Goal: Task Accomplishment & Management: Manage account settings

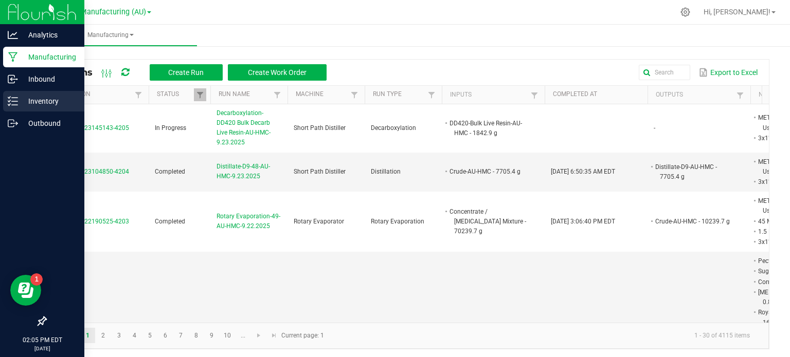
click at [14, 105] on line at bounding box center [15, 105] width 6 height 0
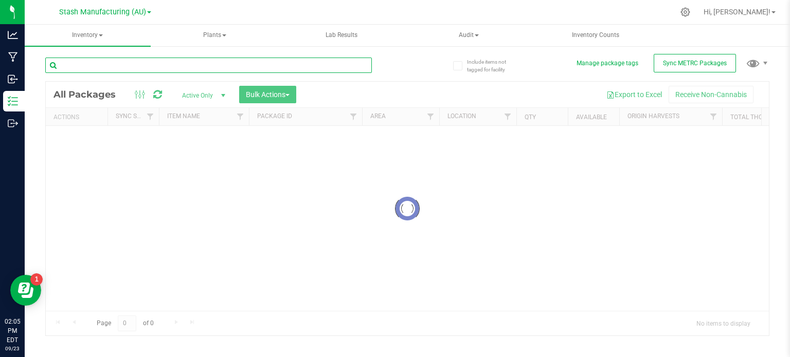
click at [165, 67] on input "text" at bounding box center [208, 65] width 326 height 15
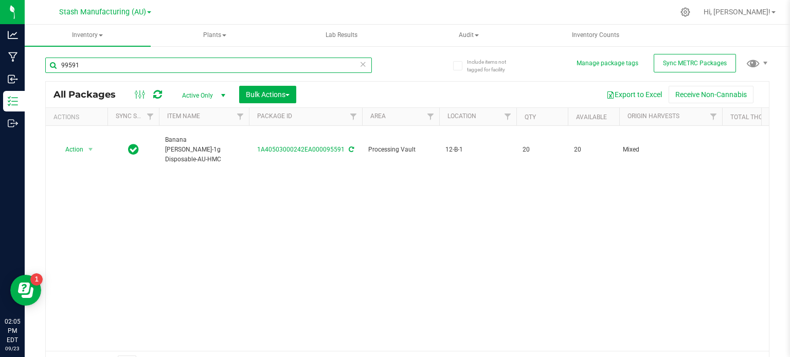
type input "99591"
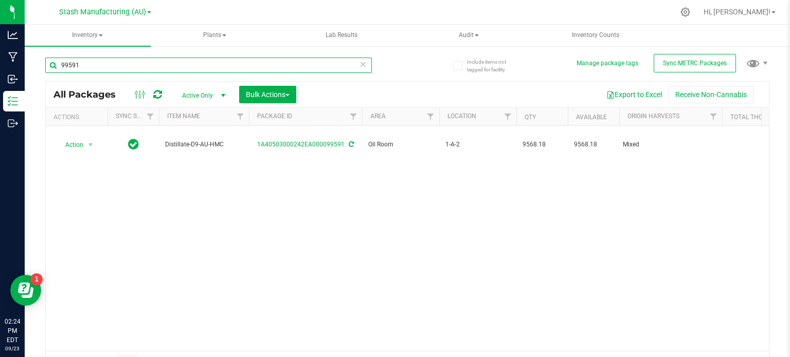
click at [136, 69] on input "99591" at bounding box center [208, 65] width 326 height 15
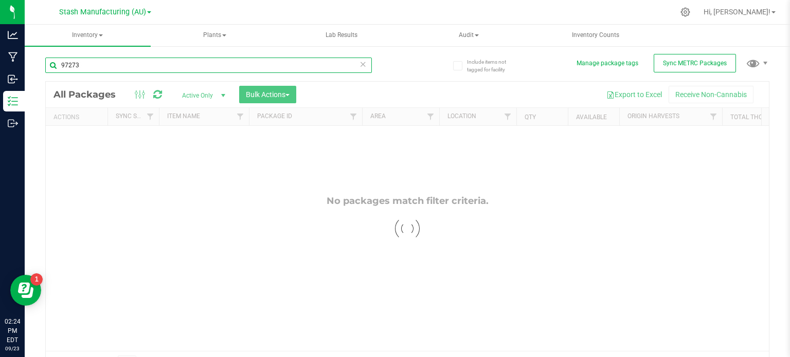
type input "97273"
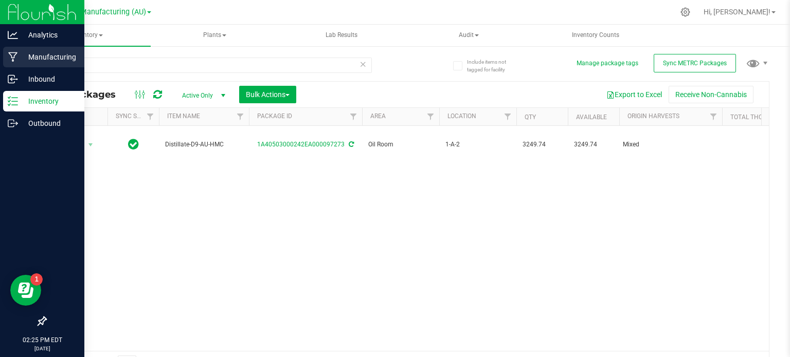
click at [64, 57] on p "Manufacturing" at bounding box center [49, 57] width 62 height 12
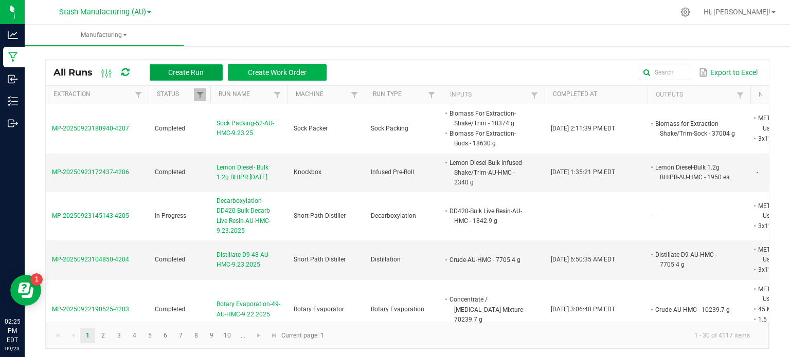
click at [183, 74] on span "Create Run" at bounding box center [185, 72] width 35 height 8
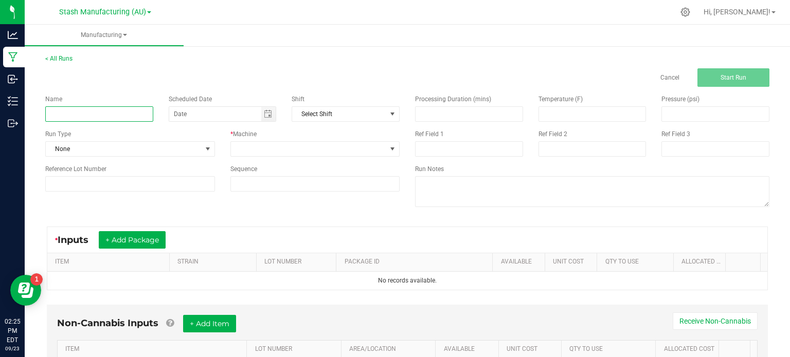
click at [116, 120] on input at bounding box center [99, 113] width 108 height 15
type input "Blue Dream-Bulk Infused Distillate-AU-HMC"
click at [265, 113] on span "Toggle calendar" at bounding box center [268, 114] width 8 height 8
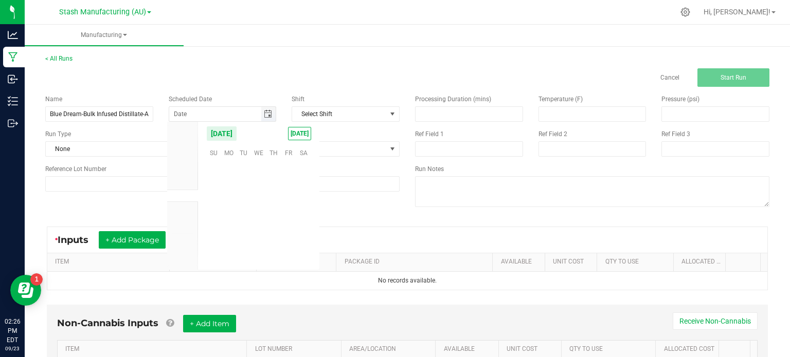
scroll to position [166748, 0]
click at [245, 210] on span "23" at bounding box center [243, 216] width 15 height 16
type input "[DATE]"
click at [207, 151] on span at bounding box center [208, 149] width 8 height 8
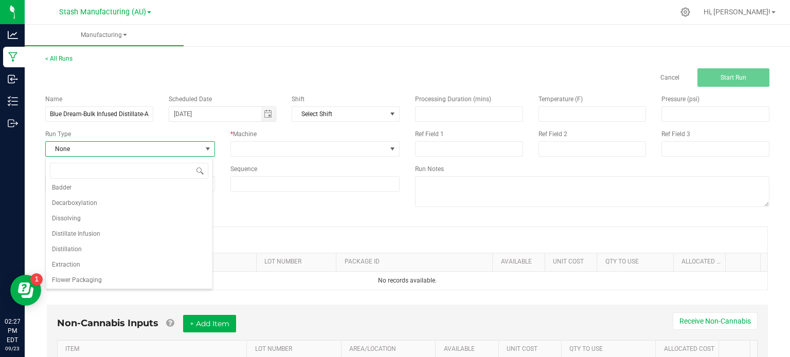
scroll to position [33, 0]
click at [162, 230] on li "Distillate Infusion" at bounding box center [129, 235] width 167 height 15
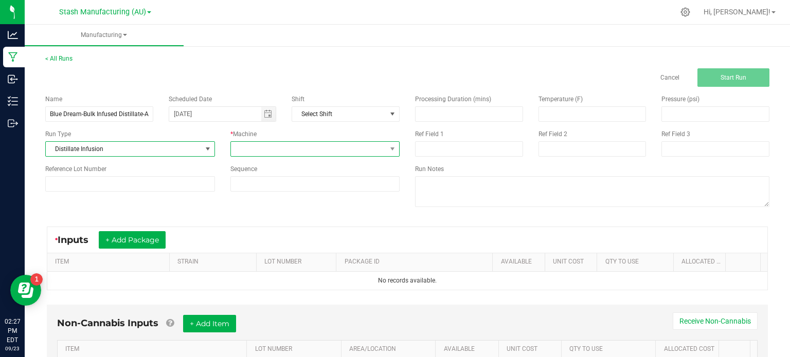
click at [313, 143] on span at bounding box center [309, 149] width 156 height 14
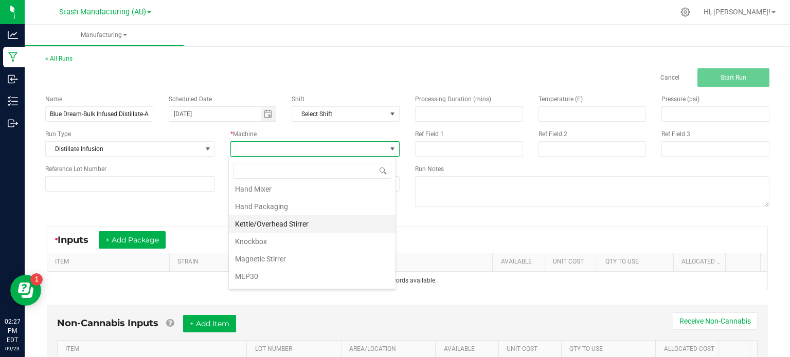
scroll to position [89, 0]
click at [360, 228] on li "Kettle/Overhead Stirrer" at bounding box center [312, 225] width 167 height 17
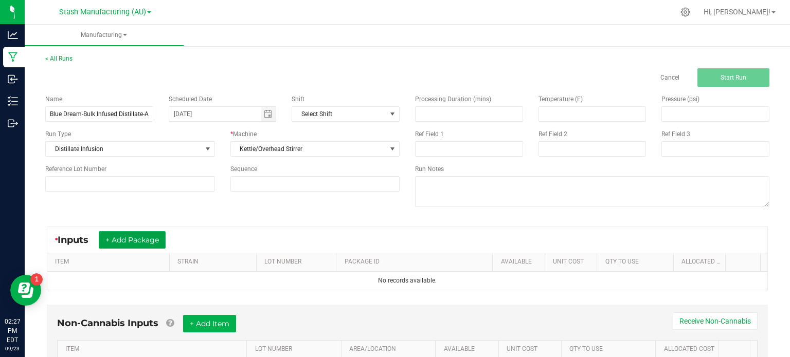
click at [142, 238] on button "+ Add Package" at bounding box center [132, 239] width 67 height 17
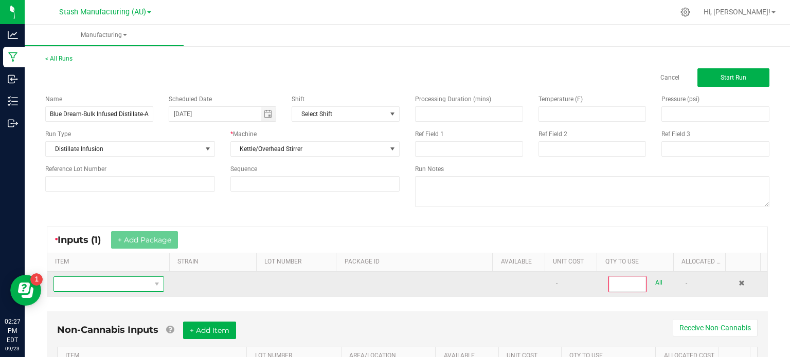
click at [118, 286] on span "NO DATA FOUND" at bounding box center [102, 284] width 97 height 14
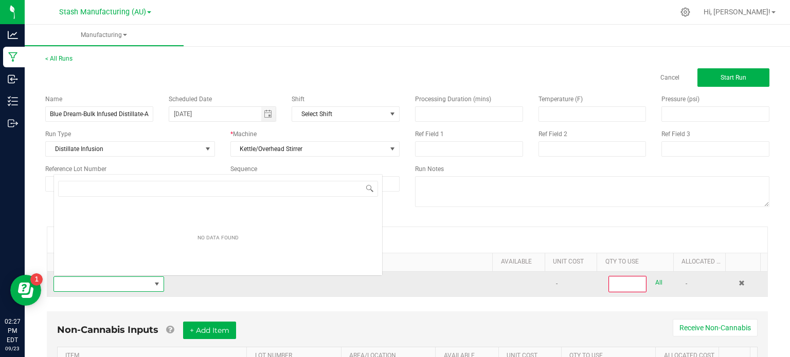
scroll to position [15, 106]
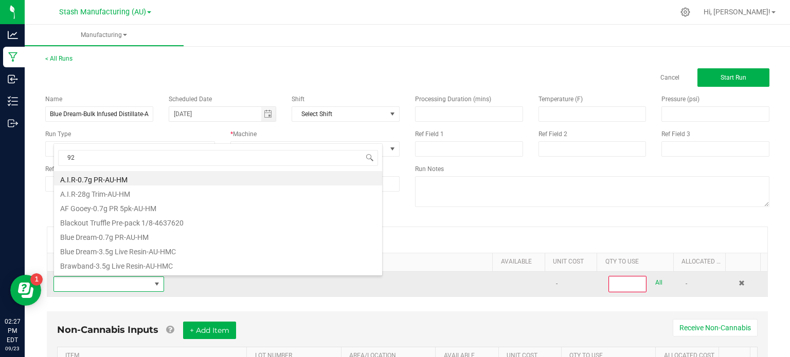
type input "9"
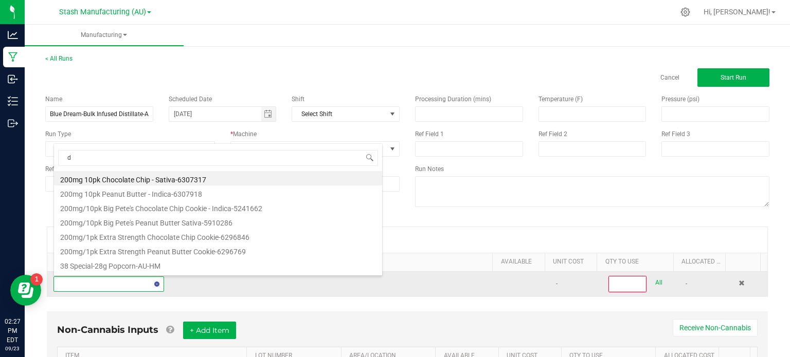
type input "d9"
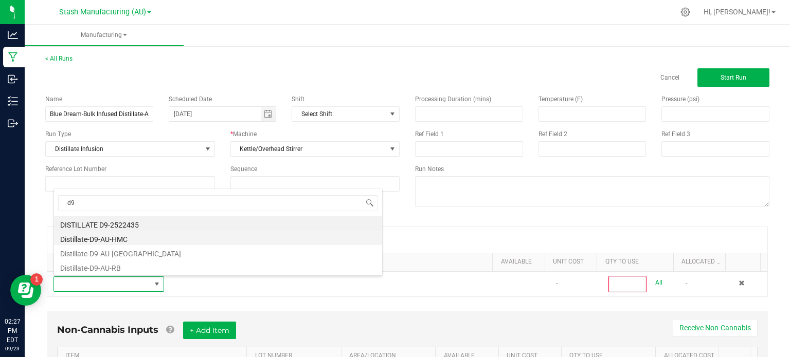
click at [113, 239] on li "Distillate-D9-AU-HMC" at bounding box center [218, 238] width 328 height 14
type input "0"
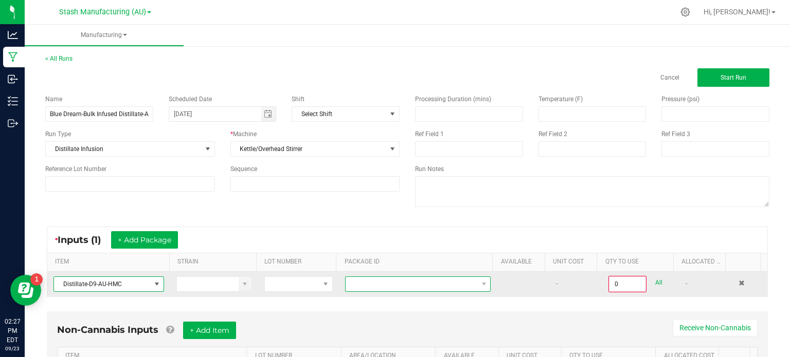
click at [401, 290] on span at bounding box center [411, 284] width 132 height 14
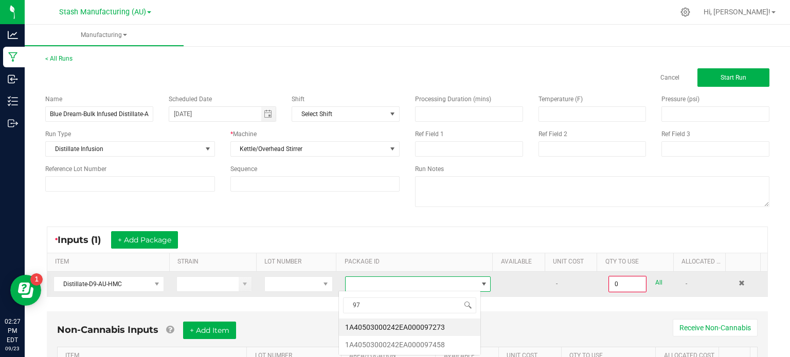
scroll to position [0, 0]
type input "97273"
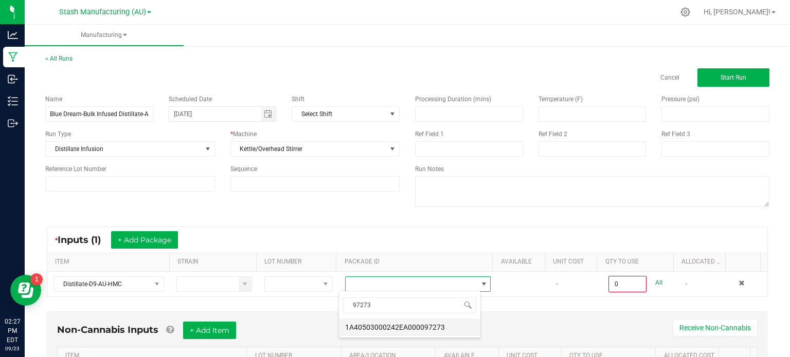
click at [411, 324] on li "1A40503000242EA000097273" at bounding box center [409, 327] width 141 height 17
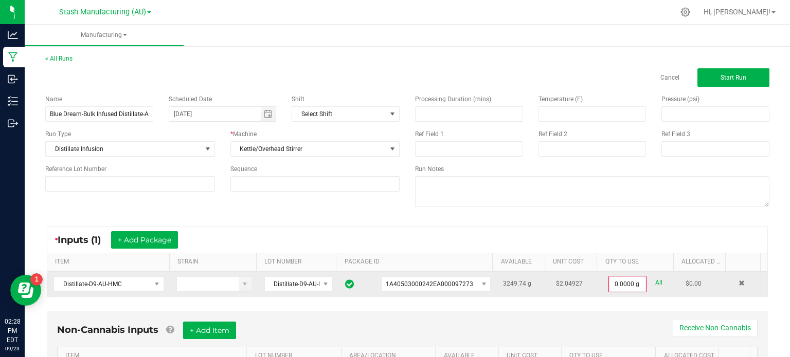
click at [602, 287] on td "0.0000 g All" at bounding box center [640, 284] width 77 height 25
click at [609, 287] on span "0.0000 g" at bounding box center [627, 284] width 37 height 15
click at [609, 288] on input "0" at bounding box center [627, 284] width 36 height 14
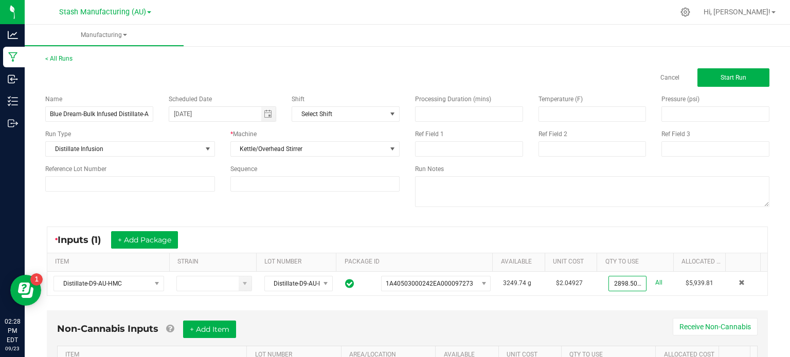
click at [571, 310] on div "Non-Cannabis Inputs + Add Item Receive Non-Cannabis ITEM LOT NUMBER AREA/LOCATI…" at bounding box center [407, 351] width 721 height 83
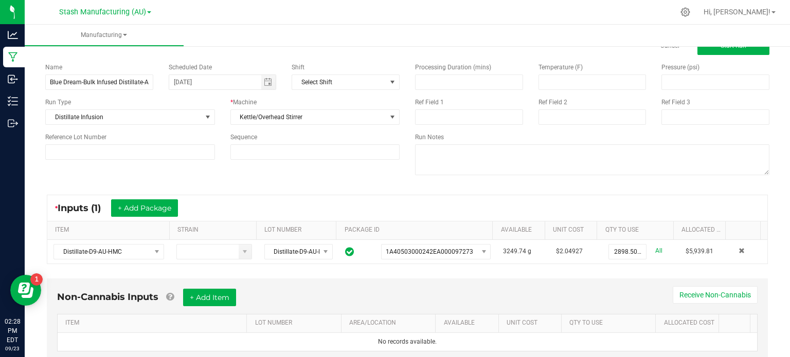
scroll to position [32, 0]
click at [520, 36] on ul "Manufacturing" at bounding box center [420, 36] width 790 height 22
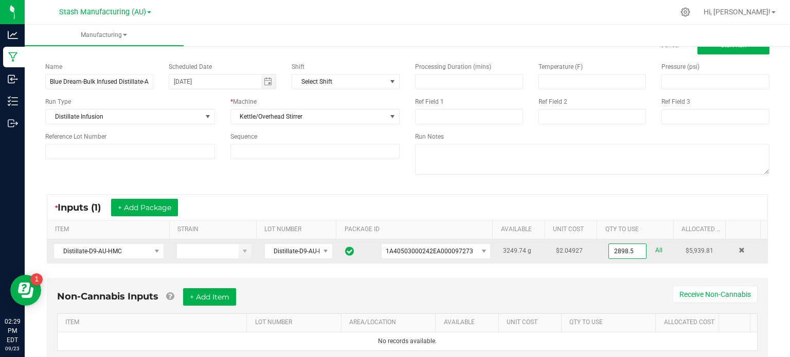
click at [619, 249] on input "2898.5" at bounding box center [627, 251] width 37 height 14
type input "0"
click at [655, 252] on link "All" at bounding box center [658, 251] width 7 height 14
type input "3249.7400 g"
click at [777, 175] on div "< All Runs Cancel Start Run Name Blue Dream-Bulk Infused Distillate-AU-HMC Sche…" at bounding box center [407, 201] width 765 height 380
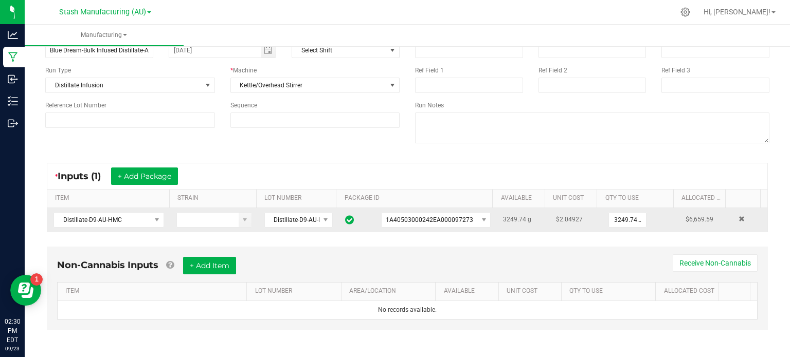
scroll to position [64, 0]
click at [776, 204] on div "< All Runs Cancel Start Run Name Blue Dream-Bulk Infused Distillate-AU-HMC Sche…" at bounding box center [407, 169] width 765 height 380
click at [609, 249] on div "Non-Cannabis Inputs + Add Item Receive Non-Cannabis ITEM LOT NUMBER AREA/LOCATI…" at bounding box center [407, 287] width 721 height 83
click at [147, 235] on div "* Inputs (1) + Add Package ITEM STRAIN LOT NUMBER PACKAGE ID AVAILABLE Unit Cos…" at bounding box center [407, 197] width 739 height 88
click at [154, 172] on button "+ Add Package" at bounding box center [144, 175] width 67 height 17
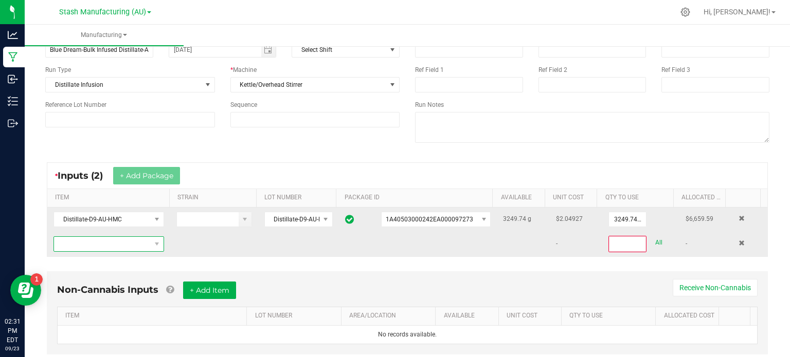
click at [111, 242] on span "NO DATA FOUND" at bounding box center [102, 244] width 97 height 14
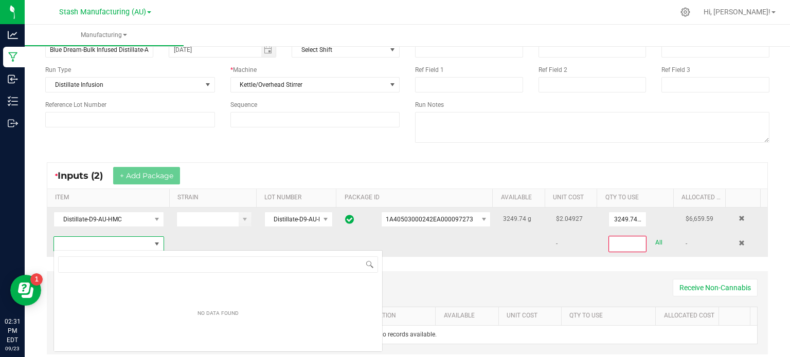
scroll to position [15, 108]
type input "d9"
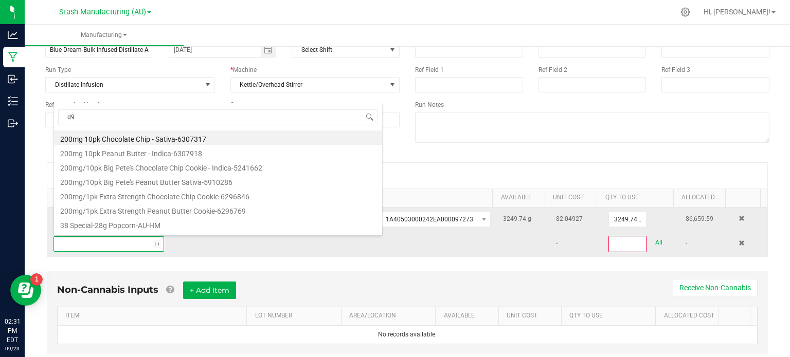
scroll to position [15, 106]
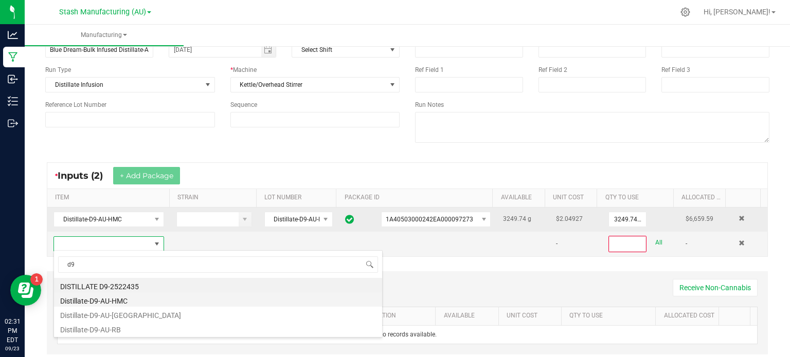
click at [116, 304] on li "Distillate-D9-AU-HMC" at bounding box center [218, 300] width 328 height 14
type input "0"
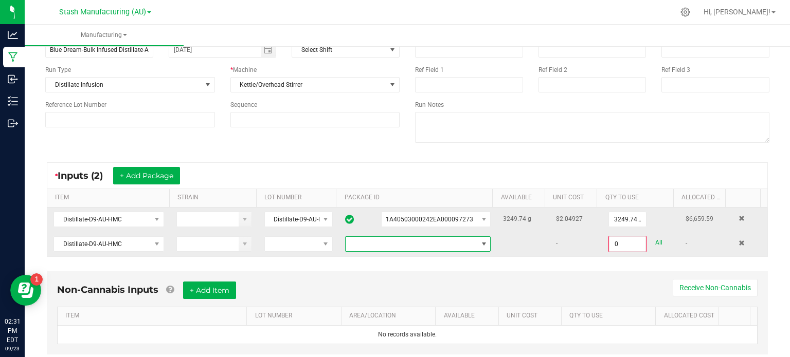
click at [393, 250] on span at bounding box center [417, 243] width 145 height 15
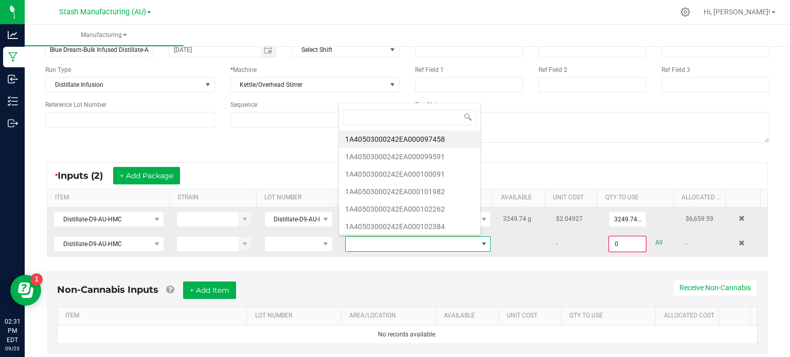
scroll to position [15, 140]
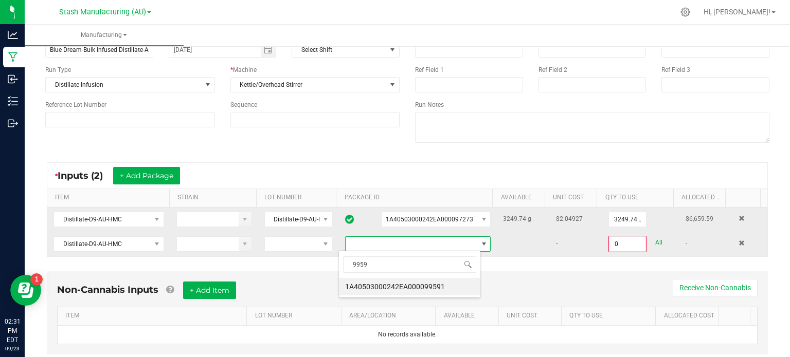
type input "99591"
click at [421, 284] on li "1A40503000242EA000099591" at bounding box center [409, 286] width 141 height 17
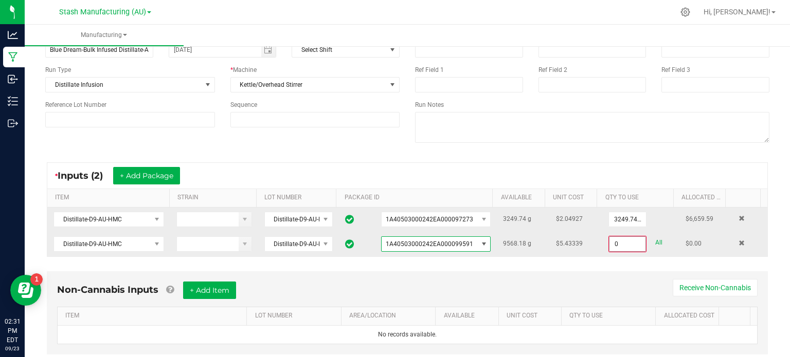
click at [620, 243] on input "0" at bounding box center [627, 244] width 36 height 14
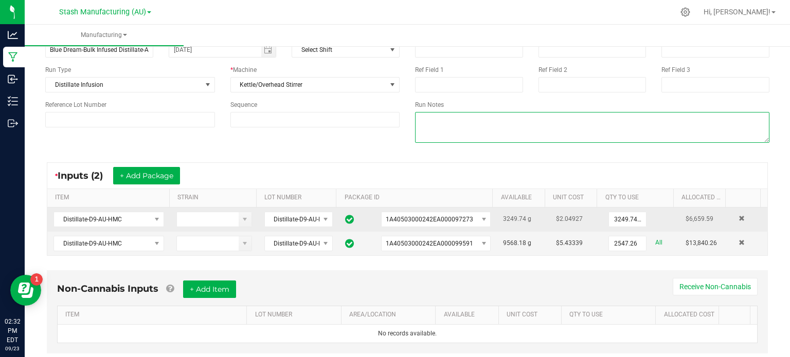
click at [528, 127] on textarea at bounding box center [592, 127] width 354 height 31
type input "2547.2600 g"
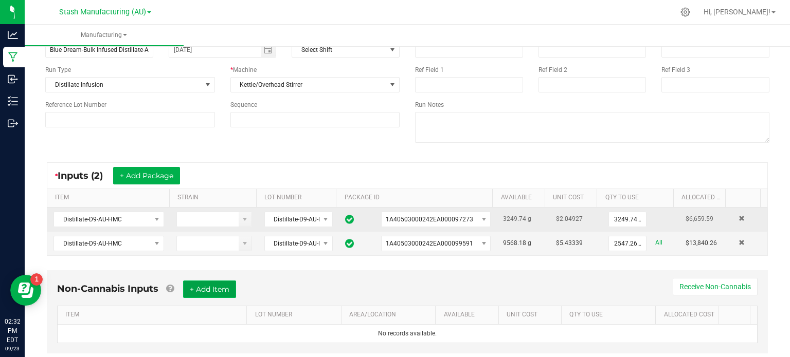
click at [191, 286] on button "+ Add Item" at bounding box center [209, 289] width 53 height 17
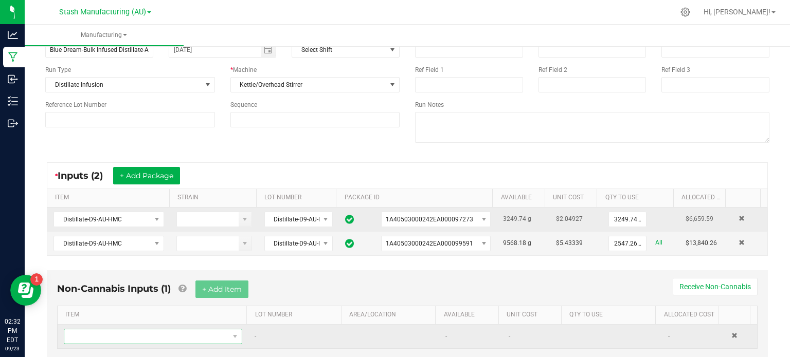
click at [159, 332] on span "NO DATA FOUND" at bounding box center [146, 337] width 165 height 14
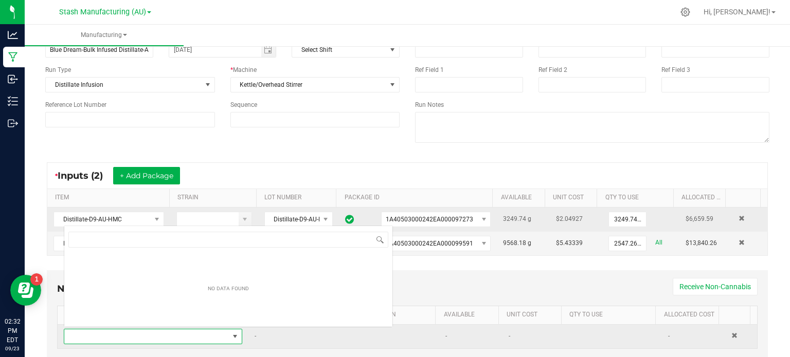
scroll to position [15, 172]
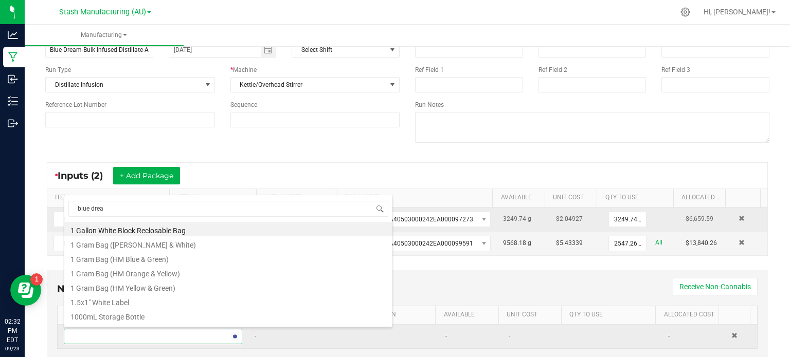
type input "blue dream"
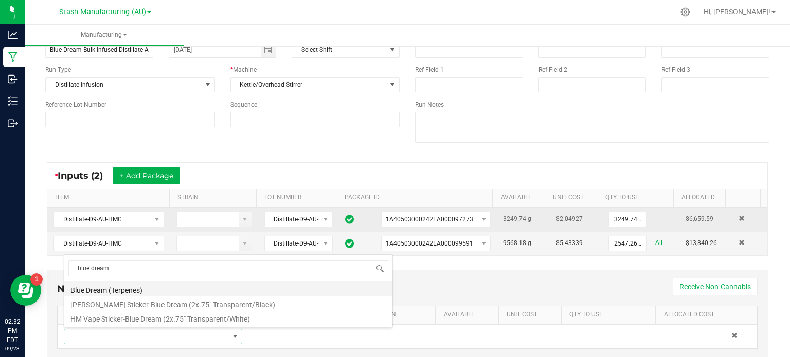
click at [151, 289] on li "Blue Dream (Terpenes)" at bounding box center [228, 289] width 328 height 14
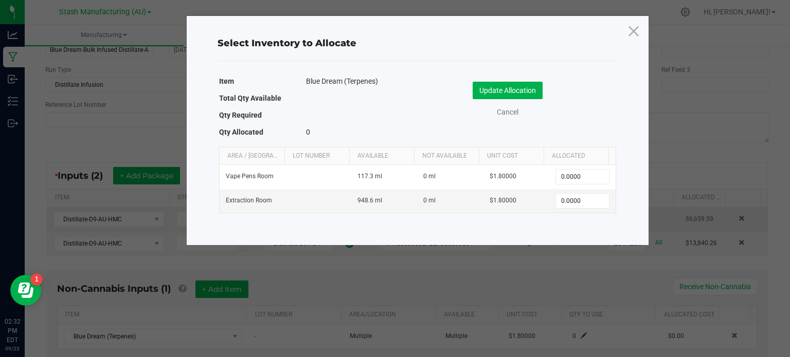
click at [607, 104] on div "Update Allocation Cancel" at bounding box center [516, 100] width 183 height 36
click at [607, 119] on div "Update Allocation Cancel" at bounding box center [516, 101] width 183 height 54
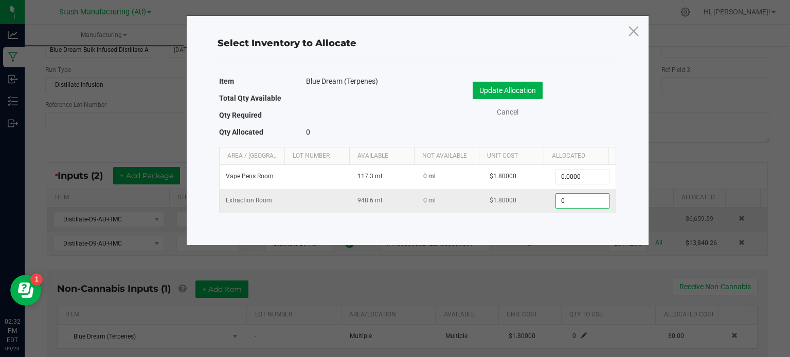
click at [572, 199] on input "0" at bounding box center [582, 201] width 52 height 14
type input "403.0000"
click at [494, 93] on button "Update Allocation" at bounding box center [507, 90] width 70 height 17
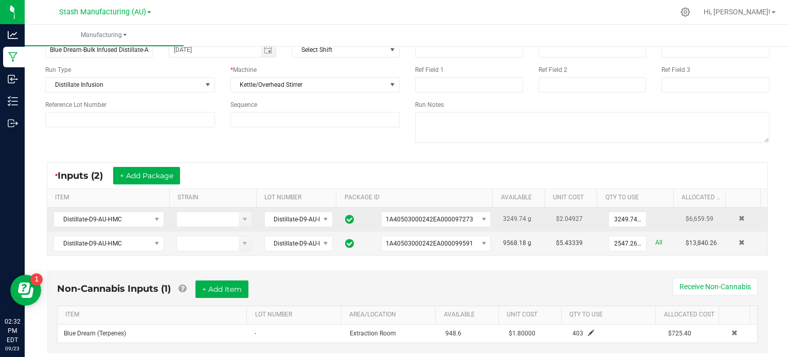
scroll to position [88, 0]
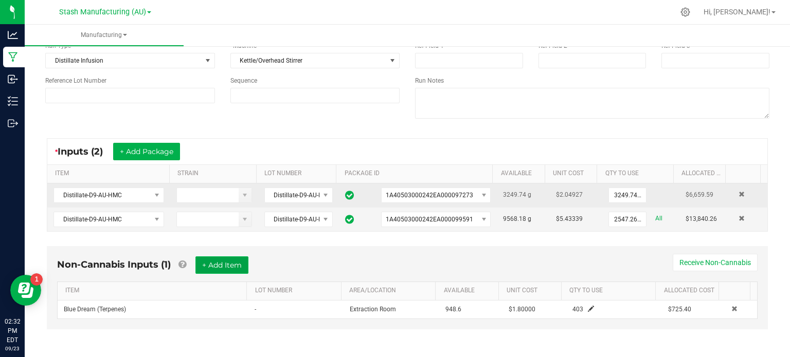
click at [242, 263] on button "+ Add Item" at bounding box center [221, 265] width 53 height 17
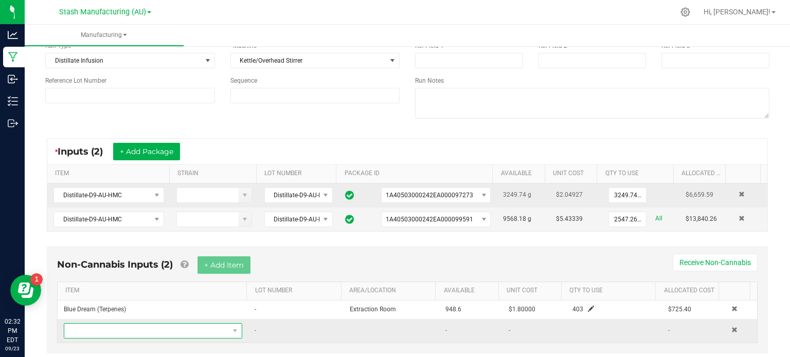
click at [143, 332] on span "NO DATA FOUND" at bounding box center [146, 331] width 165 height 14
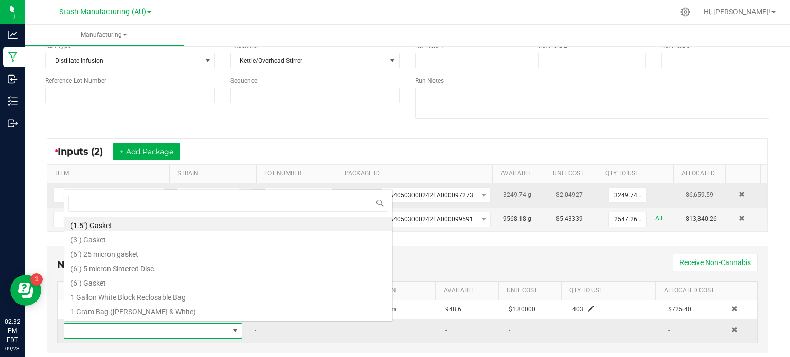
scroll to position [15, 172]
click at [143, 332] on span at bounding box center [146, 331] width 165 height 14
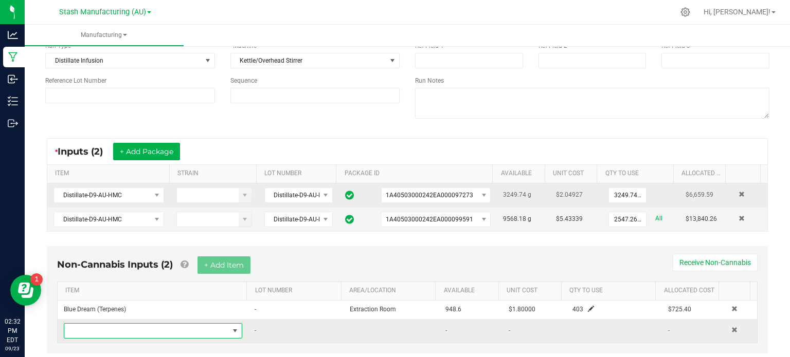
click at [143, 332] on span "NO DATA FOUND" at bounding box center [146, 331] width 165 height 14
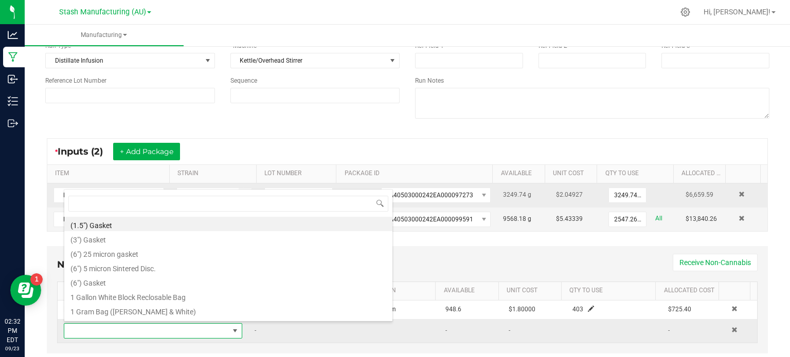
click at [143, 332] on span at bounding box center [146, 331] width 165 height 14
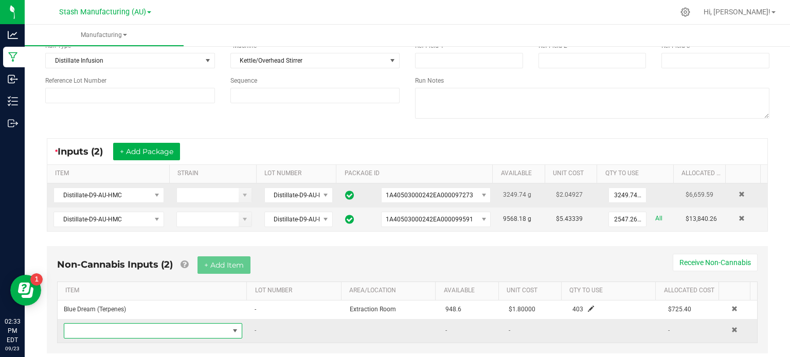
click at [143, 332] on span "NO DATA FOUND" at bounding box center [146, 331] width 165 height 14
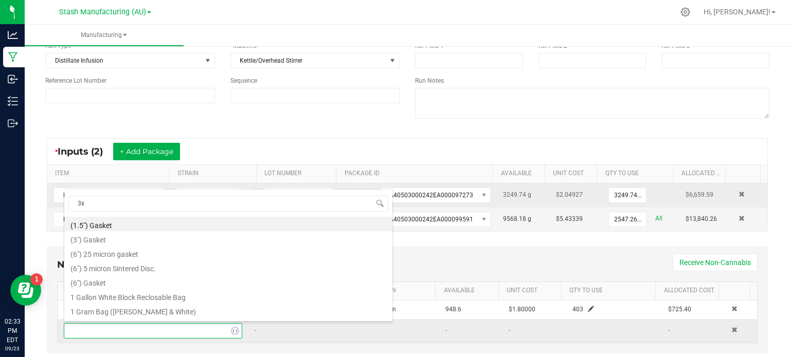
type input "3x1"
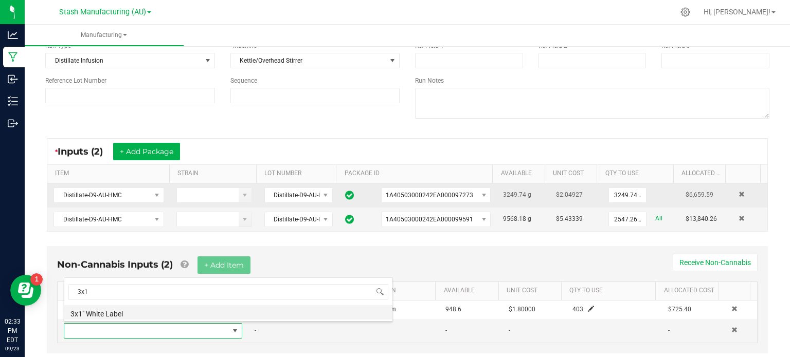
click at [143, 312] on li "3x1" White Label" at bounding box center [228, 312] width 328 height 14
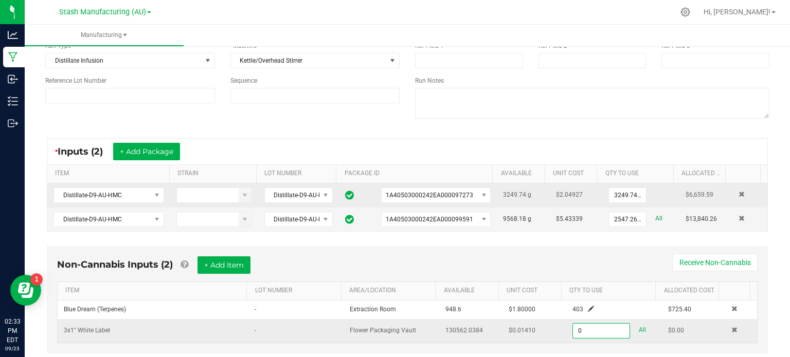
click at [586, 331] on input "0" at bounding box center [601, 331] width 57 height 14
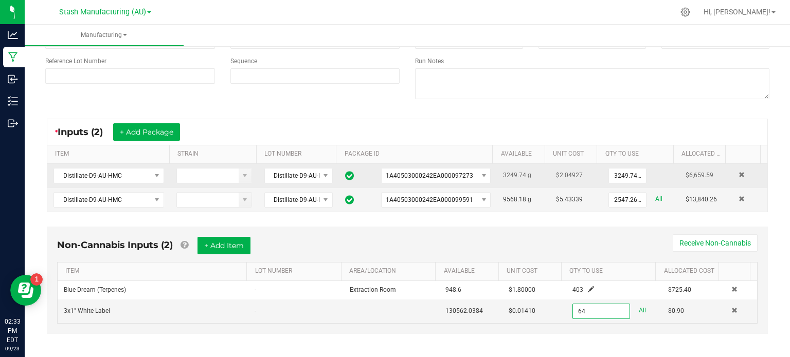
scroll to position [112, 0]
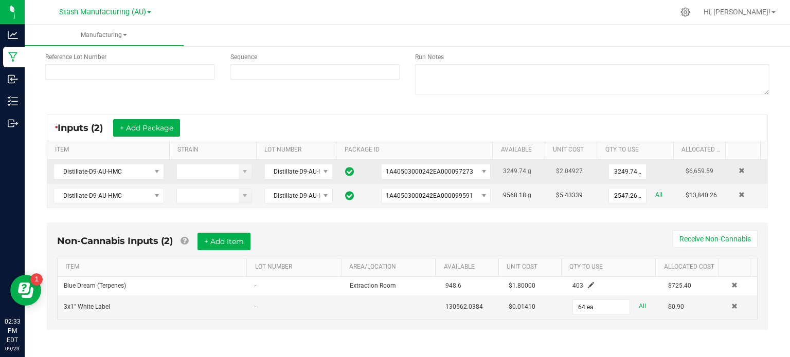
click at [531, 110] on div "* Inputs (2) + Add Package ITEM STRAIN LOT NUMBER PACKAGE ID AVAILABLE Unit Cos…" at bounding box center [407, 161] width 739 height 112
type input "64 ea"
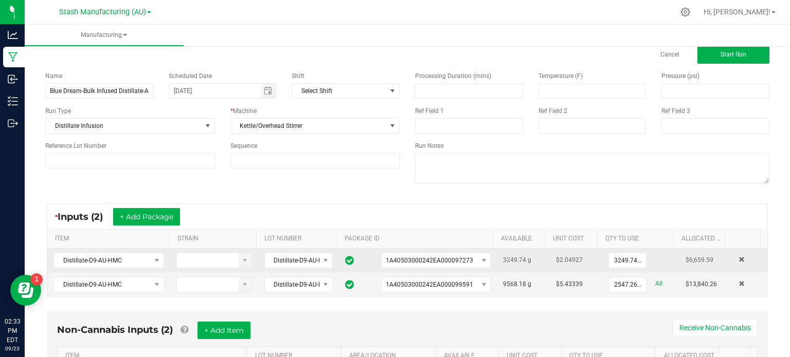
scroll to position [0, 0]
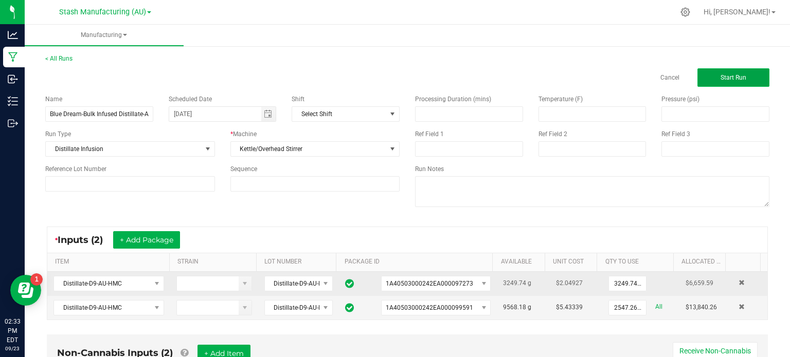
click at [733, 76] on span "Start Run" at bounding box center [733, 77] width 26 height 7
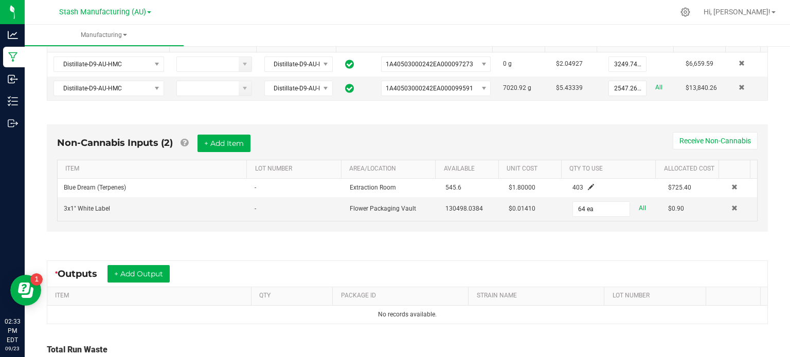
scroll to position [322, 0]
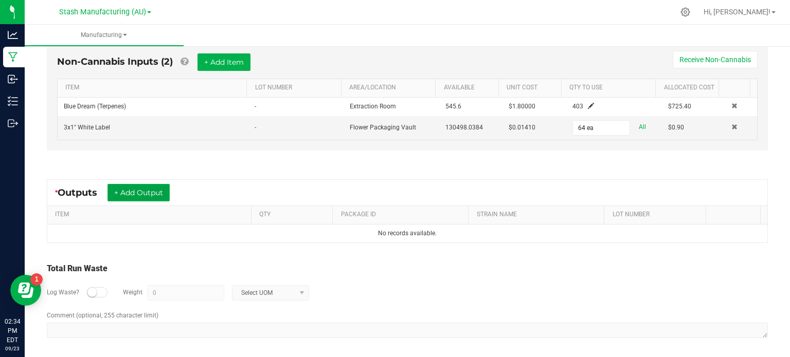
click at [133, 192] on button "+ Add Output" at bounding box center [138, 192] width 62 height 17
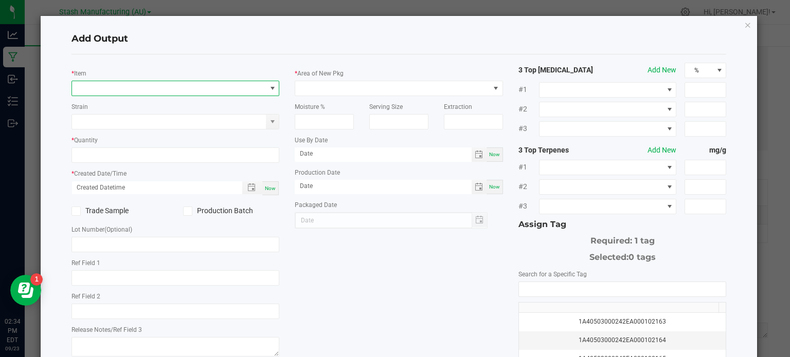
click at [107, 86] on span "NO DATA FOUND" at bounding box center [169, 88] width 194 height 14
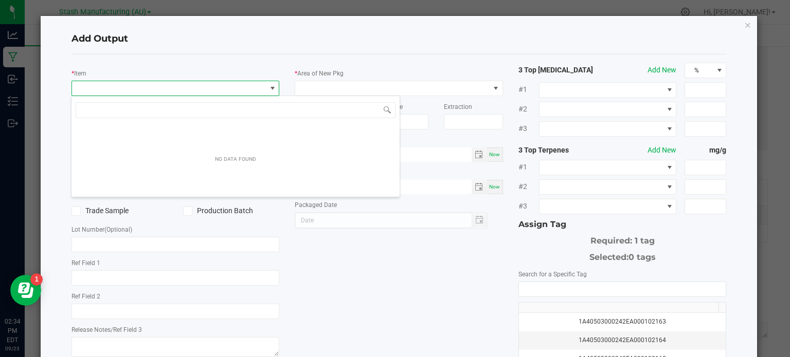
scroll to position [15, 206]
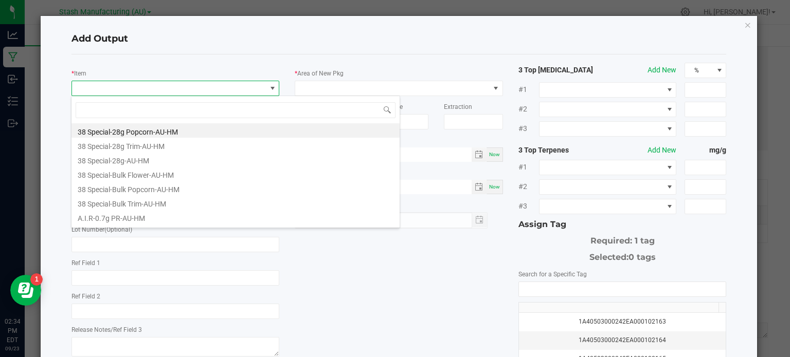
click at [107, 86] on span at bounding box center [169, 88] width 194 height 14
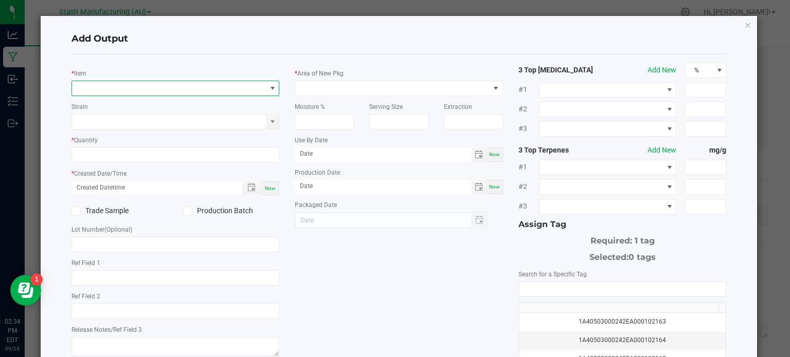
click at [107, 86] on span "NO DATA FOUND" at bounding box center [169, 88] width 194 height 14
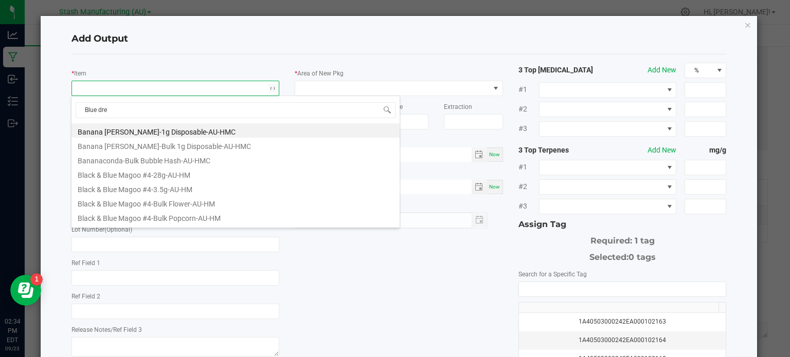
type input "Blue drea"
click at [337, 249] on div "* Item Strain * Quantity * Created Date/Time Now Trade Sample Production Batch …" at bounding box center [399, 247] width 670 height 369
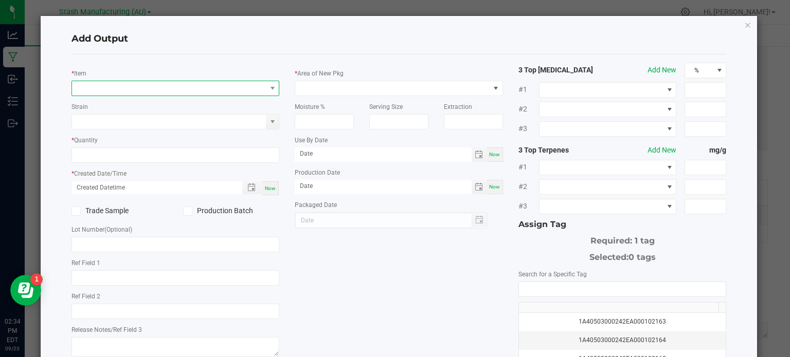
click at [150, 82] on span "NO DATA FOUND" at bounding box center [169, 88] width 194 height 14
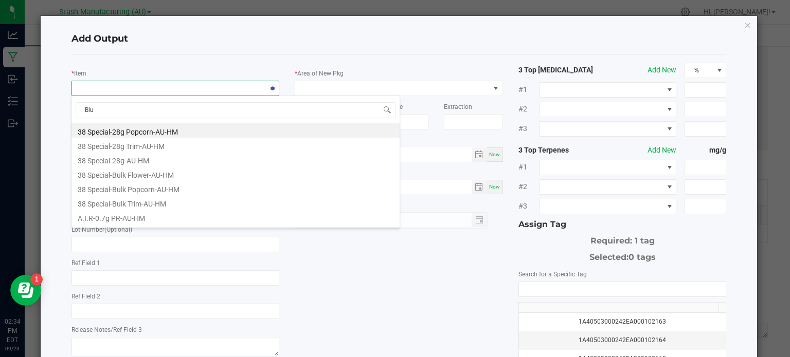
type input "Blue"
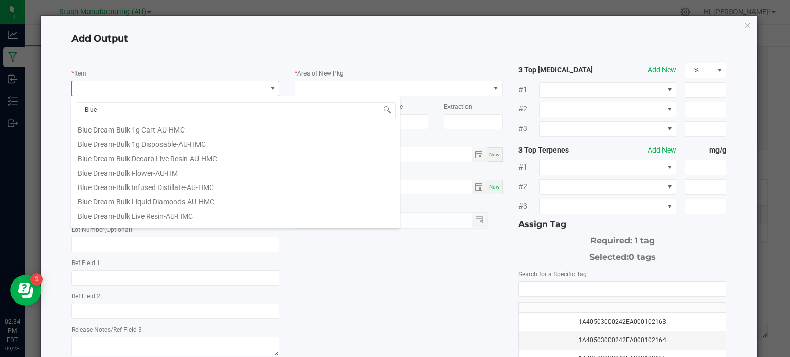
scroll to position [267, 0]
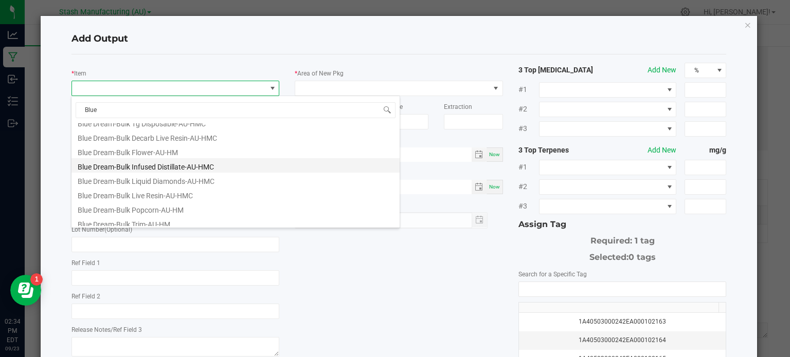
click at [242, 166] on li "Blue Dream-Bulk Infused Distillate-AU-HMC" at bounding box center [235, 165] width 328 height 14
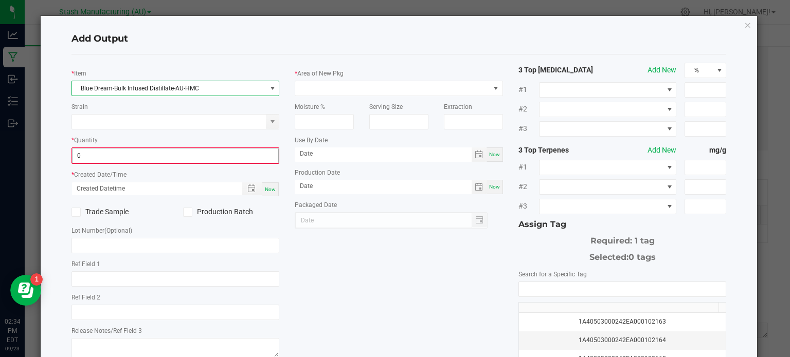
click at [204, 151] on input "0" at bounding box center [175, 156] width 206 height 14
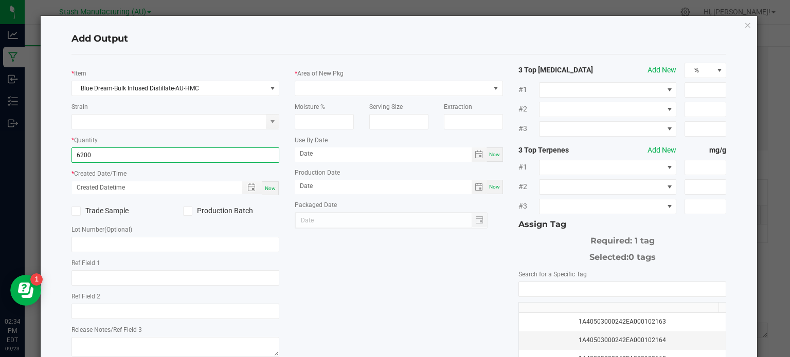
type input "6200.0000 g"
click at [268, 195] on div "* Item Blue Dream-Bulk Infused Distillate-AU-HMC Strain * Quantity 6200.0000 g …" at bounding box center [176, 211] width 224 height 297
click at [268, 194] on div "Now" at bounding box center [270, 188] width 16 height 14
type input "[DATE] 2:34 PM"
type input "[DATE]"
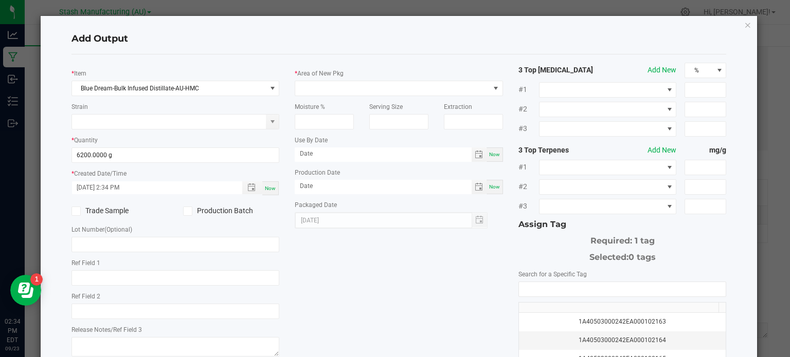
click at [193, 211] on label "Production Batch" at bounding box center [231, 211] width 96 height 11
click at [0, 0] on input "Production Batch" at bounding box center [0, 0] width 0 height 0
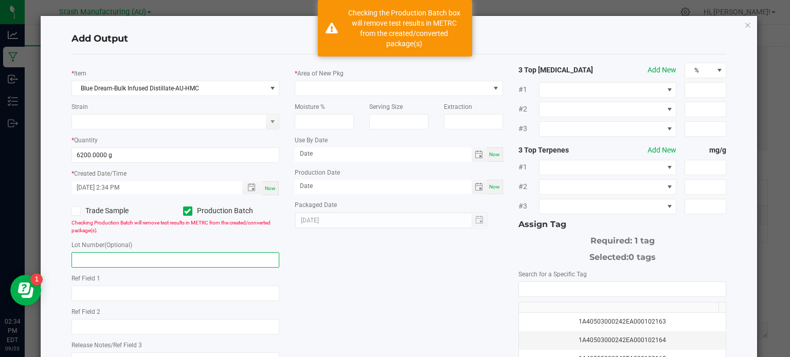
click at [184, 255] on input "text" at bounding box center [175, 259] width 208 height 15
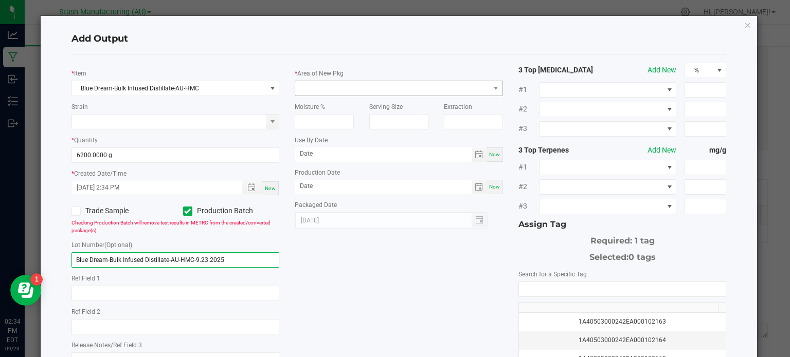
type input "Blue Dream-Bulk Infused Distillate-AU-HMC-9.23.2025"
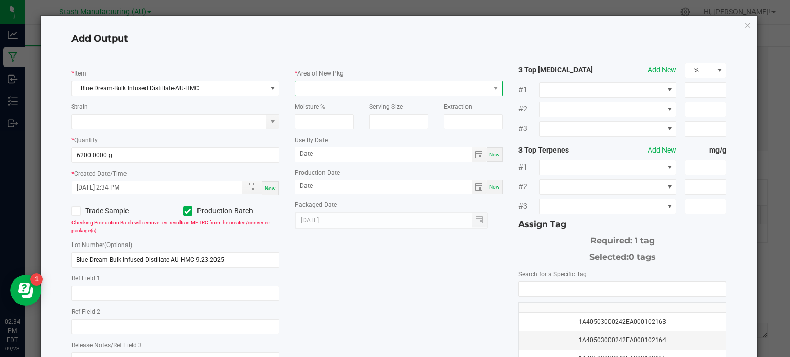
click at [345, 84] on span at bounding box center [392, 88] width 194 height 14
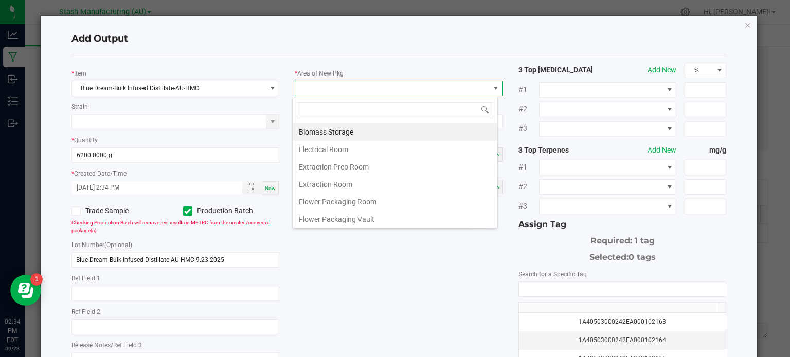
scroll to position [15, 206]
click at [491, 226] on div "Biomass Storage Electrical Room Extraction Prep Room Extraction Room Flower Pac…" at bounding box center [395, 162] width 206 height 133
drag, startPoint x: 432, startPoint y: 185, endPoint x: 437, endPoint y: 162, distance: 23.2
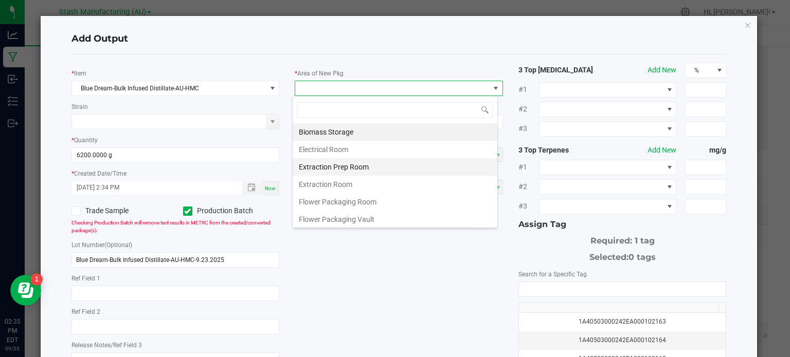
click at [437, 162] on ul "Biomass Storage Electrical Room Extraction Prep Room Extraction Room Flower Pac…" at bounding box center [395, 263] width 205 height 280
click at [437, 162] on li "Extraction Prep Room" at bounding box center [395, 166] width 205 height 17
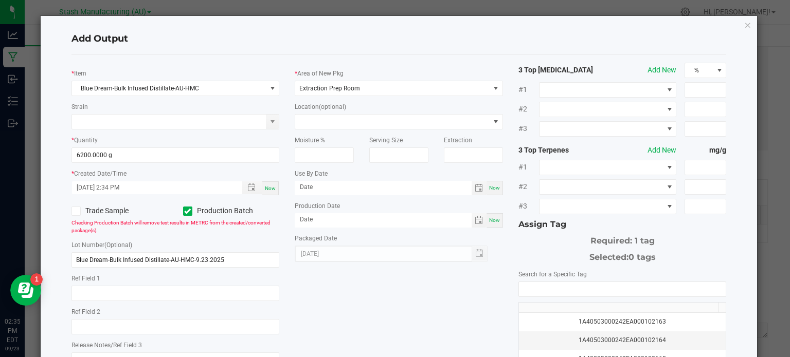
click at [437, 162] on div "* Area of New Pkg Extraction Prep Room Location (optional) Moisture % Serving S…" at bounding box center [399, 162] width 224 height 199
click at [489, 220] on span "Now" at bounding box center [494, 220] width 11 height 6
type input "[DATE]"
click at [494, 190] on span "Now" at bounding box center [494, 188] width 11 height 6
click at [330, 188] on input "[DATE]" at bounding box center [383, 187] width 177 height 13
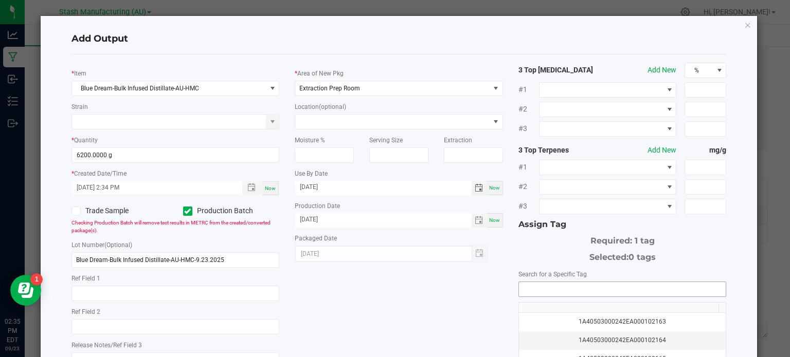
type input "[DATE]"
click at [533, 284] on input "NO DATA FOUND" at bounding box center [622, 289] width 207 height 14
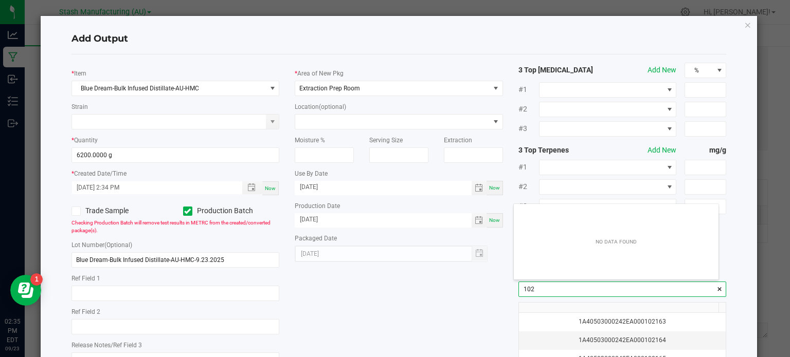
scroll to position [14, 205]
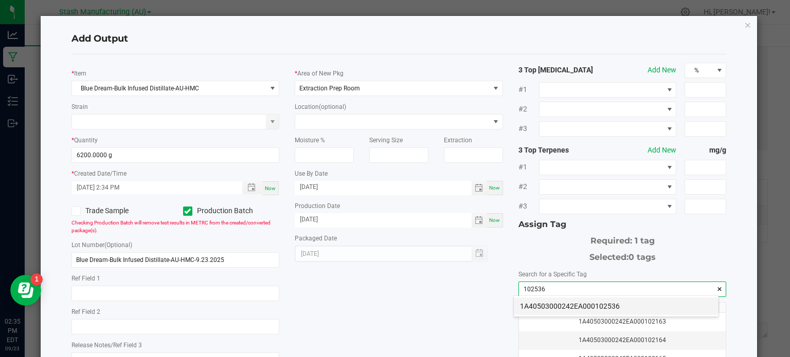
click at [550, 309] on li "1A40503000242EA000102536" at bounding box center [616, 306] width 205 height 17
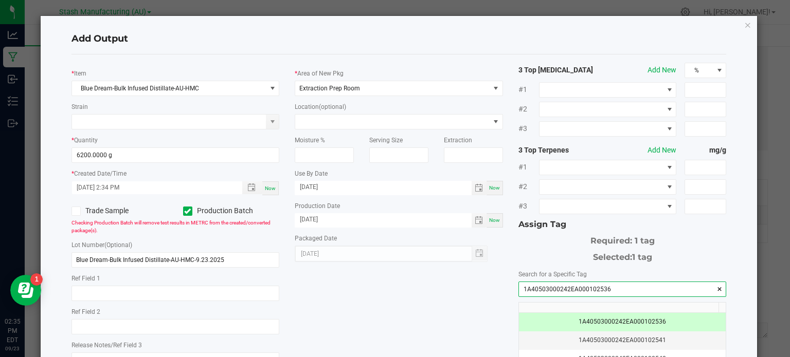
type input "1A40503000242EA000102536"
click at [431, 302] on div "* Item Blue Dream-Bulk Infused Distillate-AU-HMC Strain * Quantity 6200.0000 g …" at bounding box center [399, 247] width 670 height 369
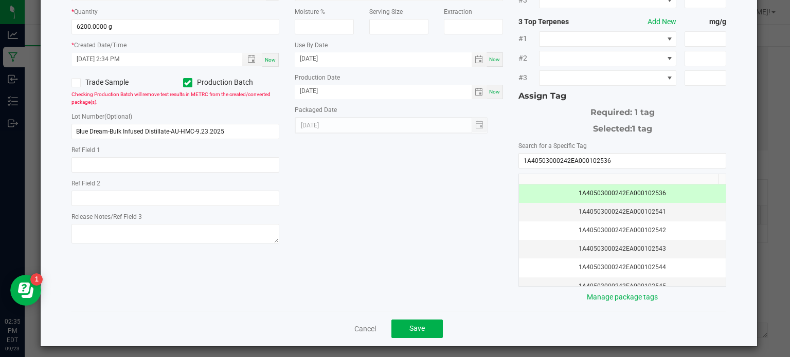
scroll to position [132, 0]
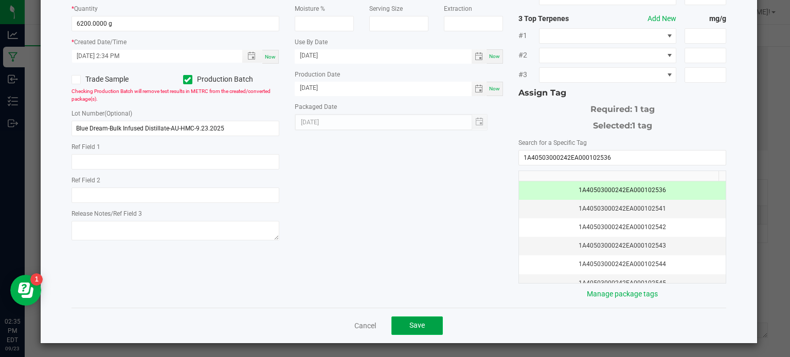
click at [393, 318] on button "Save" at bounding box center [416, 326] width 51 height 19
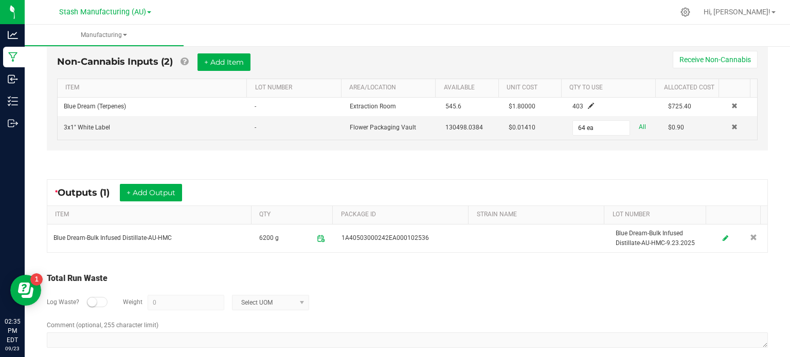
click at [777, 231] on div "< All Runs In Progress MP-20250923183356-4209 Started: [DATE] 2:33 PM EDT by [P…" at bounding box center [407, 46] width 765 height 648
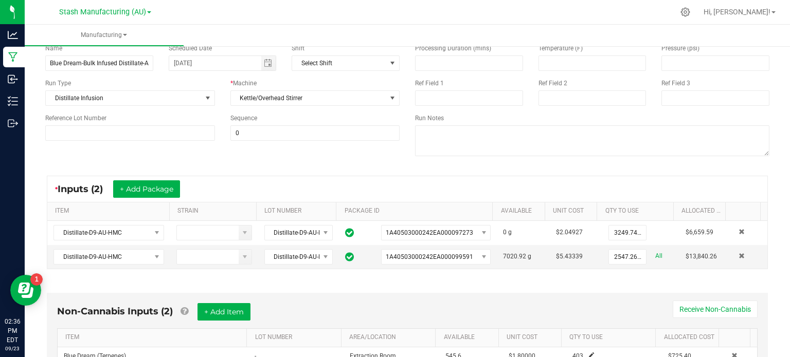
scroll to position [0, 0]
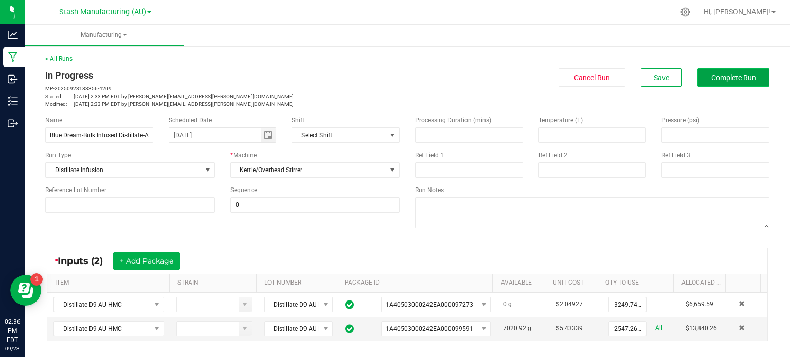
click at [726, 77] on span "Complete Run" at bounding box center [733, 78] width 45 height 8
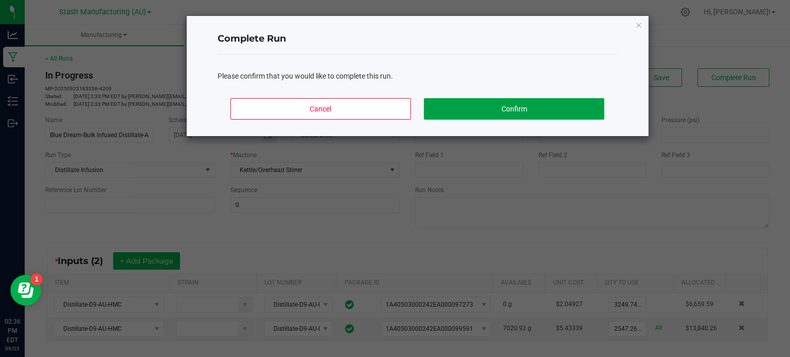
click at [538, 109] on button "Confirm" at bounding box center [514, 109] width 180 height 22
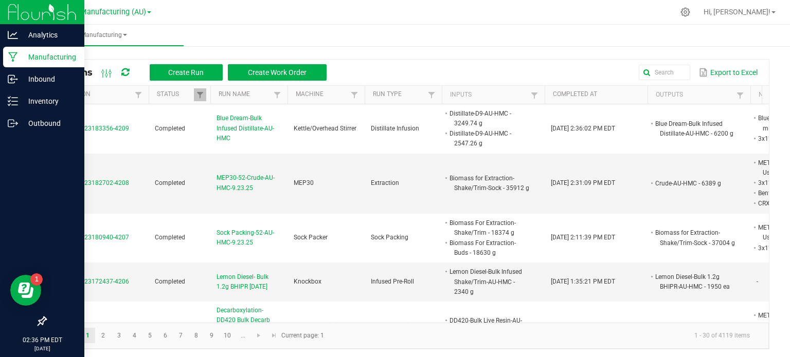
click at [56, 61] on p "Manufacturing" at bounding box center [49, 57] width 62 height 12
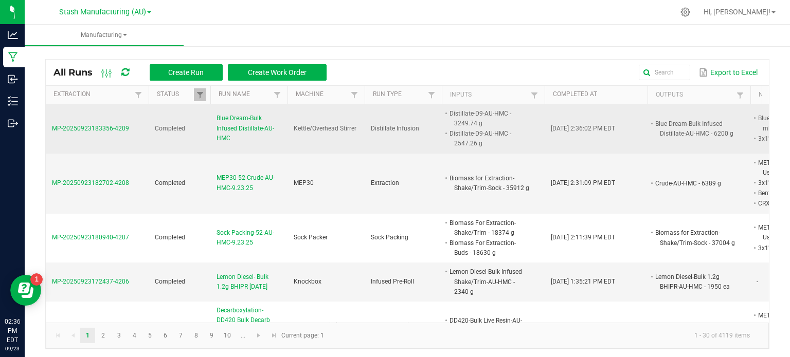
click at [221, 136] on span "Blue Dream-Bulk Infused Distillate-AU-HMC" at bounding box center [248, 129] width 65 height 30
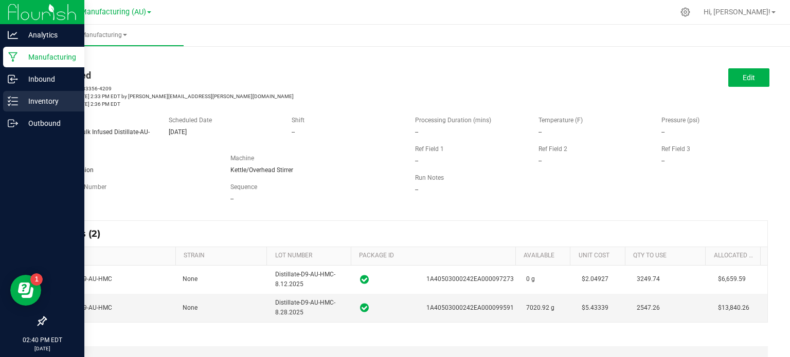
click at [40, 100] on p "Inventory" at bounding box center [49, 101] width 62 height 12
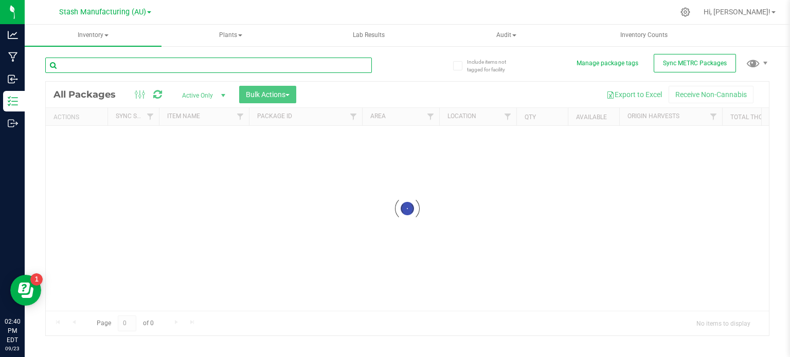
click at [167, 69] on input "text" at bounding box center [208, 65] width 326 height 15
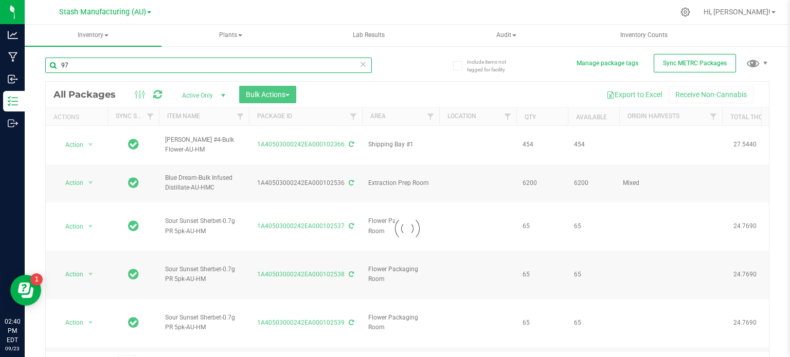
type input "972"
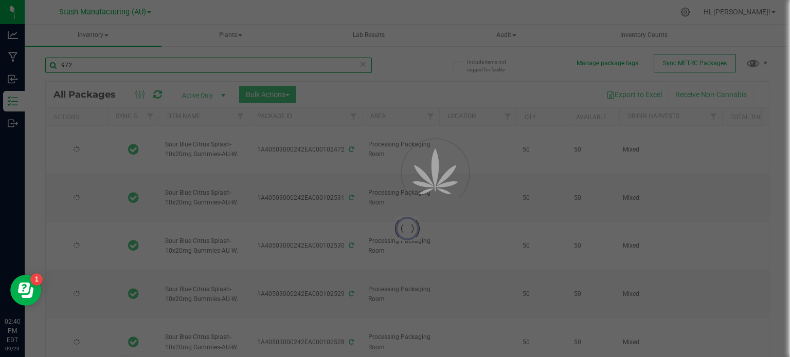
type input "[DATE]"
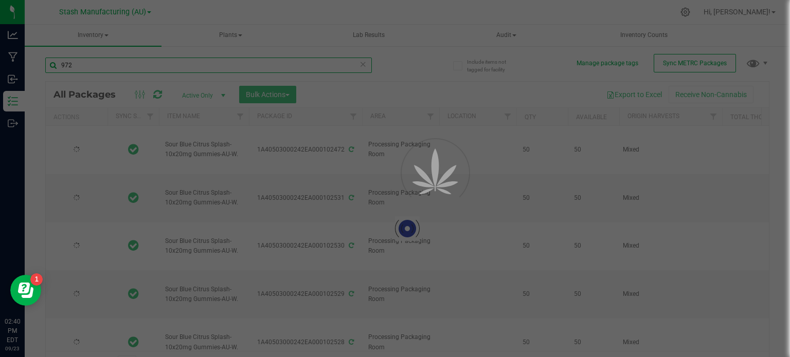
type input "[DATE]"
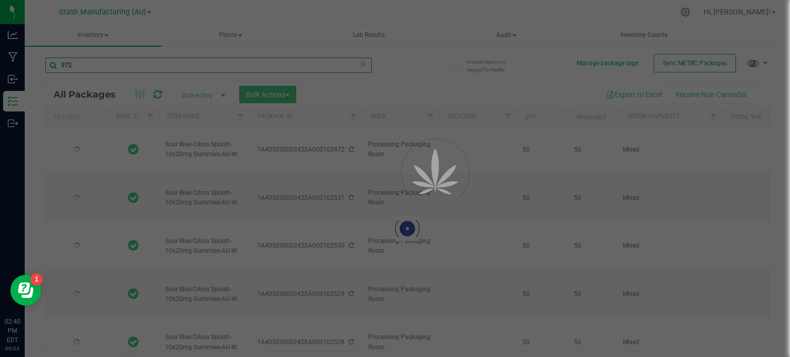
type input "[DATE]"
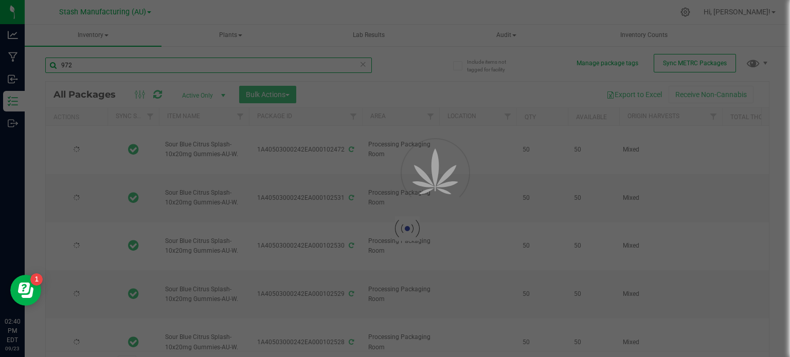
type input "[DATE]"
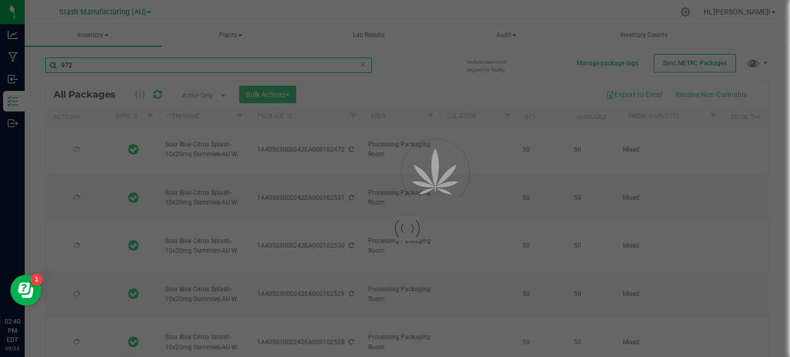
type input "[DATE]"
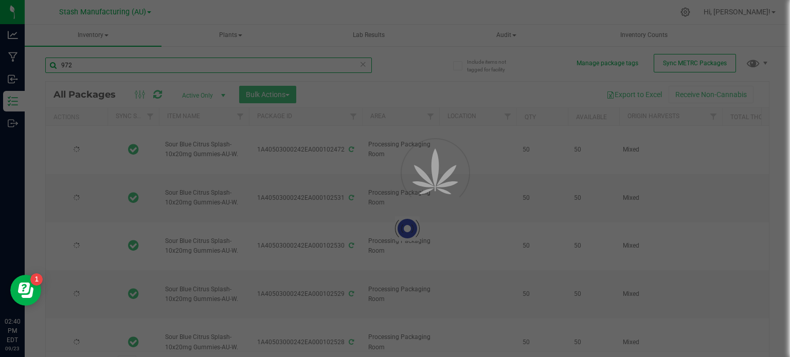
type input "[DATE]"
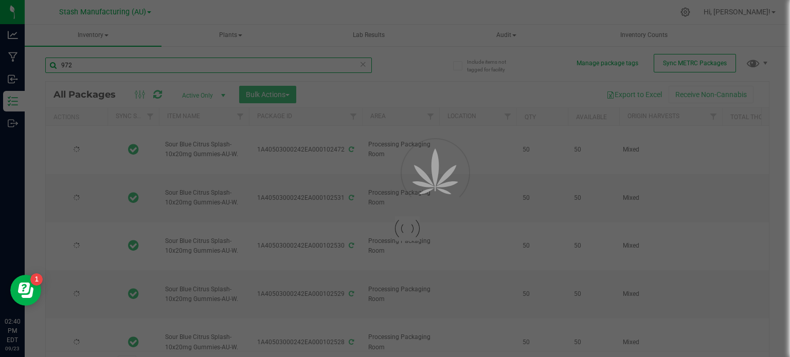
type input "[DATE]"
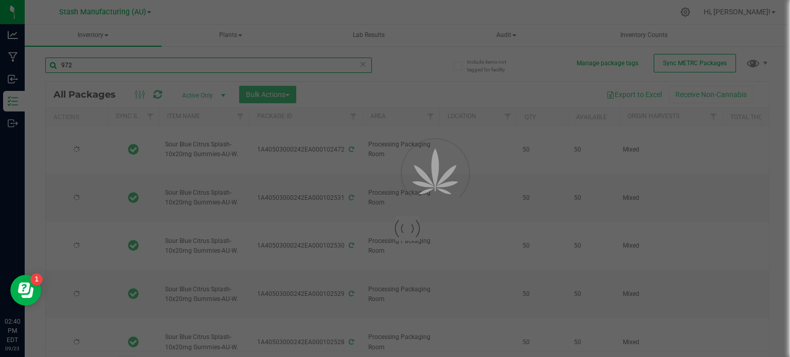
type input "[DATE]"
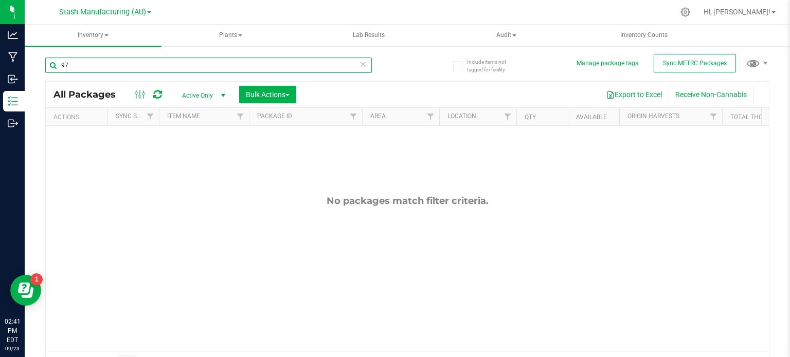
type input "9"
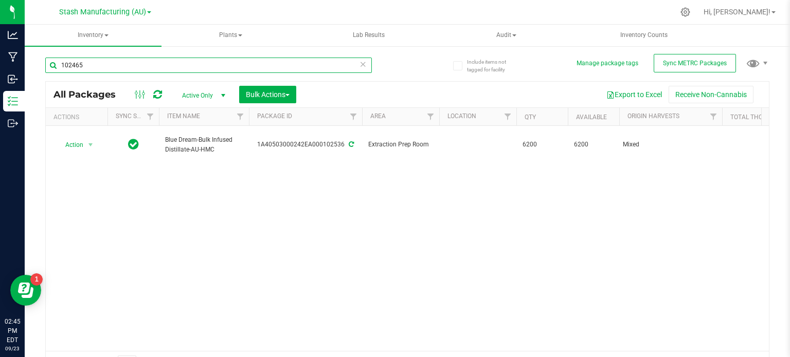
type input "102465"
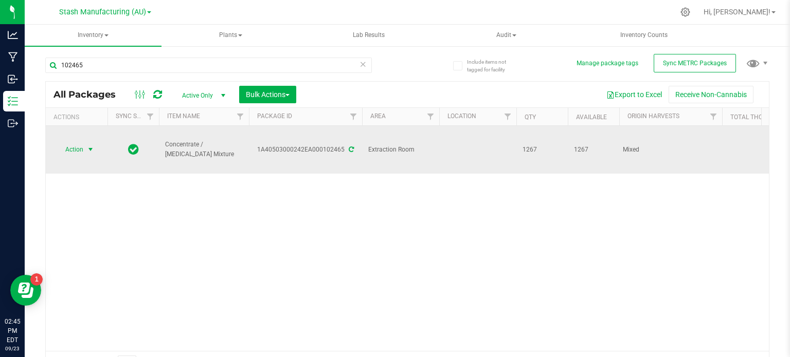
click at [68, 142] on span "Action" at bounding box center [70, 149] width 28 height 14
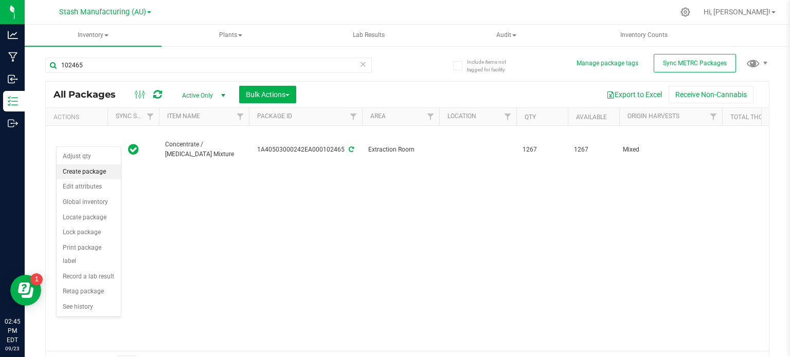
click at [94, 174] on li "Create package" at bounding box center [89, 172] width 64 height 15
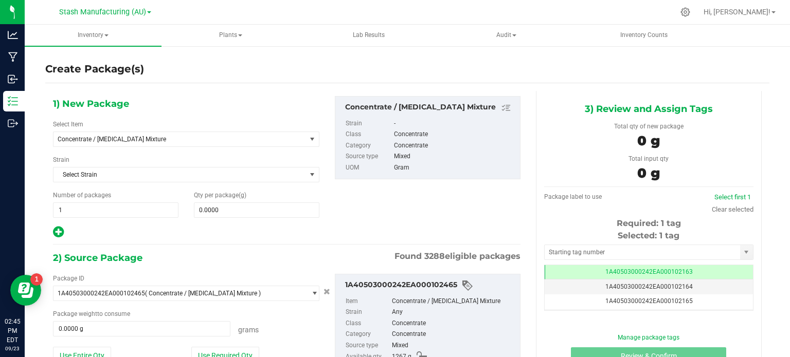
scroll to position [62, 0]
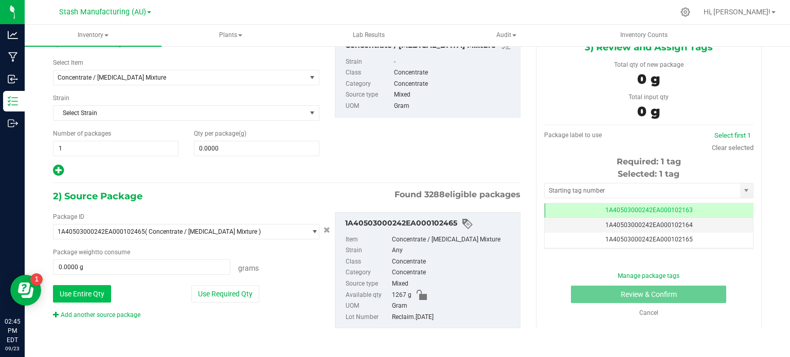
click at [94, 288] on button "Use Entire Qty" at bounding box center [82, 293] width 58 height 17
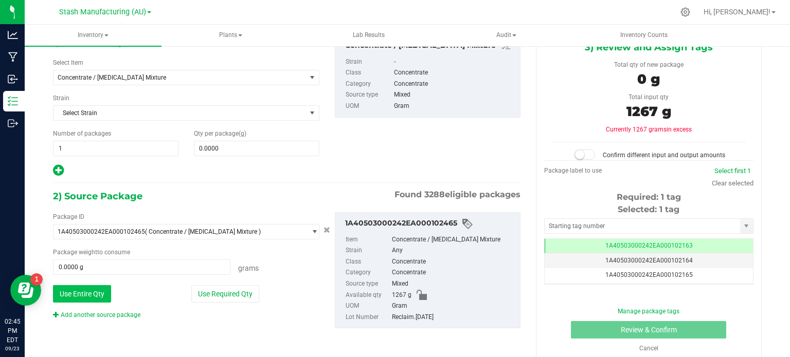
type input "1267.0000 g"
click at [104, 312] on link "Add another source package" at bounding box center [96, 315] width 87 height 7
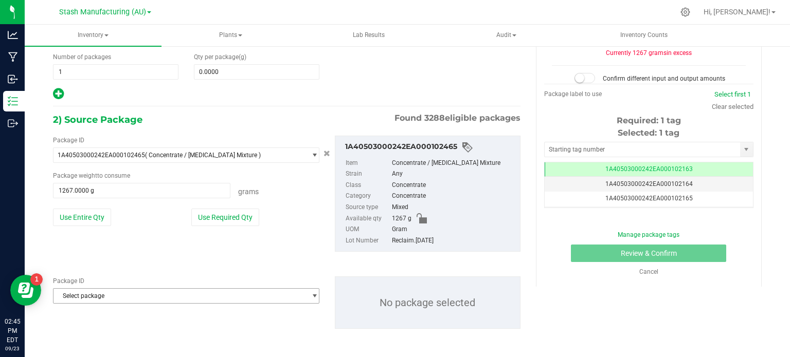
click at [284, 293] on span "Select package" at bounding box center [179, 296] width 252 height 14
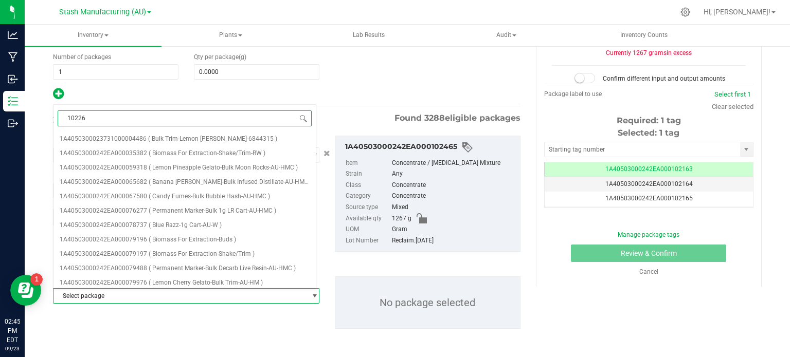
type input "102262"
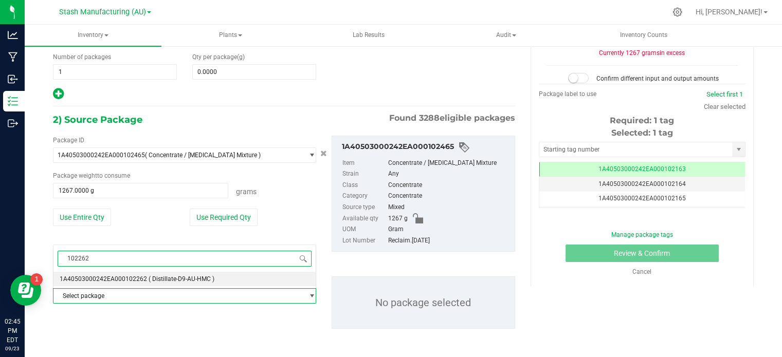
click at [220, 283] on li "1A40503000242EA000102262 ( Distillate-D9-AU-HMC )" at bounding box center [184, 279] width 262 height 14
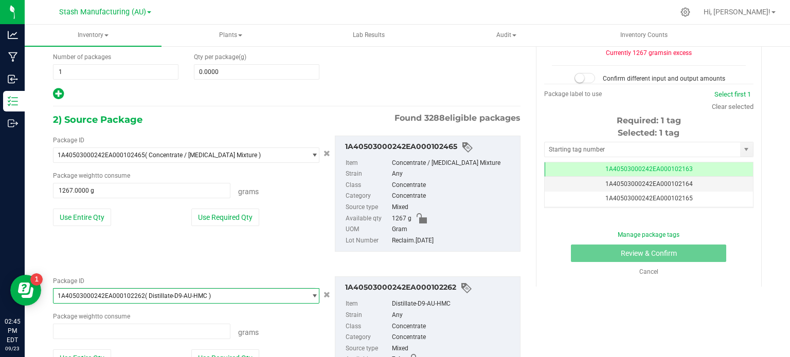
scroll to position [41756, 0]
click at [97, 353] on button "Use Entire Qty" at bounding box center [82, 358] width 58 height 17
type input "7.4000 g"
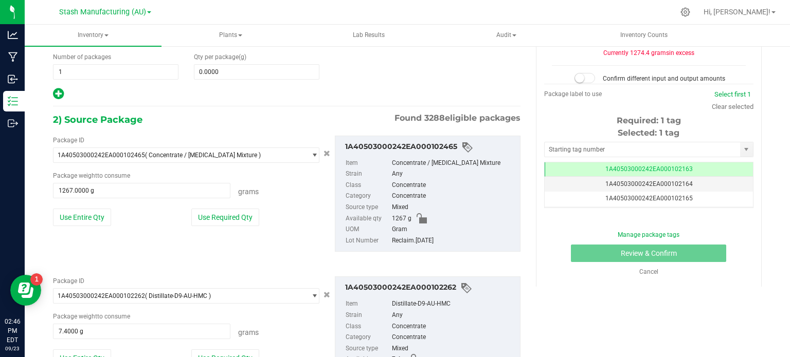
scroll to position [0, 0]
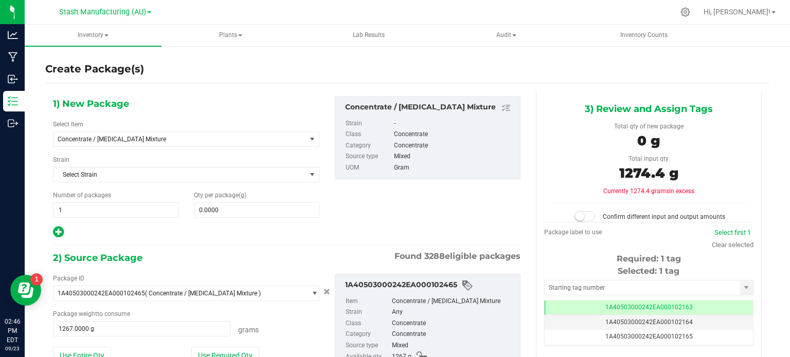
click at [223, 199] on div "Qty per package (g) 0.0000 0" at bounding box center [256, 204] width 141 height 27
click at [226, 207] on span "0.0000 0" at bounding box center [256, 210] width 125 height 15
type input "1274.4"
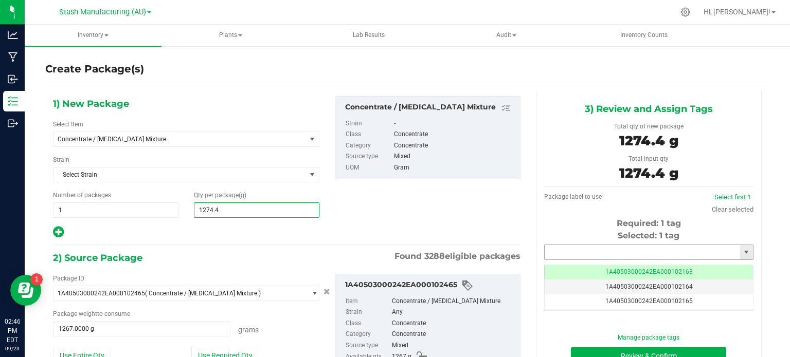
type input "1,274.4000"
click at [593, 258] on input "text" at bounding box center [641, 252] width 195 height 14
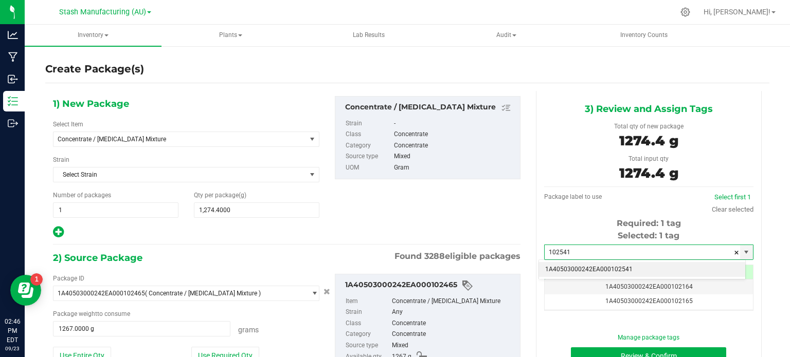
click at [595, 267] on li "1A40503000242EA000102541" at bounding box center [642, 269] width 206 height 15
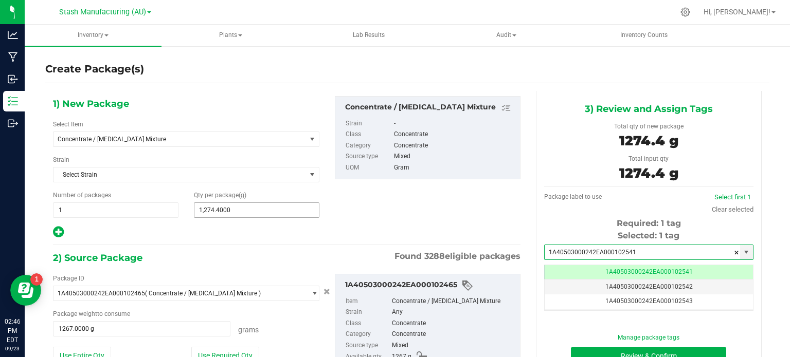
type input "1A40503000242EA000102541"
click at [241, 209] on span "1,274.4000 1274.4" at bounding box center [256, 210] width 125 height 15
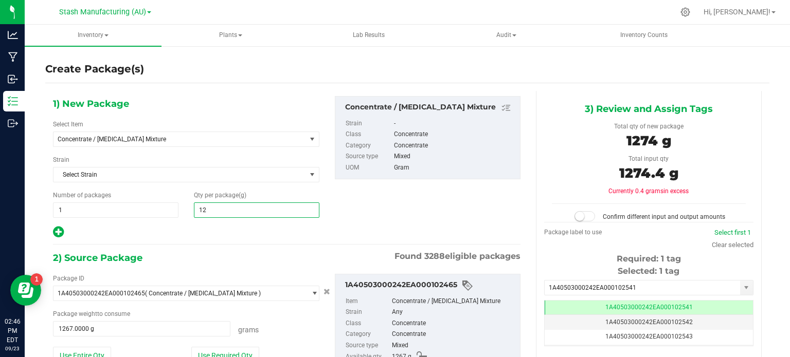
type input "1"
type input "0.0000"
click at [247, 203] on span "0.0000 0" at bounding box center [256, 210] width 125 height 15
type input "1584.9"
type input "1,584.9000"
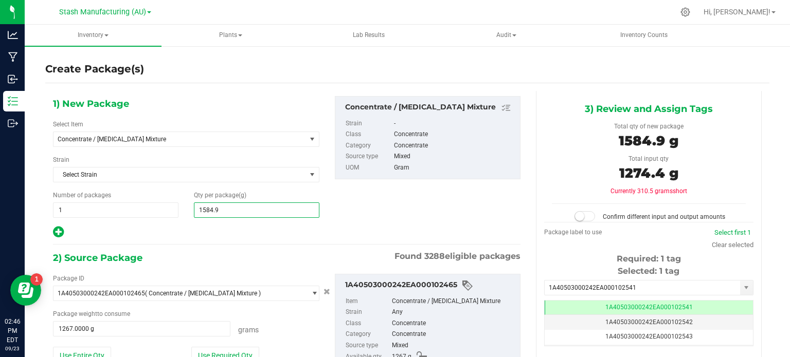
click at [580, 215] on span at bounding box center [584, 216] width 21 height 10
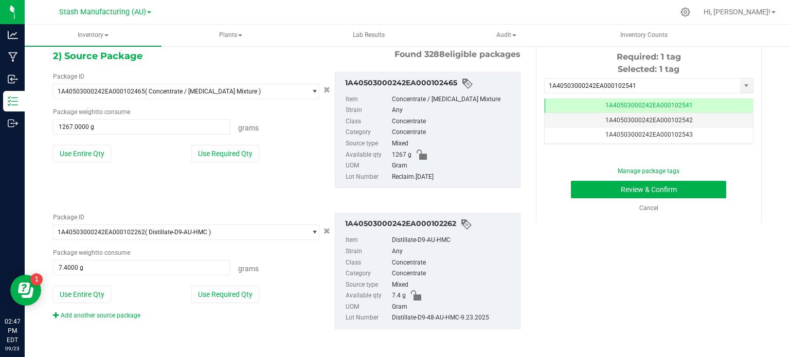
scroll to position [203, 0]
click at [691, 180] on button "Review & Confirm" at bounding box center [648, 188] width 155 height 17
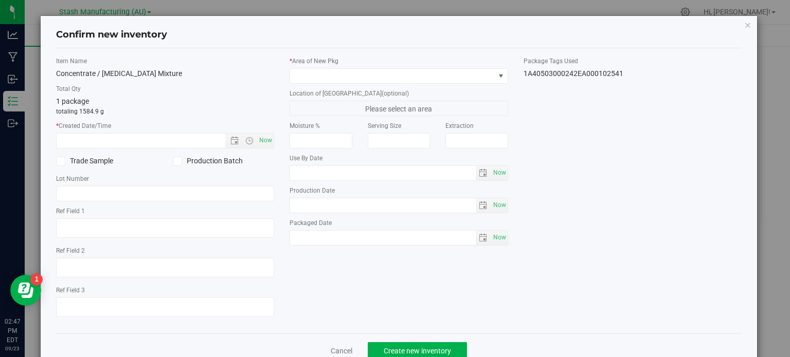
type input "[DATE]"
click at [172, 141] on input "text" at bounding box center [150, 141] width 187 height 14
click at [266, 139] on span "Now" at bounding box center [265, 140] width 17 height 15
type input "[DATE] 2:47 PM"
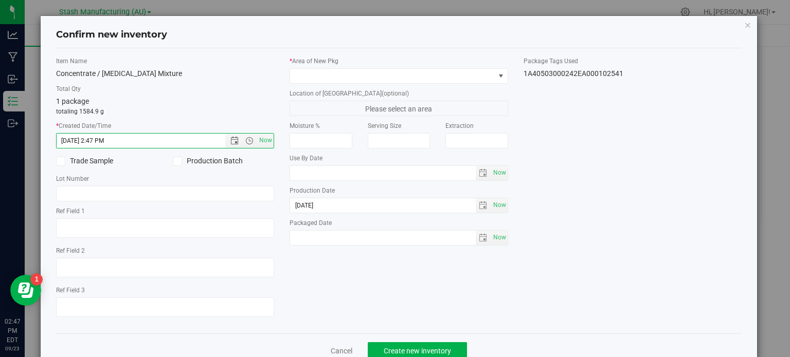
click at [178, 161] on icon at bounding box center [177, 161] width 7 height 0
click at [0, 0] on input "Production Batch" at bounding box center [0, 0] width 0 height 0
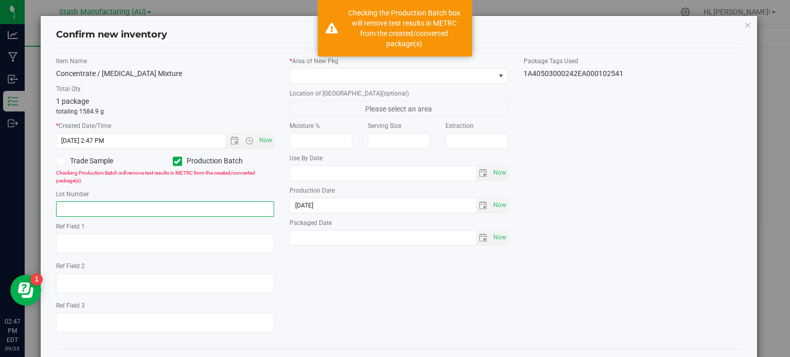
click at [185, 202] on input "text" at bounding box center [165, 209] width 218 height 15
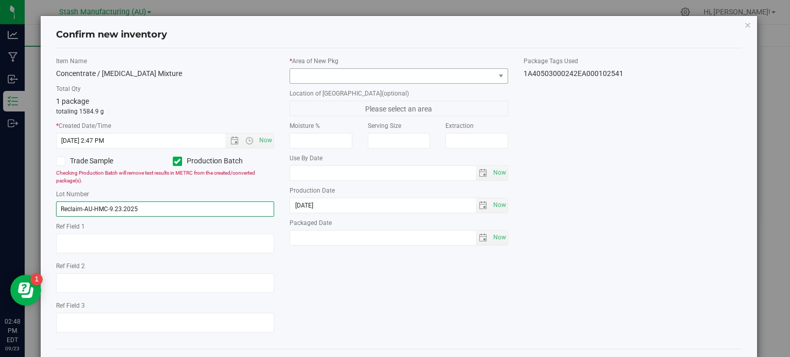
type input "Reclaim-AU-HMC-9.23.2025"
click at [370, 74] on span at bounding box center [392, 76] width 205 height 14
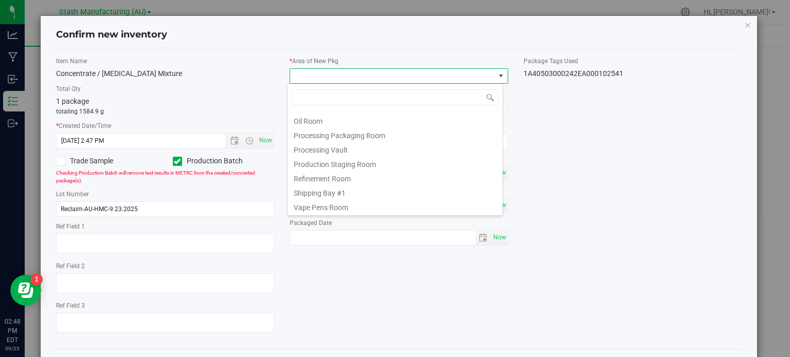
scroll to position [0, 0]
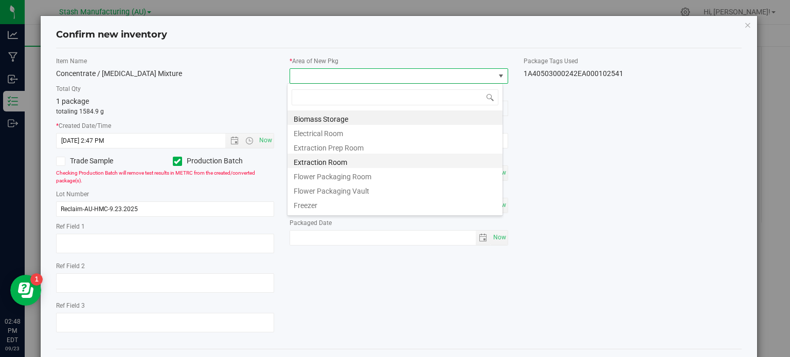
click at [434, 158] on li "Extraction Room" at bounding box center [394, 161] width 215 height 14
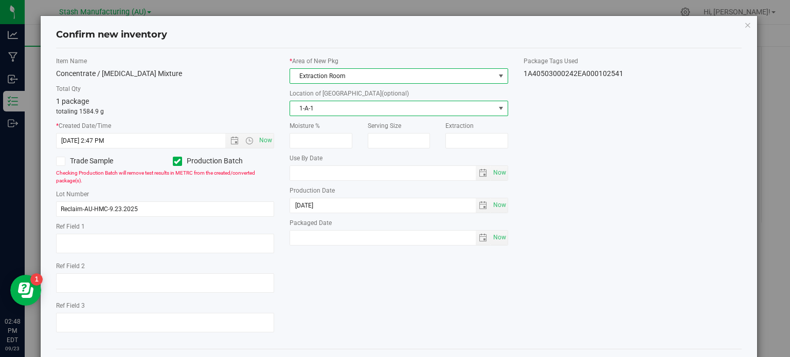
click at [401, 101] on span "1-A-1" at bounding box center [392, 108] width 205 height 14
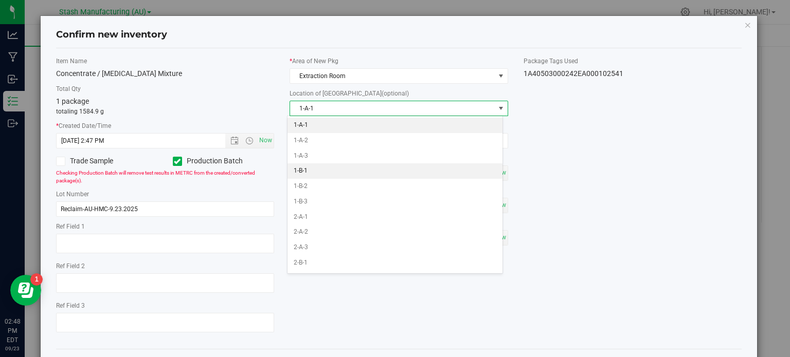
click at [392, 165] on li "1-B-1" at bounding box center [394, 170] width 215 height 15
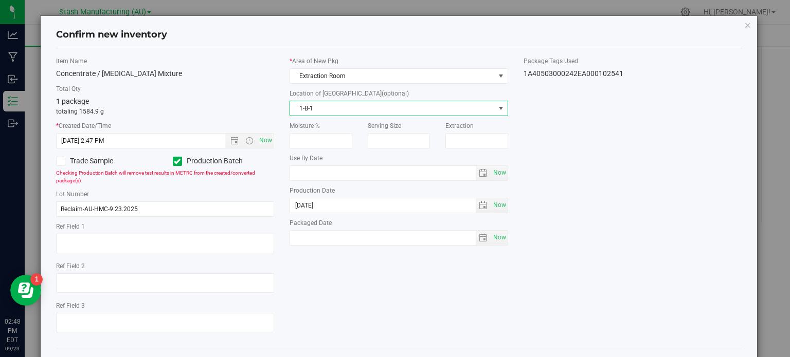
click at [494, 227] on div "Packaged Date Now" at bounding box center [398, 231] width 218 height 27
click at [494, 235] on span "Now" at bounding box center [498, 237] width 17 height 15
type input "[DATE]"
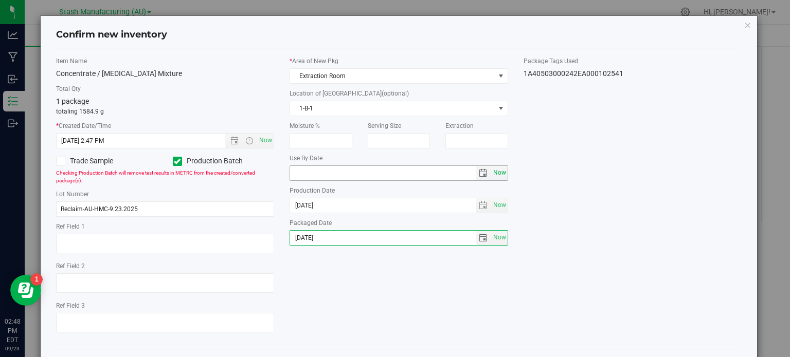
click at [496, 176] on span "Now" at bounding box center [498, 173] width 17 height 15
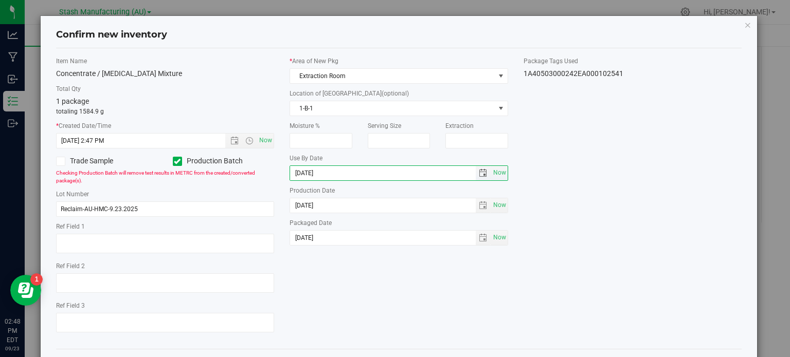
click at [306, 172] on input "[DATE]" at bounding box center [383, 173] width 186 height 14
type input "[DATE]"
click at [623, 185] on div "Item Name Concentrate / [MEDICAL_DATA] Mixture Total Qty 1 package totaling 158…" at bounding box center [398, 199] width 701 height 284
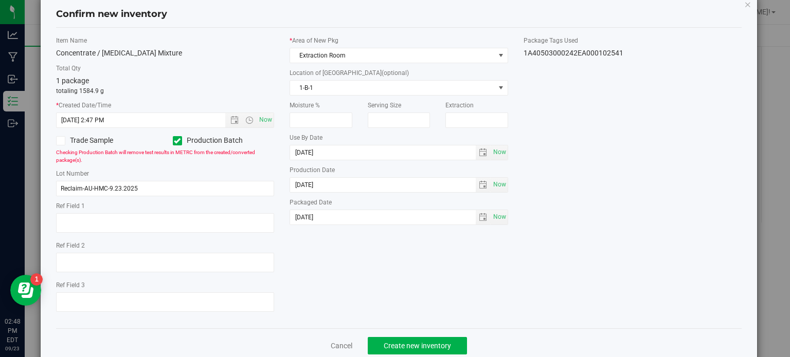
scroll to position [41, 0]
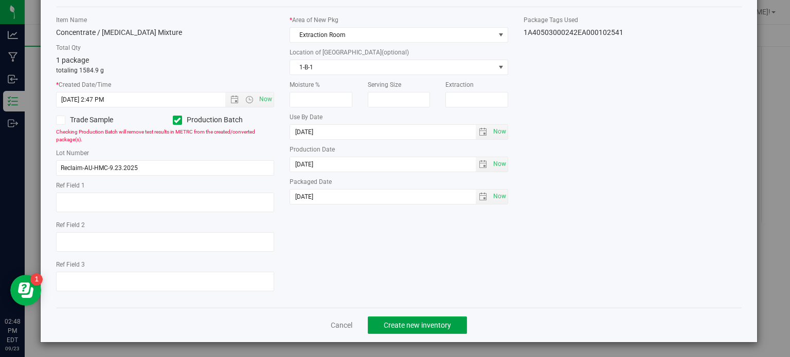
click at [456, 319] on button "Create new inventory" at bounding box center [417, 325] width 99 height 17
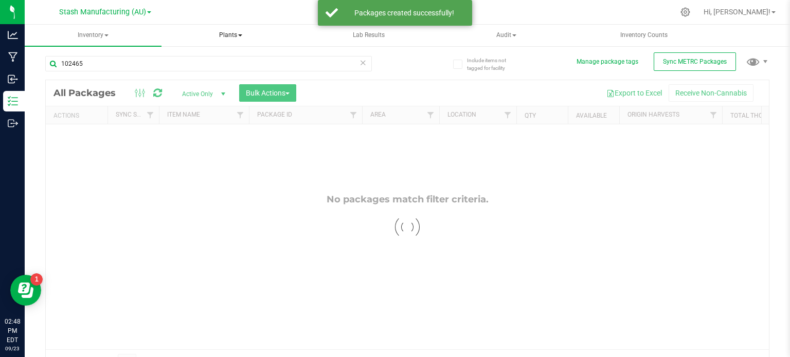
scroll to position [18, 0]
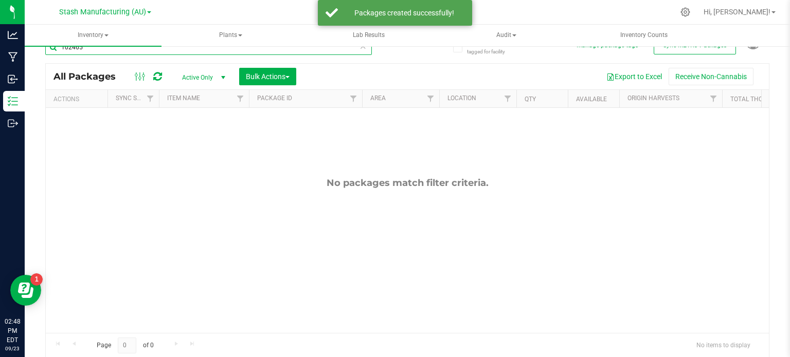
click at [134, 53] on input "102465" at bounding box center [208, 47] width 326 height 15
type input "1"
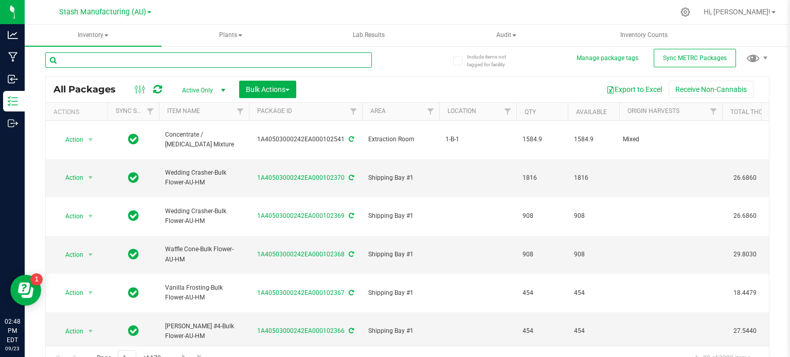
scroll to position [4, 0]
type input "102541"
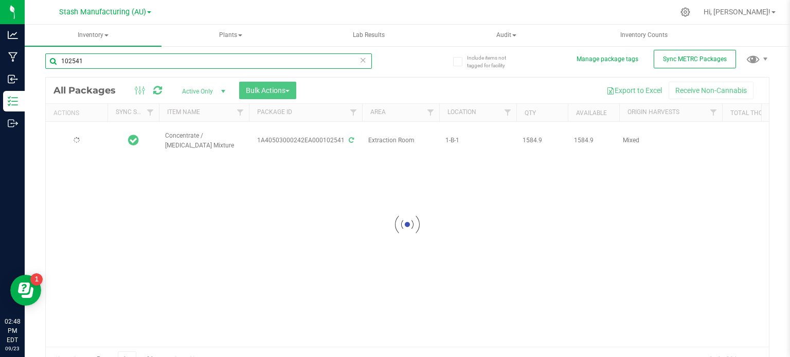
type input "[DATE]"
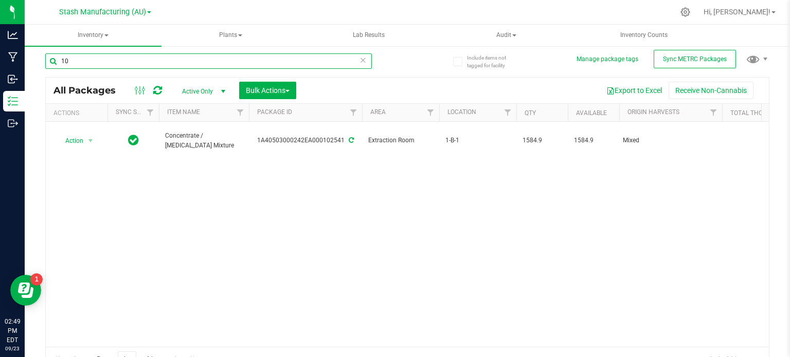
type input "1"
type input "102246"
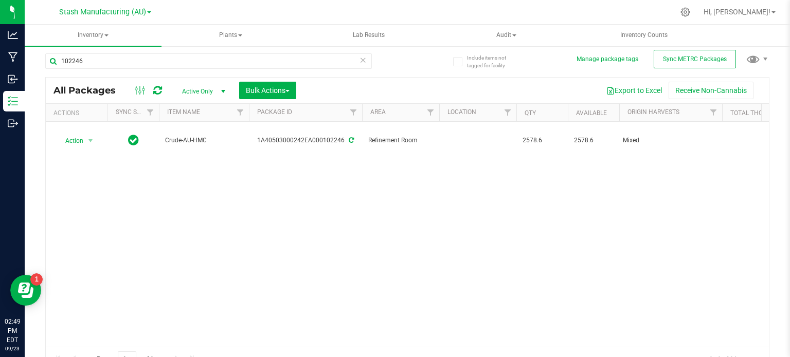
click at [233, 196] on div "Action Action Adjust qty Create package Edit attributes Global inventory Locate…" at bounding box center [407, 234] width 723 height 225
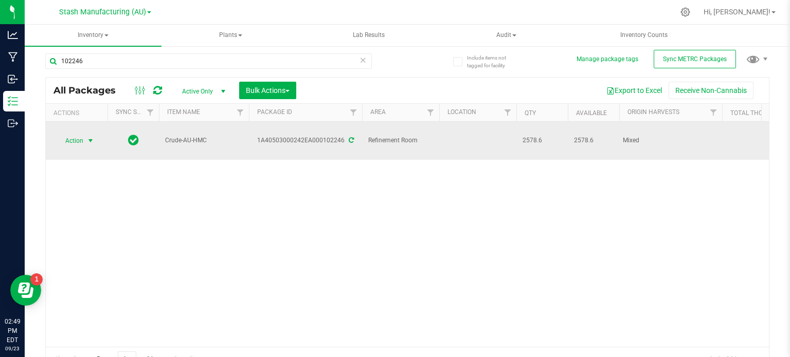
click at [84, 134] on span "select" at bounding box center [90, 141] width 13 height 14
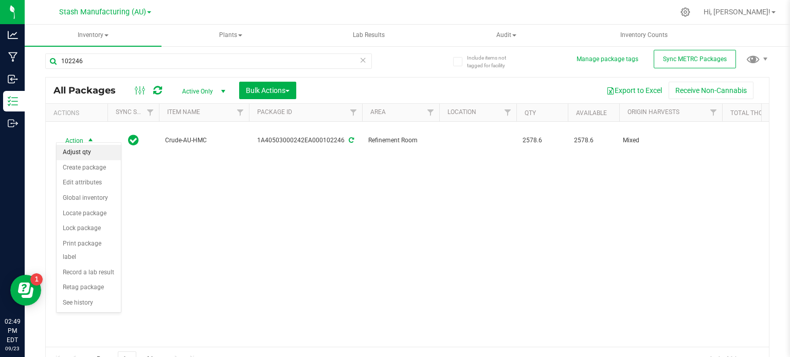
click at [84, 151] on li "Adjust qty" at bounding box center [89, 152] width 64 height 15
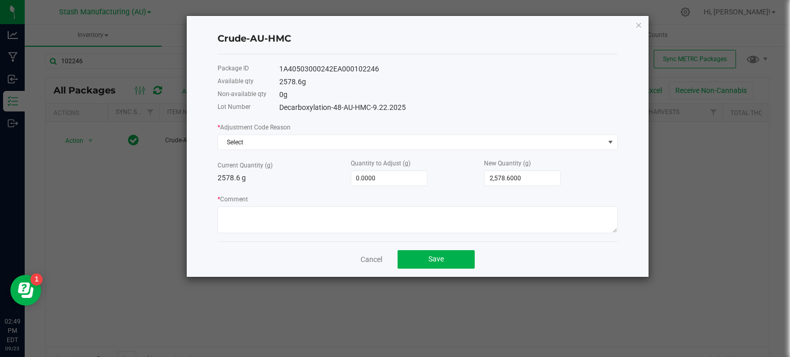
click at [607, 99] on div "0 g" at bounding box center [448, 94] width 338 height 11
click at [499, 219] on textarea "* Comment" at bounding box center [417, 220] width 400 height 27
type input "2578.6"
click at [522, 177] on input "2578.6" at bounding box center [522, 178] width 76 height 14
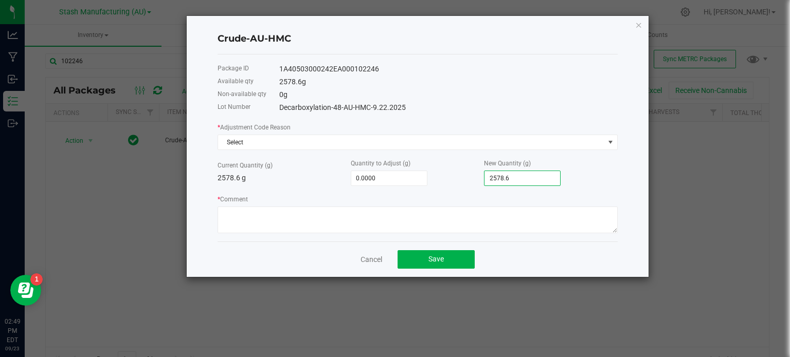
type input "-2,578.6000"
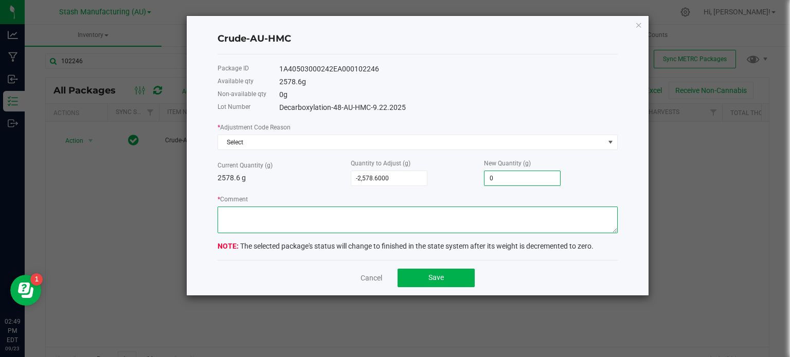
type input "0.0000"
click at [508, 228] on textarea "* Comment" at bounding box center [417, 220] width 400 height 27
type textarea "2578.6g of waste due to further processing in shortpath distiller."
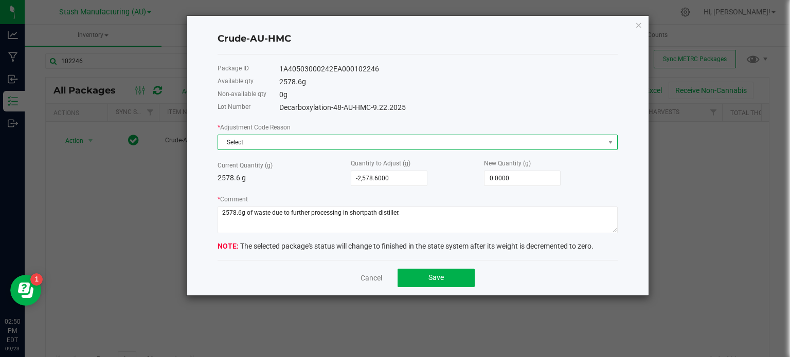
click at [393, 139] on span "Select" at bounding box center [411, 142] width 386 height 14
drag, startPoint x: 393, startPoint y: 139, endPoint x: 408, endPoint y: 137, distance: 15.6
click at [408, 137] on span "Select" at bounding box center [411, 142] width 386 height 14
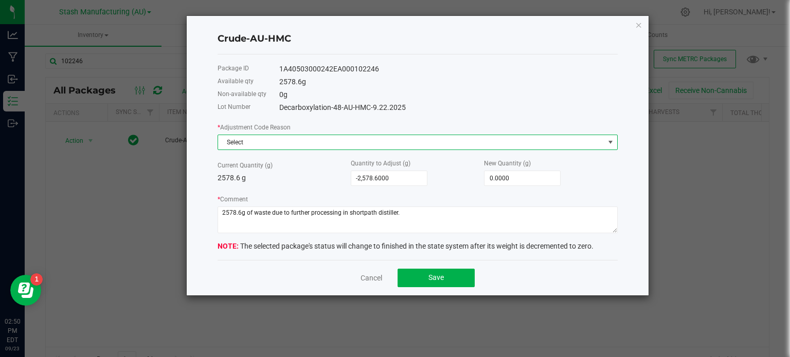
click at [408, 137] on span "Select" at bounding box center [411, 142] width 386 height 14
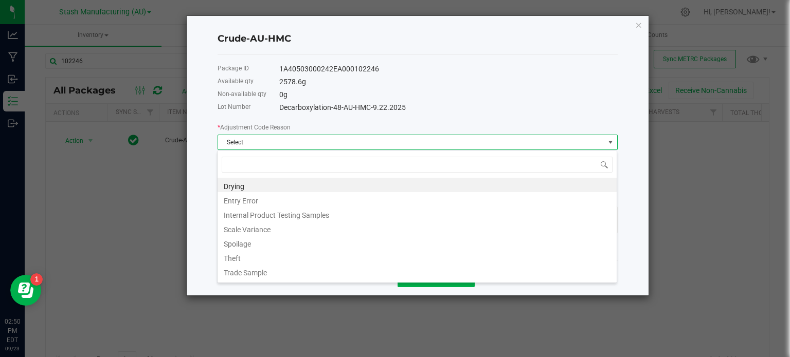
scroll to position [12, 0]
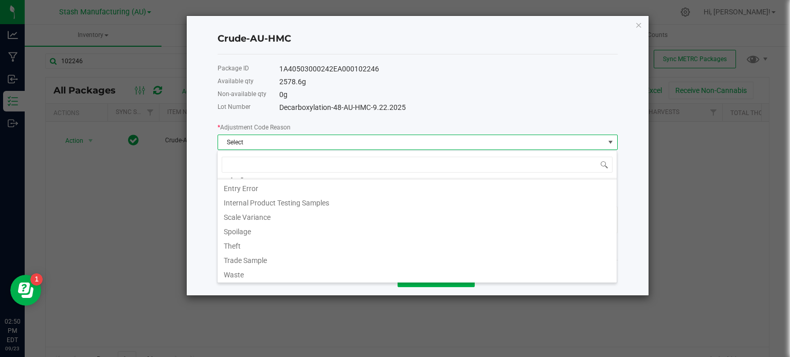
click at [478, 74] on div "1A40503000242EA000102246" at bounding box center [448, 69] width 338 height 11
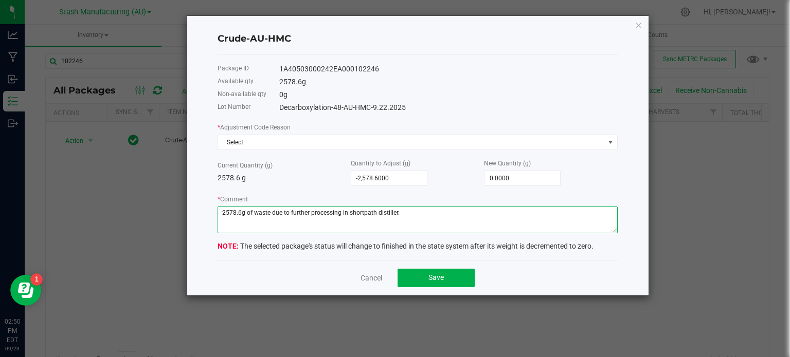
click at [437, 218] on textarea "* Comment" at bounding box center [417, 220] width 400 height 27
click at [440, 281] on span "Save" at bounding box center [435, 277] width 15 height 8
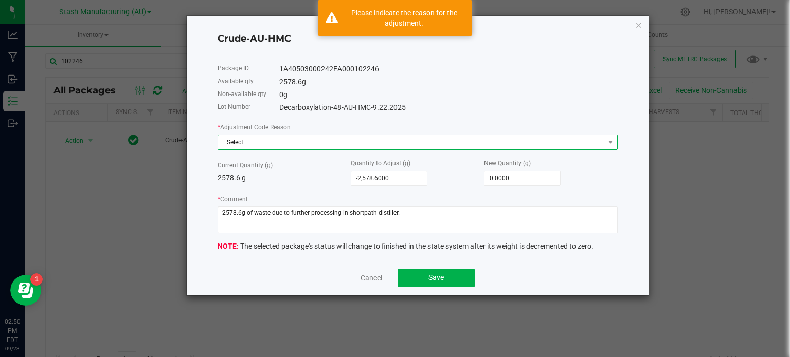
click at [463, 136] on span "Select" at bounding box center [411, 142] width 386 height 14
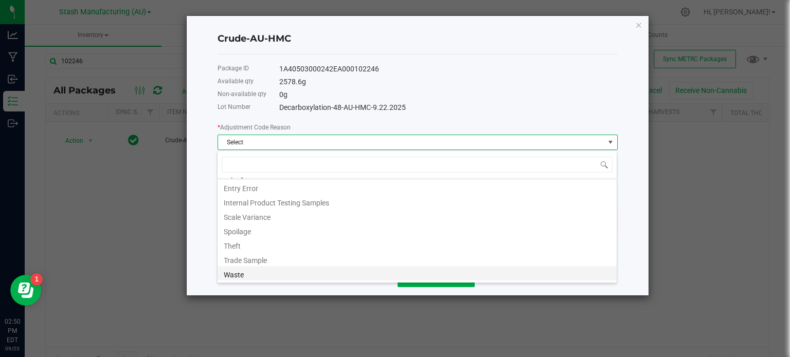
click at [241, 277] on li "Waste" at bounding box center [416, 273] width 399 height 14
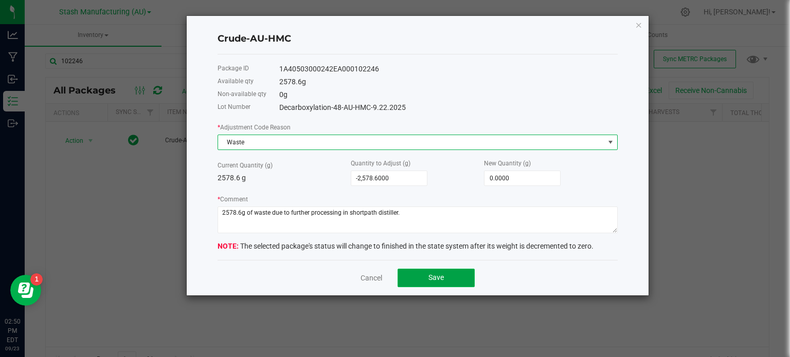
click at [429, 280] on span "Save" at bounding box center [435, 277] width 15 height 8
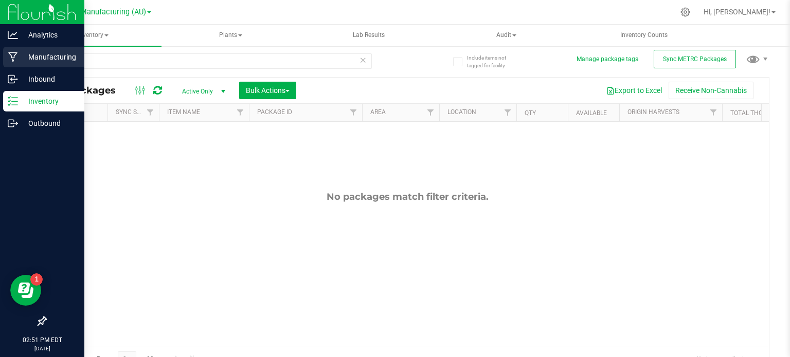
click at [9, 51] on div "Manufacturing" at bounding box center [43, 57] width 81 height 21
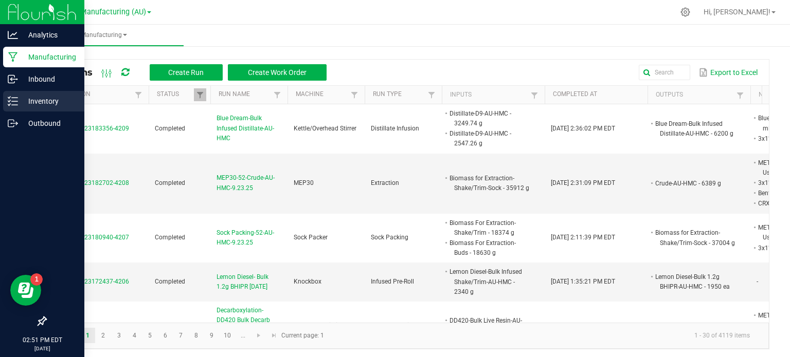
click at [16, 101] on line at bounding box center [15, 101] width 6 height 0
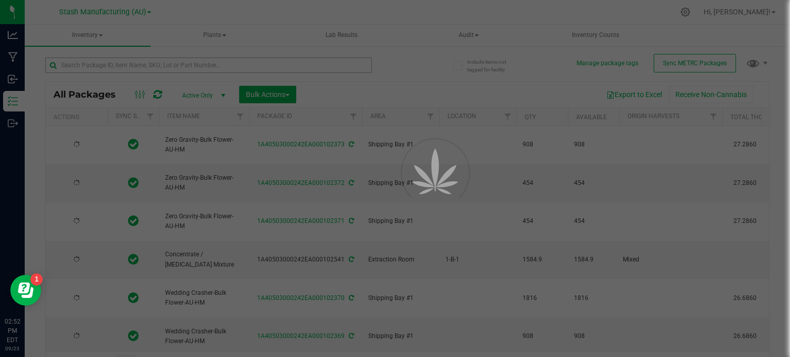
type input "[DATE]"
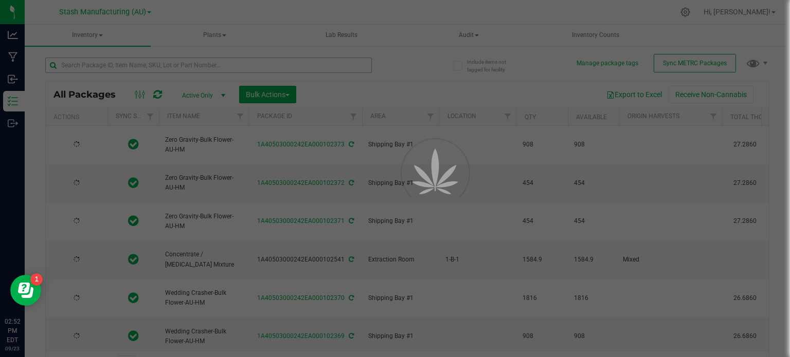
type input "[DATE]"
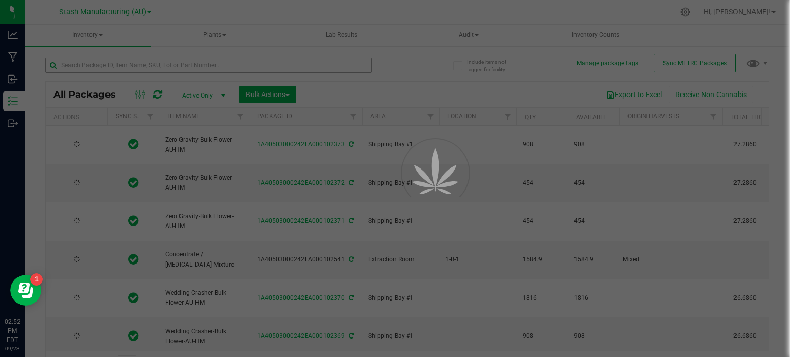
type input "[DATE]"
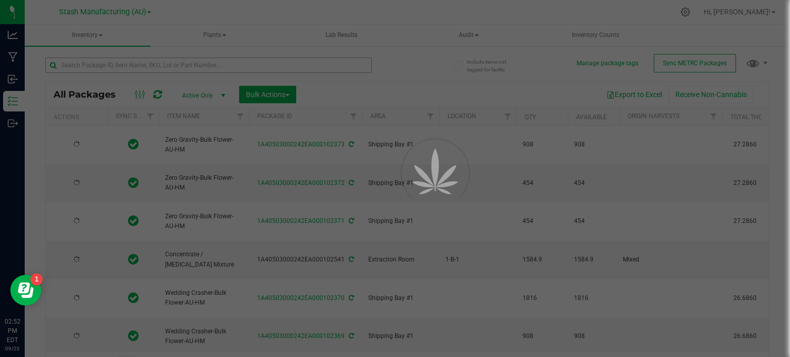
type input "[DATE]"
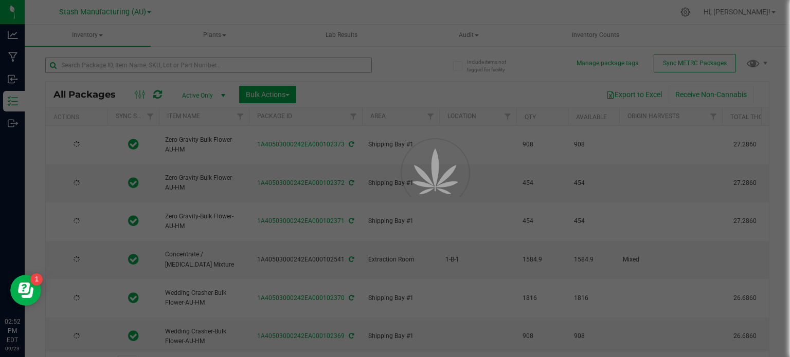
type input "[DATE]"
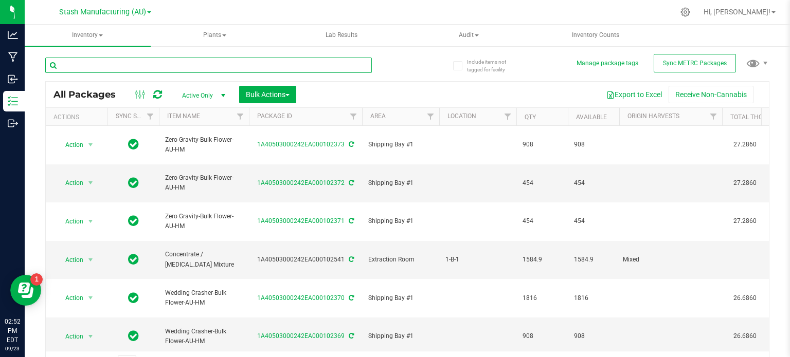
click at [117, 69] on input "text" at bounding box center [208, 65] width 326 height 15
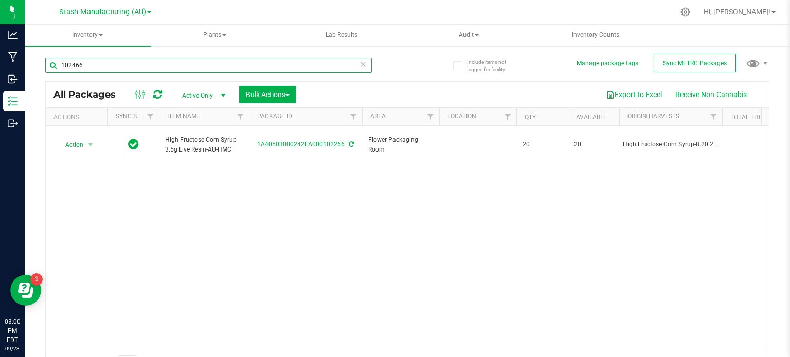
type input "102466"
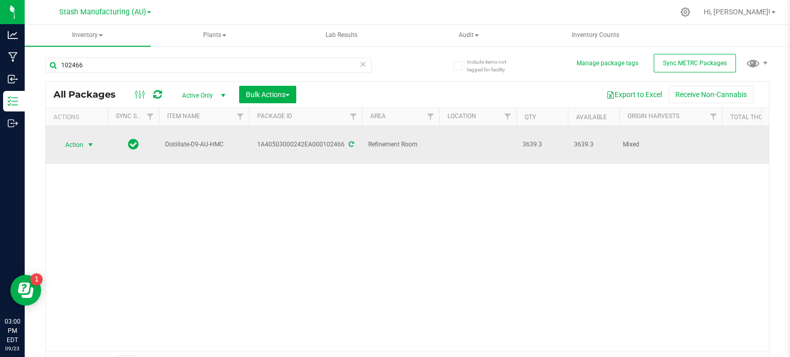
click at [79, 138] on span "Action" at bounding box center [70, 145] width 28 height 14
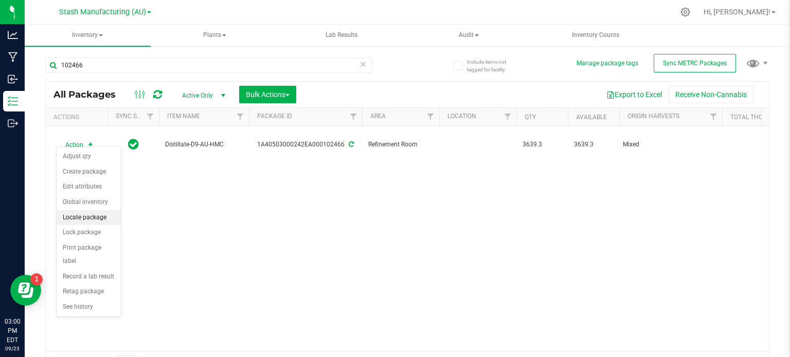
click at [96, 216] on li "Locate package" at bounding box center [89, 217] width 64 height 15
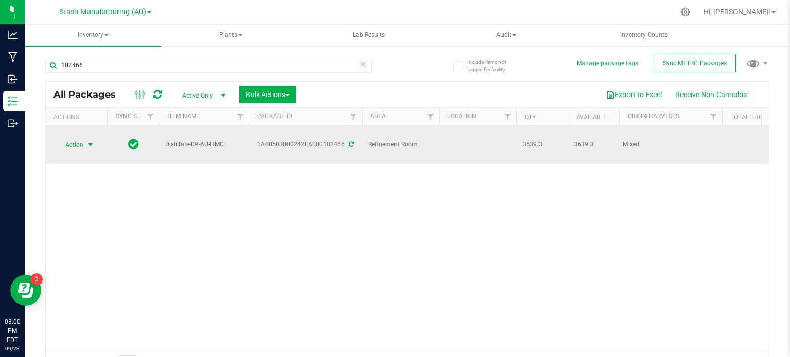
click at [84, 140] on span "select" at bounding box center [90, 145] width 13 height 14
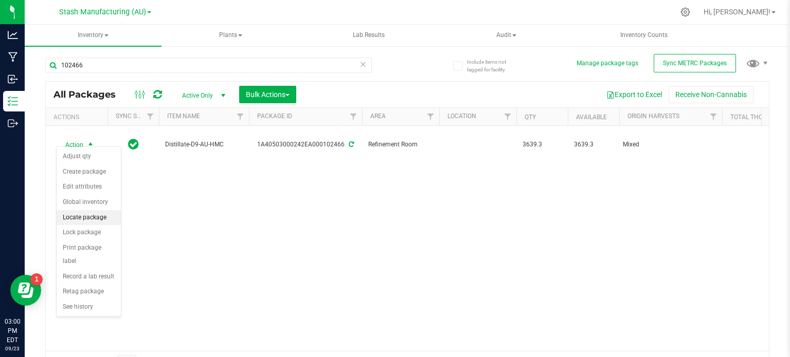
click at [101, 217] on li "Locate package" at bounding box center [89, 217] width 64 height 15
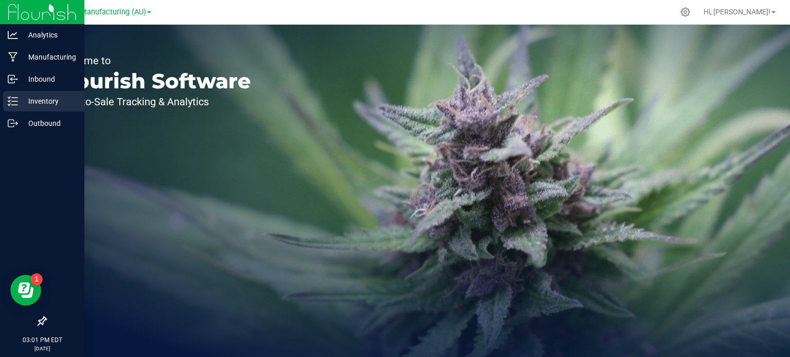
click at [24, 104] on p "Inventory" at bounding box center [49, 101] width 62 height 12
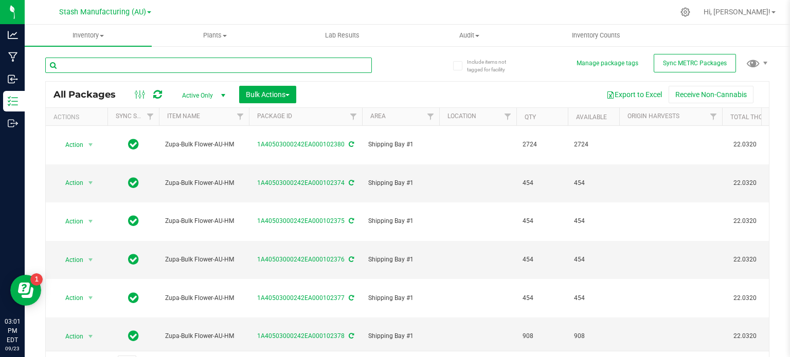
click at [121, 68] on input "text" at bounding box center [208, 65] width 326 height 15
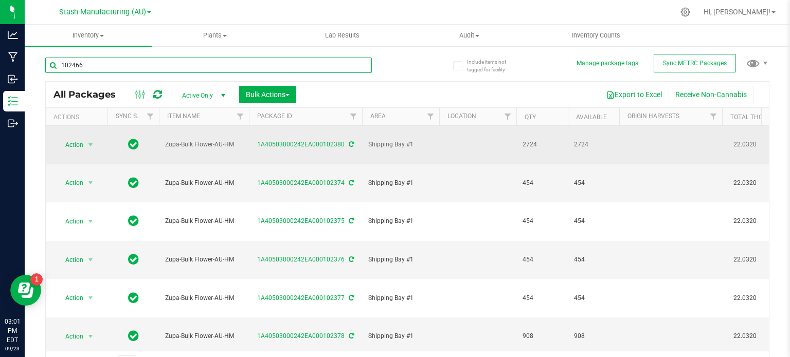
type input "102466"
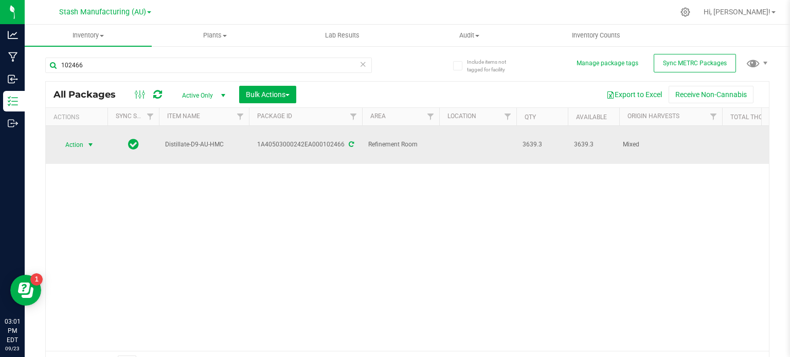
click at [64, 138] on span "Action" at bounding box center [70, 145] width 28 height 14
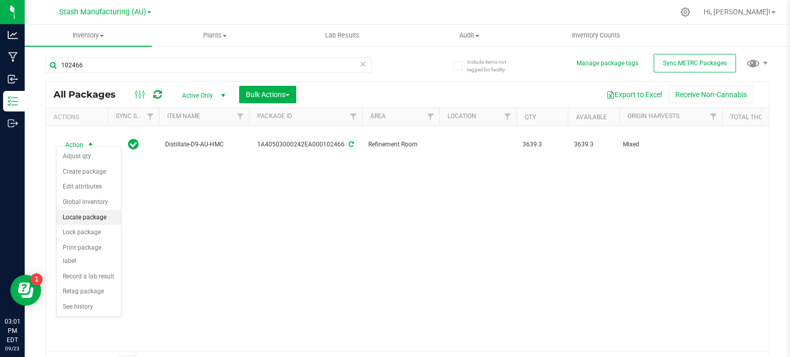
click at [93, 214] on li "Locate package" at bounding box center [89, 217] width 64 height 15
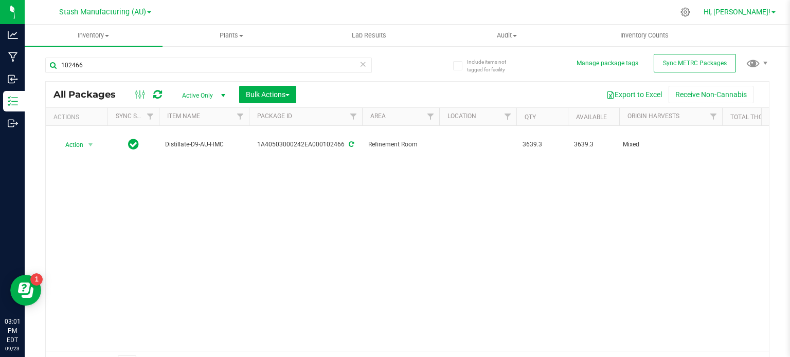
click at [757, 10] on span "Hi, [PERSON_NAME]!" at bounding box center [736, 12] width 67 height 8
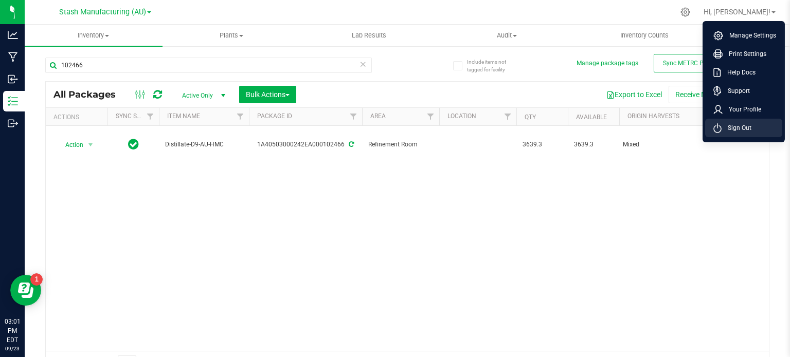
click at [731, 132] on span "Sign Out" at bounding box center [736, 128] width 30 height 10
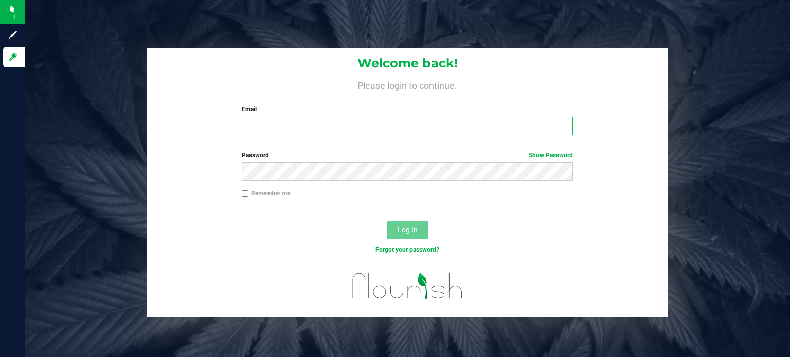
type input "[EMAIL_ADDRESS][PERSON_NAME][DOMAIN_NAME]"
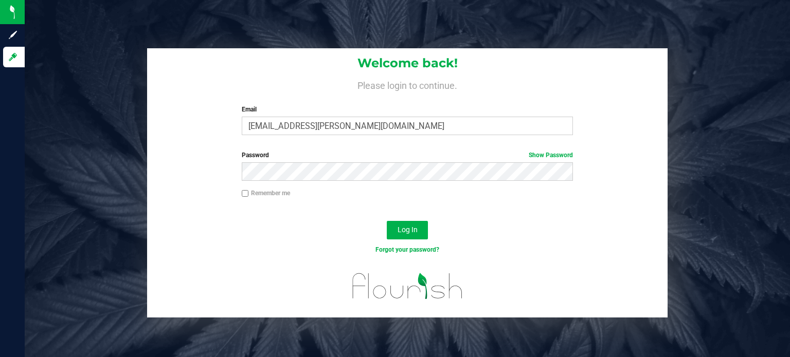
click at [509, 207] on div "Remember me" at bounding box center [407, 199] width 520 height 20
click at [419, 229] on button "Log In" at bounding box center [407, 230] width 41 height 19
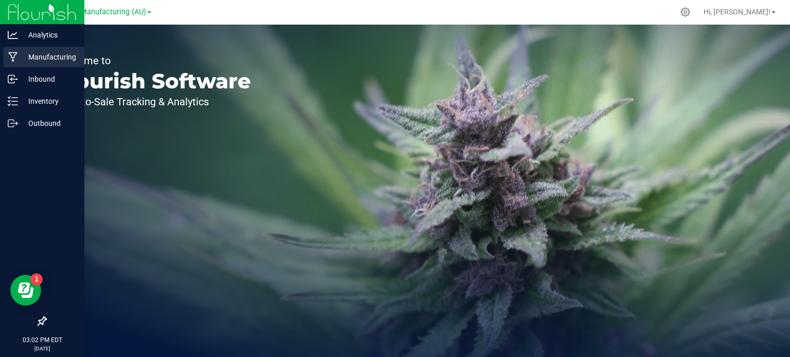
click at [23, 50] on div "Manufacturing" at bounding box center [43, 57] width 81 height 21
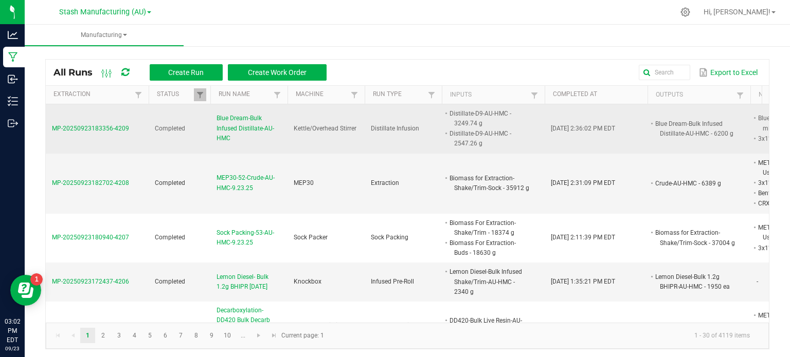
click at [249, 125] on span "Blue Dream-Bulk Infused Distillate-AU-HMC" at bounding box center [248, 129] width 65 height 30
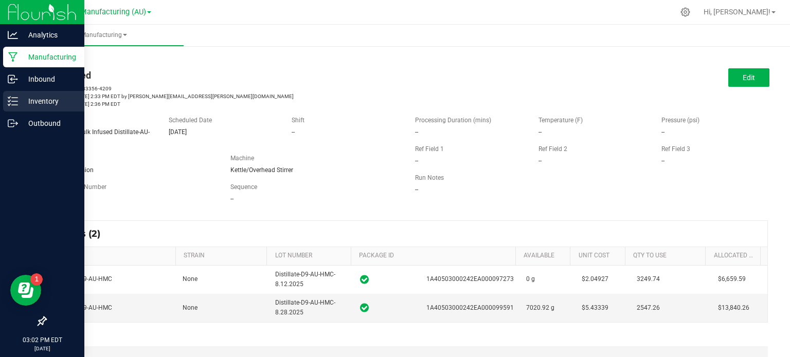
click at [12, 101] on line at bounding box center [15, 101] width 6 height 0
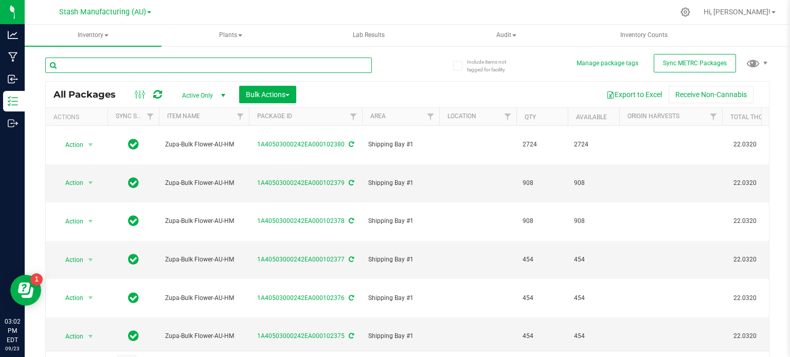
click at [205, 68] on input "text" at bounding box center [208, 65] width 326 height 15
type input "102536"
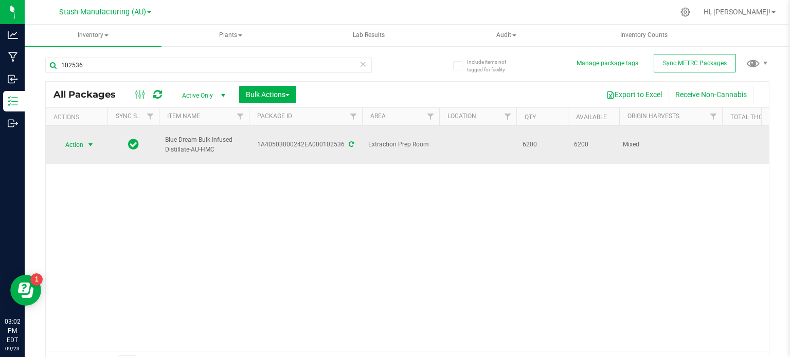
click at [93, 143] on span "select" at bounding box center [90, 145] width 8 height 8
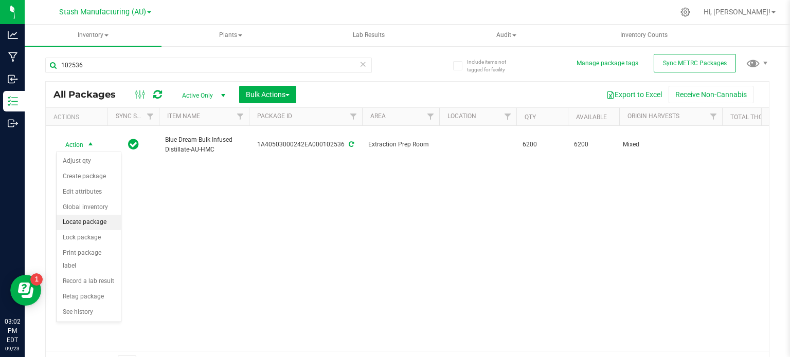
click at [96, 222] on li "Locate package" at bounding box center [89, 222] width 64 height 15
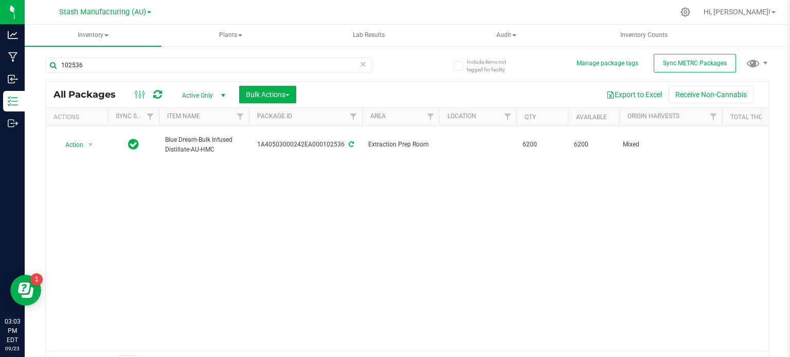
click at [753, 2] on div "Hi, [PERSON_NAME]!" at bounding box center [741, 12] width 88 height 20
click at [753, 8] on span "Hi, [PERSON_NAME]!" at bounding box center [736, 12] width 67 height 8
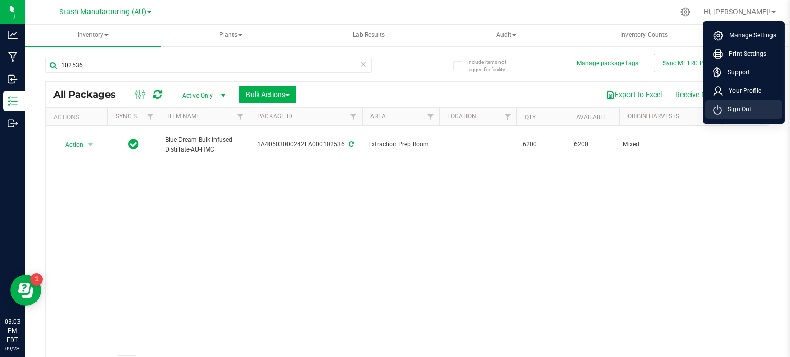
click at [740, 105] on span "Sign Out" at bounding box center [736, 109] width 30 height 10
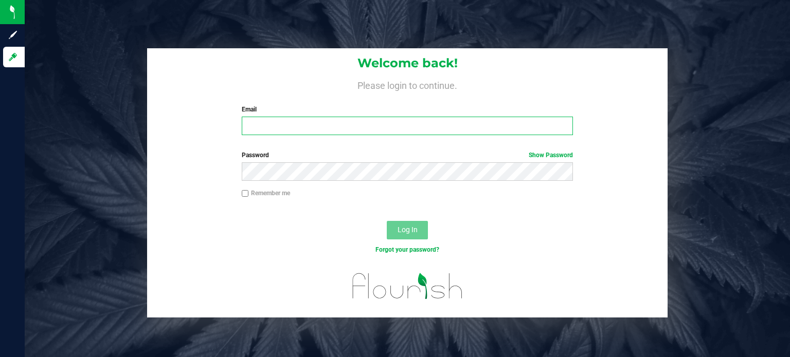
type input "[EMAIL_ADDRESS][PERSON_NAME][DOMAIN_NAME]"
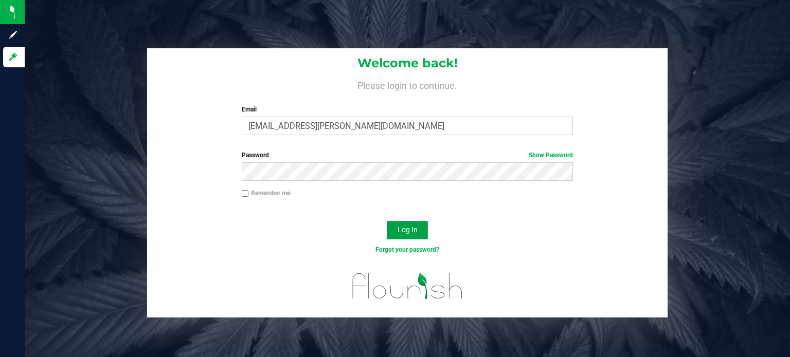
click at [399, 233] on span "Log In" at bounding box center [407, 230] width 20 height 8
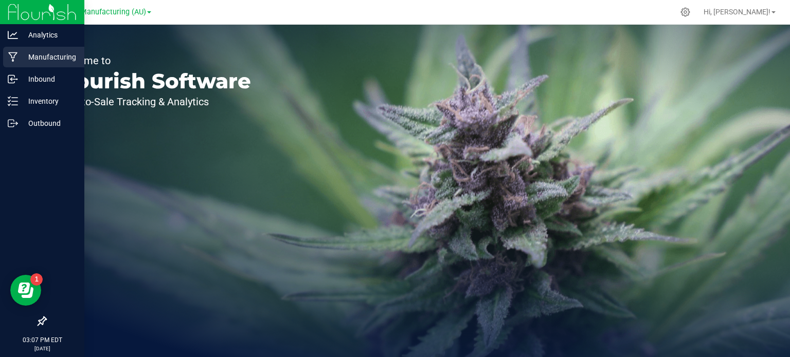
click at [18, 58] on p "Manufacturing" at bounding box center [49, 57] width 62 height 12
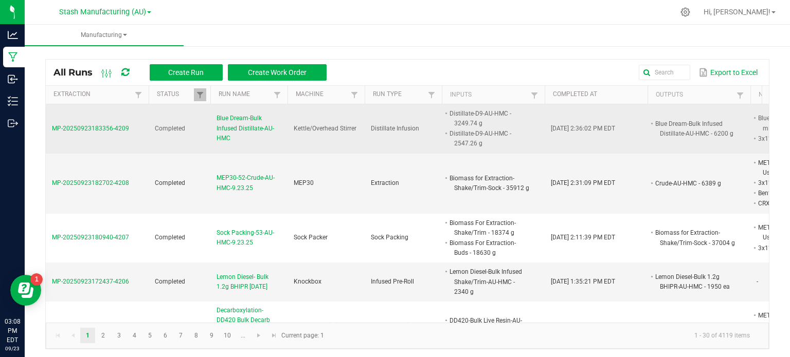
click at [255, 133] on span "Blue Dream-Bulk Infused Distillate-AU-HMC" at bounding box center [248, 129] width 65 height 30
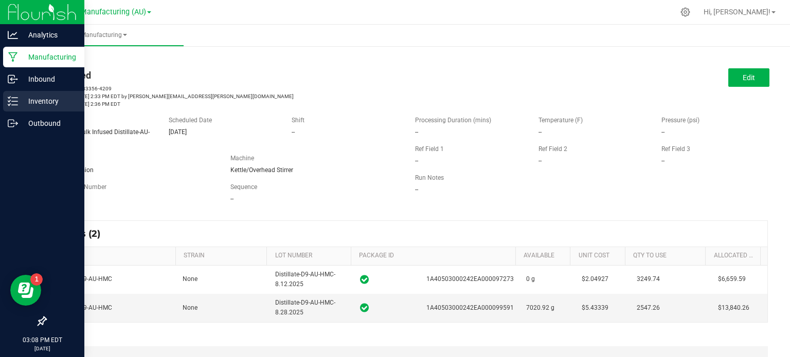
click at [27, 97] on p "Inventory" at bounding box center [49, 101] width 62 height 12
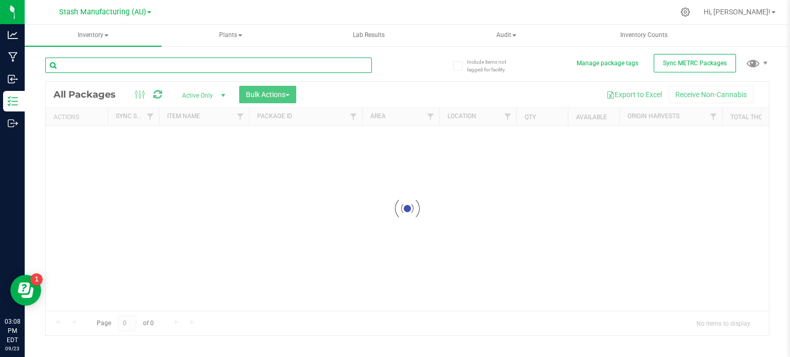
drag, startPoint x: 86, startPoint y: 75, endPoint x: 92, endPoint y: 72, distance: 6.4
click at [92, 72] on input "text" at bounding box center [208, 65] width 326 height 15
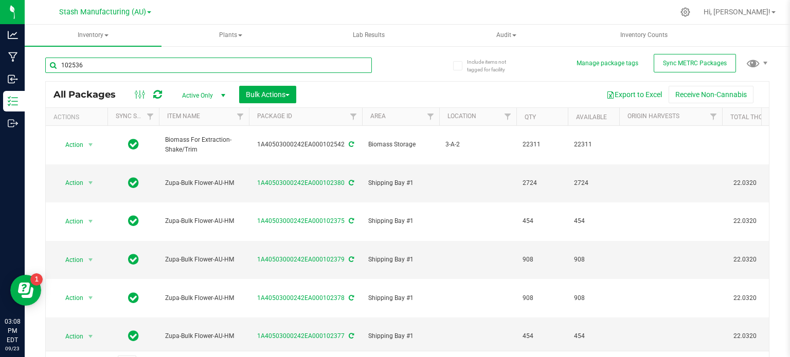
type input "102536"
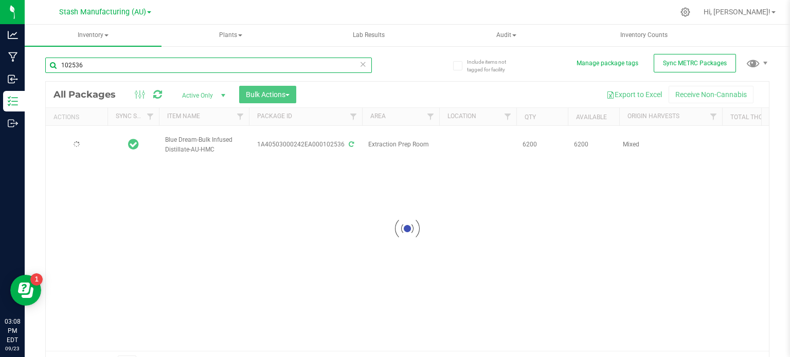
type input "[DATE]"
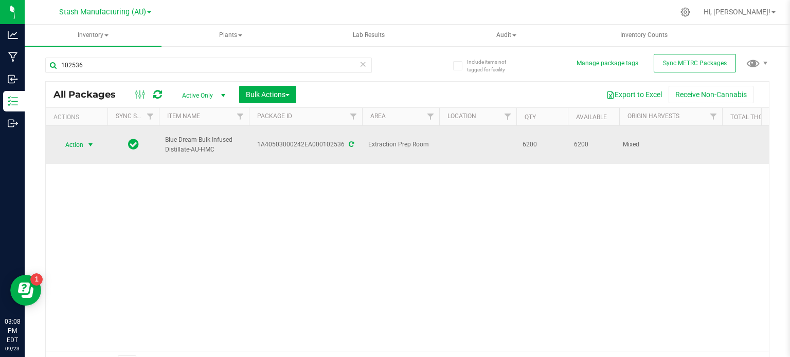
click at [83, 146] on span "Action" at bounding box center [70, 145] width 28 height 14
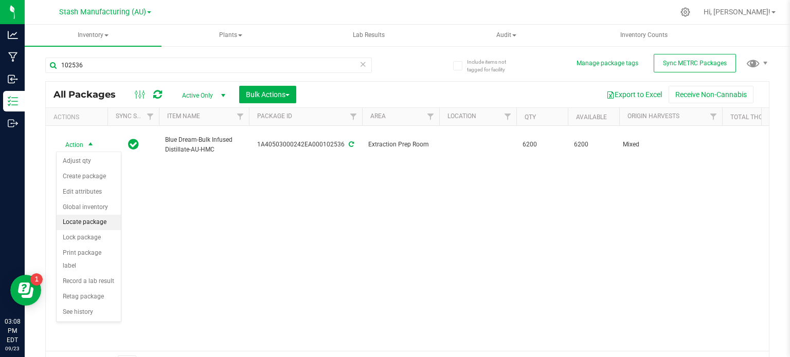
click at [100, 222] on li "Locate package" at bounding box center [89, 222] width 64 height 15
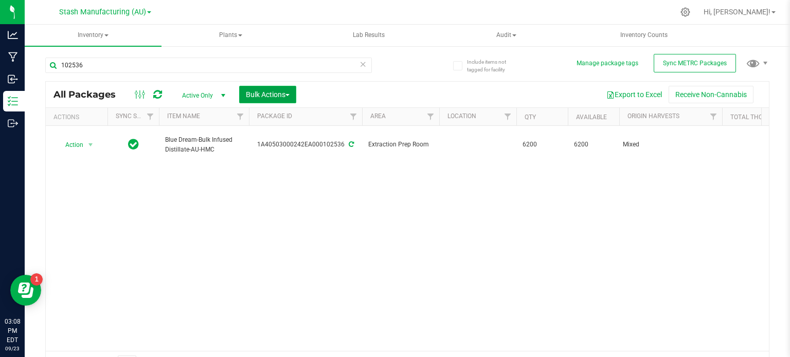
click at [253, 102] on button "Bulk Actions" at bounding box center [267, 94] width 57 height 17
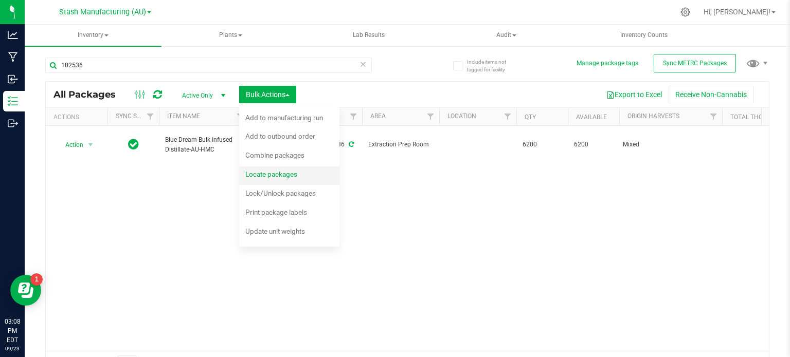
click at [269, 174] on span "Locate packages" at bounding box center [271, 174] width 52 height 8
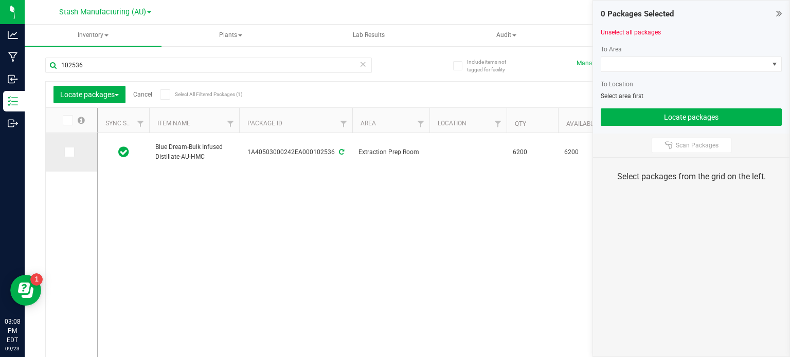
click at [65, 153] on span at bounding box center [69, 152] width 10 height 10
click at [0, 0] on input "checkbox" at bounding box center [0, 0] width 0 height 0
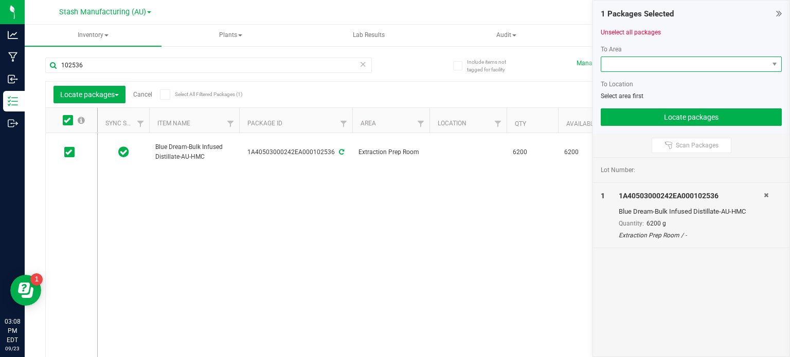
click at [747, 68] on span at bounding box center [684, 64] width 167 height 14
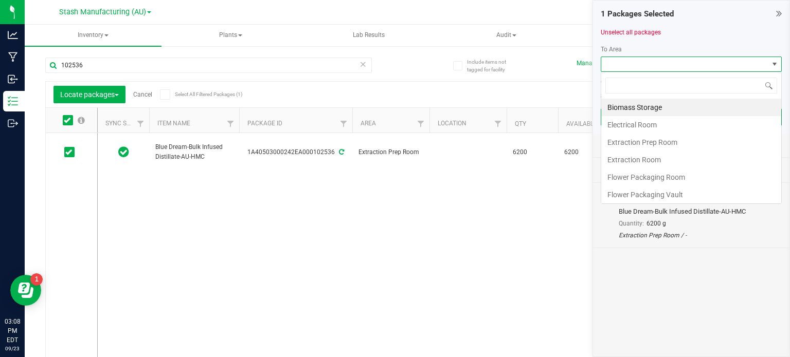
scroll to position [15, 181]
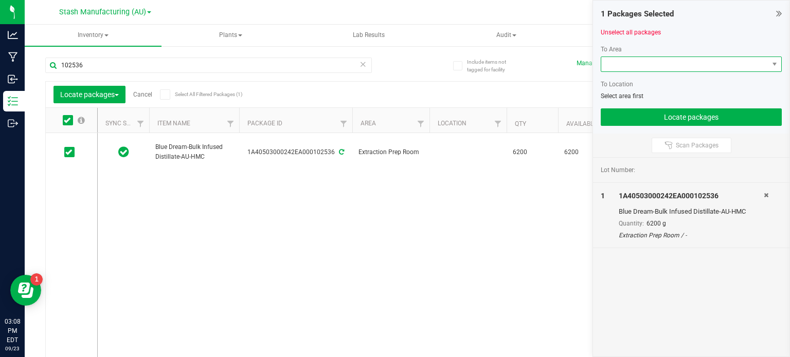
click at [677, 63] on span at bounding box center [684, 64] width 167 height 14
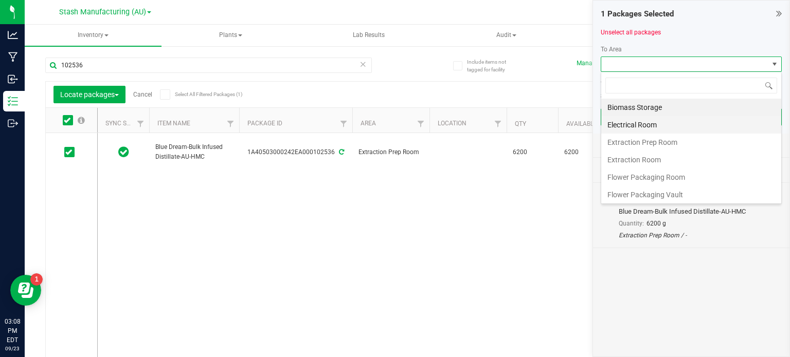
click at [642, 127] on li "Electrical Room" at bounding box center [691, 124] width 180 height 17
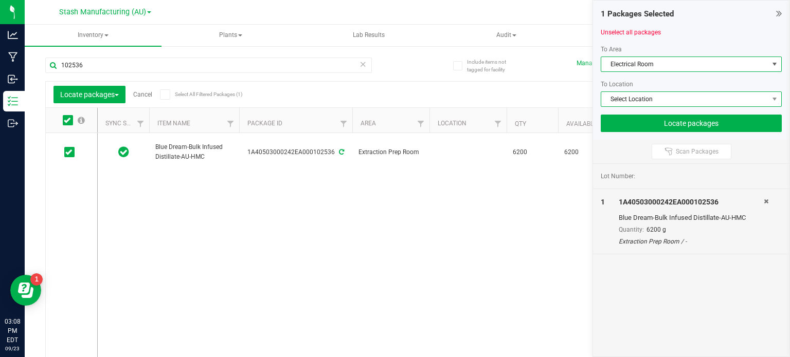
click at [628, 92] on span "Select Location" at bounding box center [684, 99] width 167 height 14
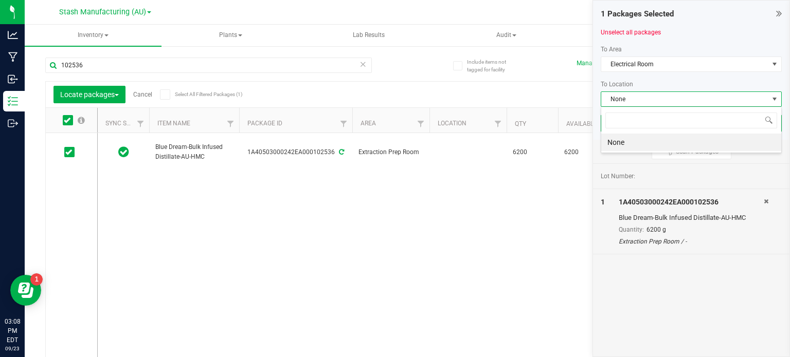
click at [714, 22] on div at bounding box center [690, 24] width 181 height 8
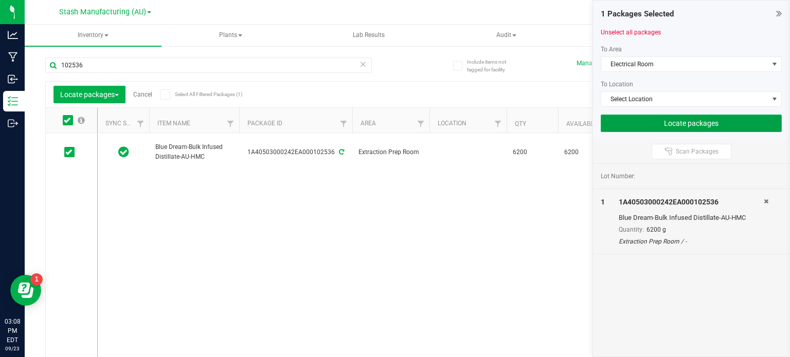
click at [666, 126] on button "Locate packages" at bounding box center [690, 123] width 181 height 17
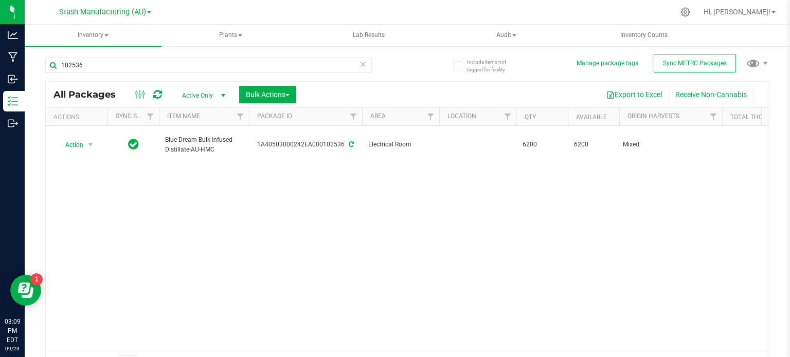
click at [161, 74] on div "102536" at bounding box center [208, 70] width 326 height 24
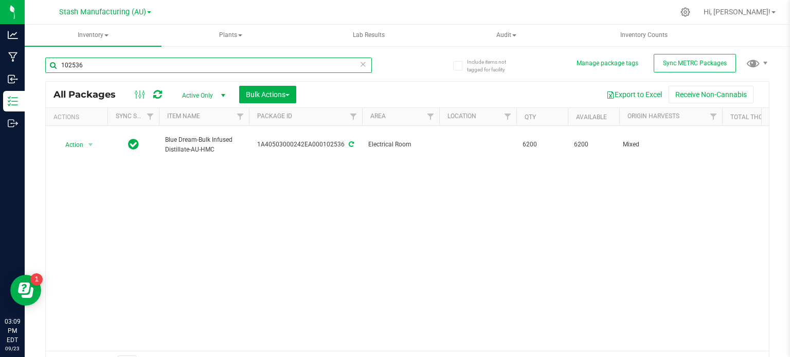
click at [160, 70] on input "102536" at bounding box center [208, 65] width 326 height 15
type input "102"
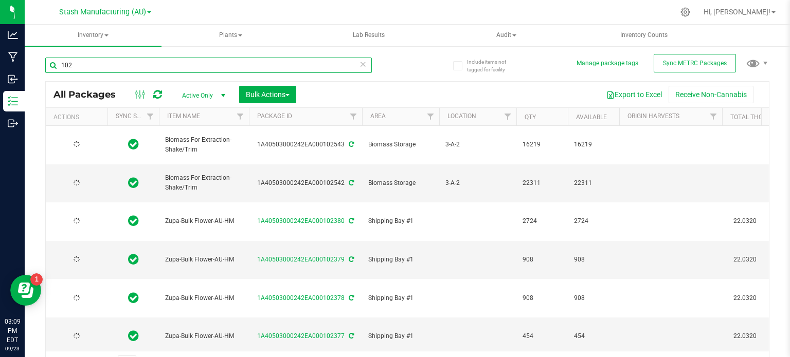
type input "[DATE]"
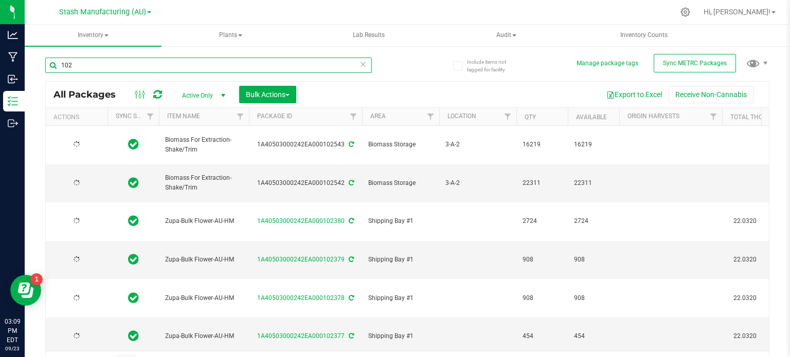
type input "[DATE]"
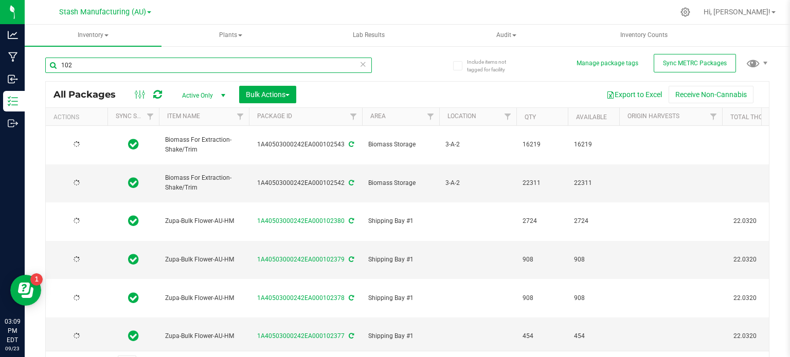
type input "[DATE]"
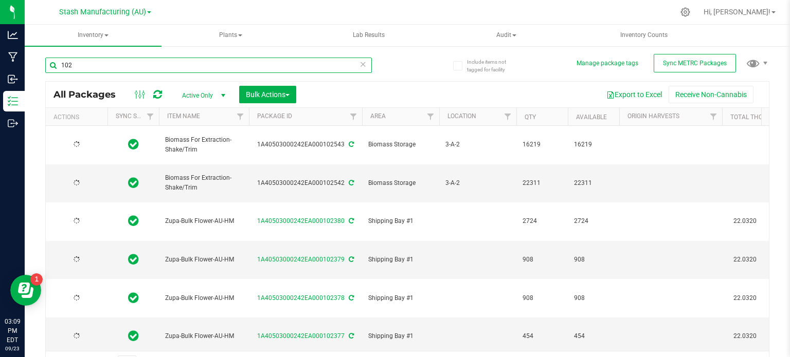
type input "[DATE]"
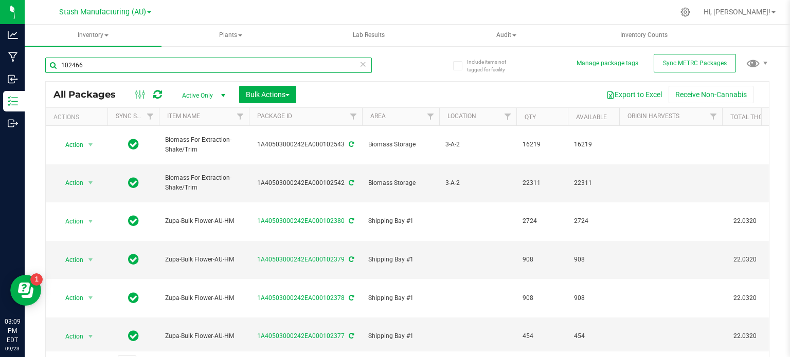
type input "102466"
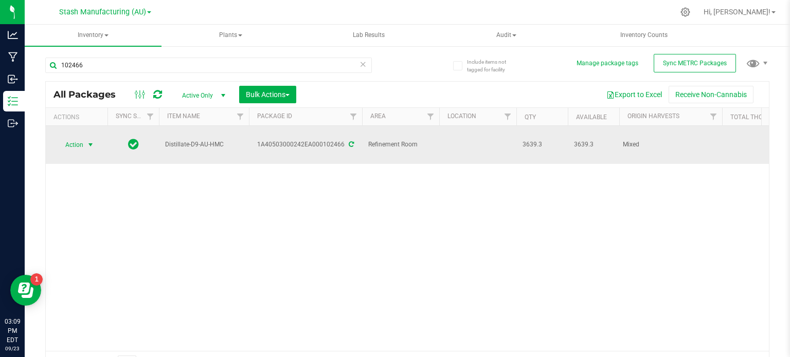
click at [66, 138] on span "Action" at bounding box center [70, 145] width 28 height 14
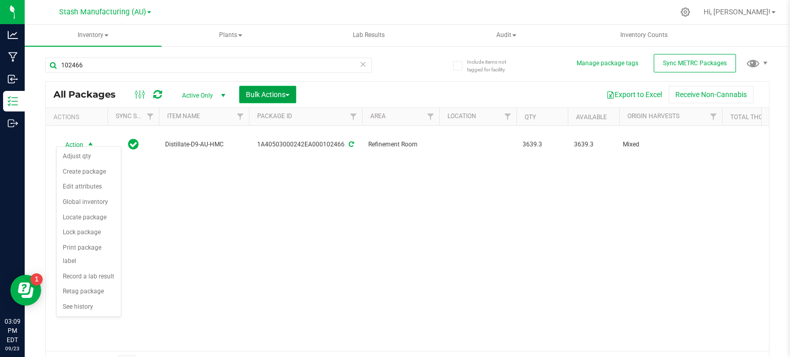
click at [278, 88] on button "Bulk Actions" at bounding box center [267, 94] width 57 height 17
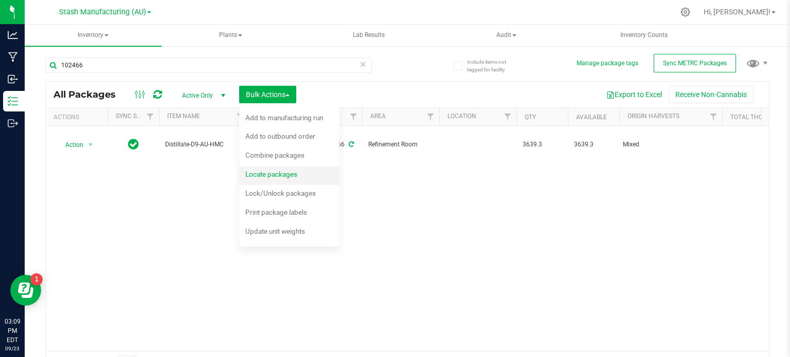
click at [297, 174] on span "Locate packages" at bounding box center [271, 174] width 52 height 8
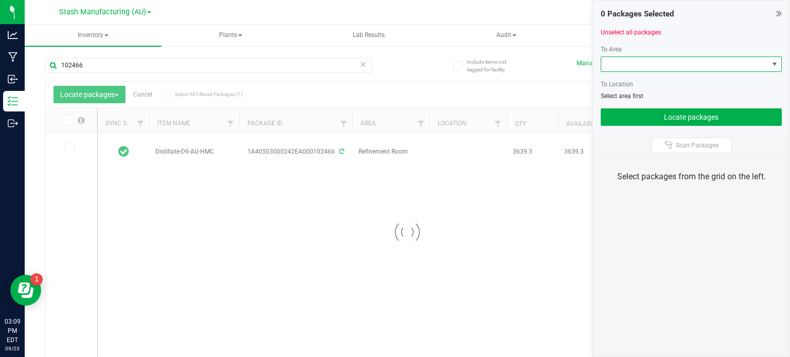
click at [773, 65] on span at bounding box center [774, 64] width 8 height 8
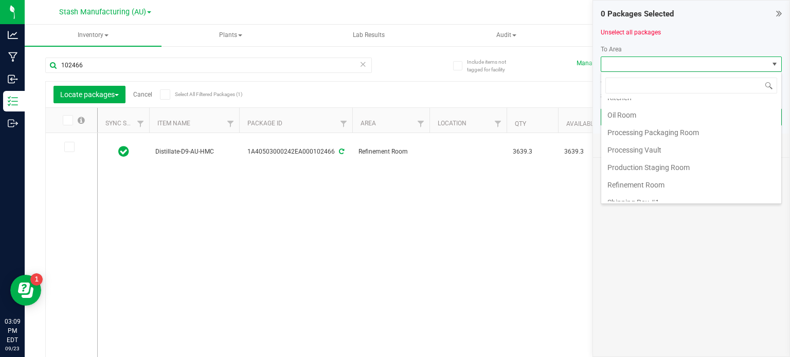
scroll to position [165, 0]
click at [730, 163] on li "Refinement Room" at bounding box center [691, 169] width 180 height 17
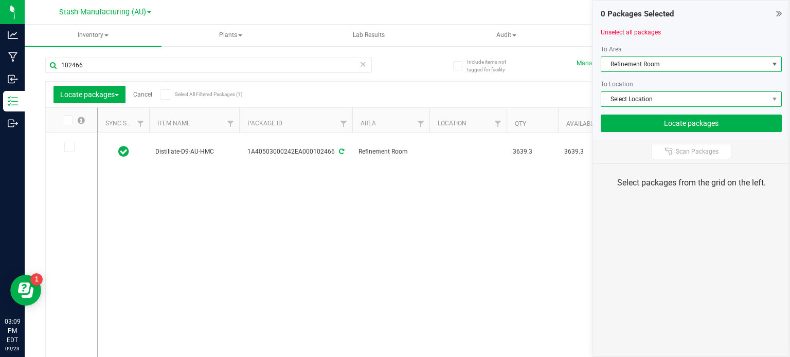
click at [717, 95] on span "Select Location" at bounding box center [684, 99] width 167 height 14
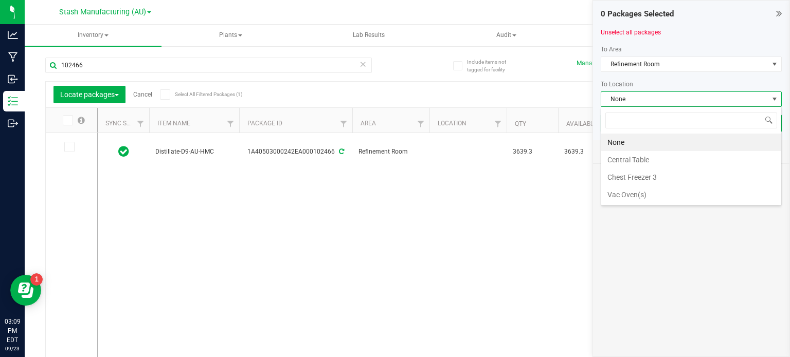
scroll to position [15, 181]
click at [659, 160] on li "Central Table" at bounding box center [691, 159] width 180 height 17
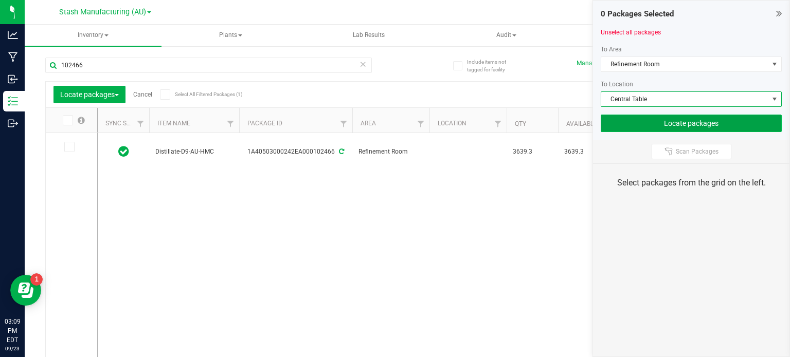
click at [676, 123] on button "Locate packages" at bounding box center [690, 123] width 181 height 17
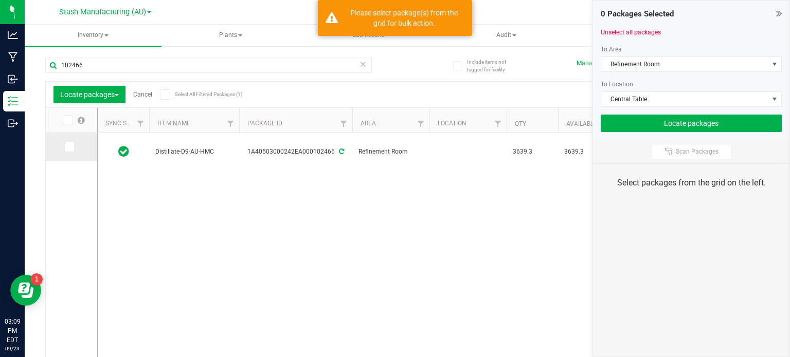
click at [70, 152] on td at bounding box center [71, 147] width 51 height 28
click at [68, 147] on icon at bounding box center [68, 147] width 7 height 0
click at [0, 0] on input "checkbox" at bounding box center [0, 0] width 0 height 0
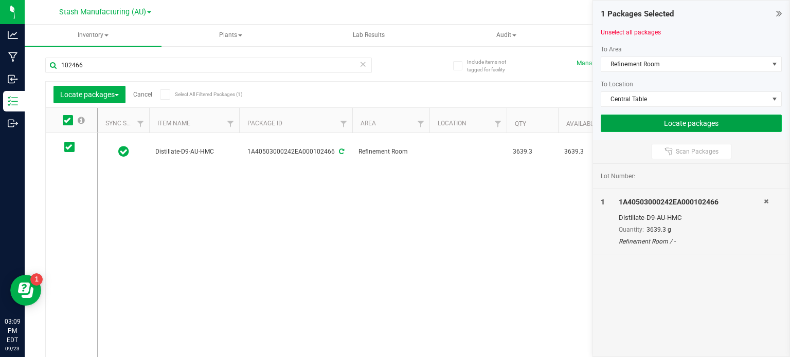
click at [646, 123] on button "Locate packages" at bounding box center [690, 123] width 181 height 17
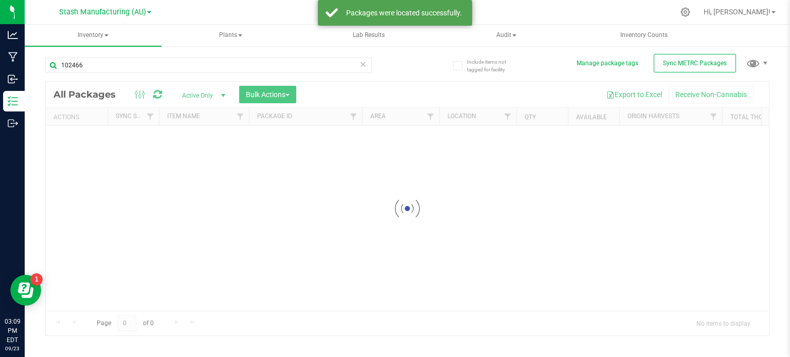
click at [646, 123] on div at bounding box center [407, 209] width 723 height 254
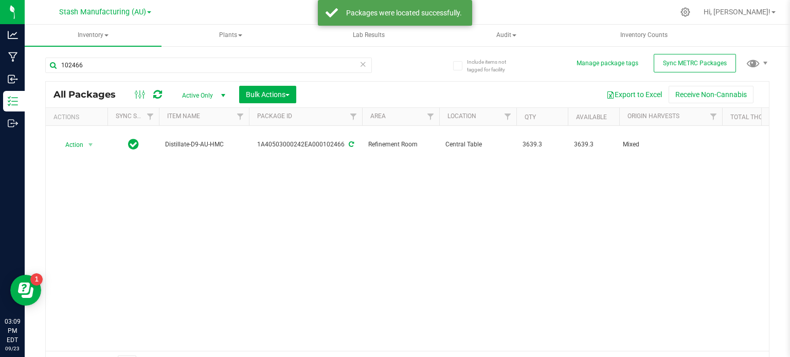
click at [406, 46] on ul "Inventory All packages All inventory Waste log Create inventory Plants All plan…" at bounding box center [420, 36] width 790 height 22
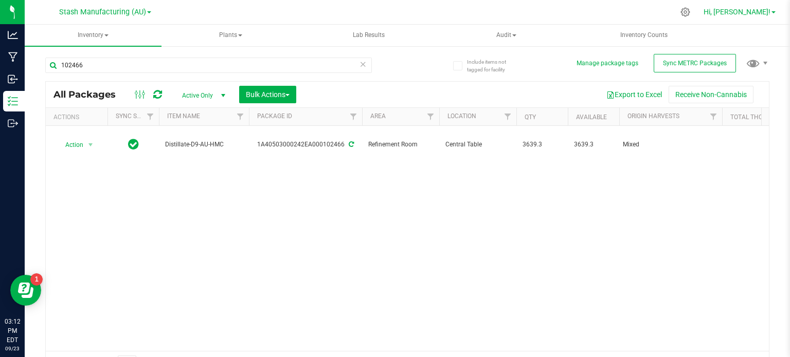
click at [754, 13] on span "Hi, [PERSON_NAME]!" at bounding box center [736, 12] width 67 height 8
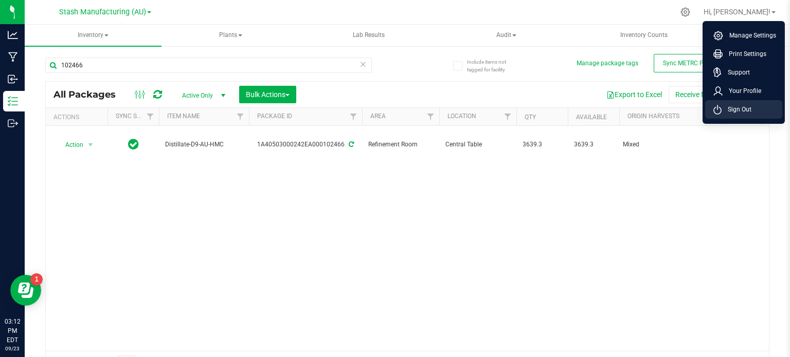
click at [741, 116] on li "Sign Out" at bounding box center [743, 109] width 77 height 19
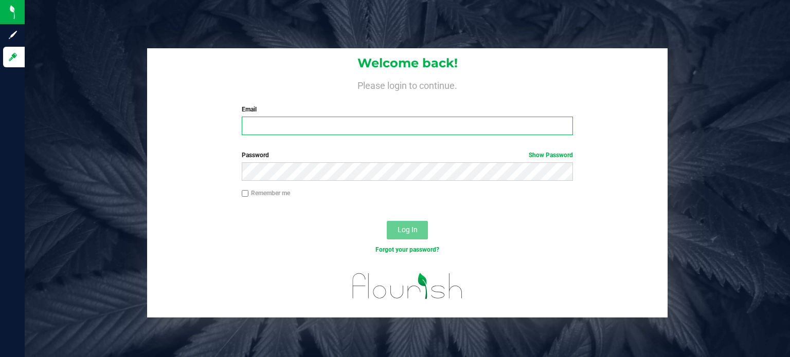
type input "[EMAIL_ADDRESS][PERSON_NAME][DOMAIN_NAME]"
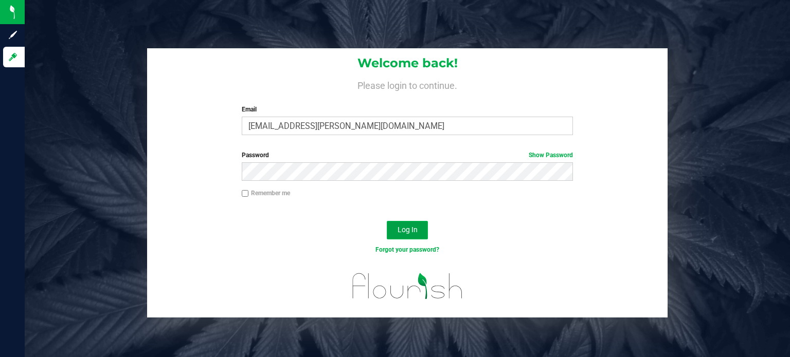
click at [407, 223] on button "Log In" at bounding box center [407, 230] width 41 height 19
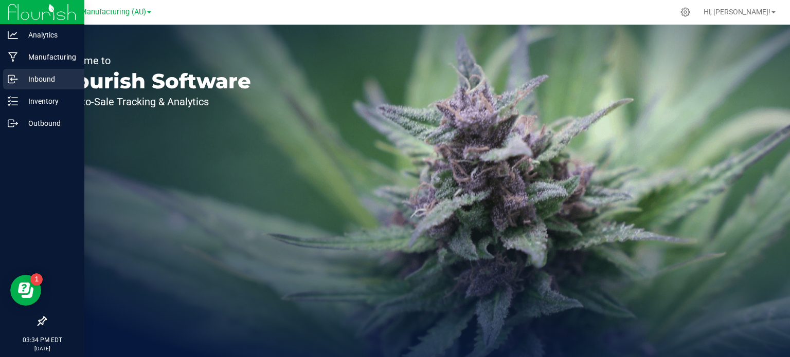
click at [18, 77] on p "Inbound" at bounding box center [49, 79] width 62 height 12
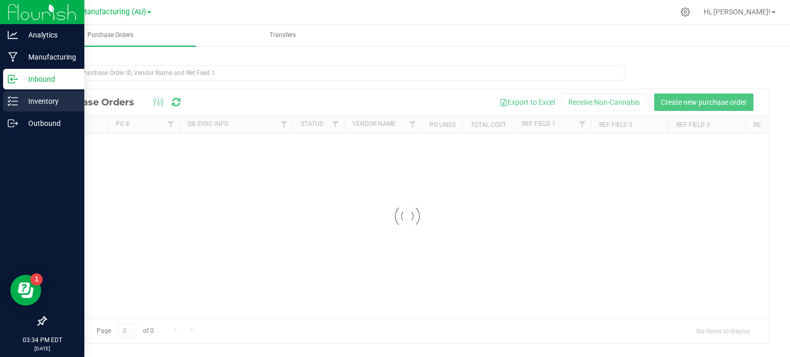
click at [17, 97] on icon at bounding box center [13, 101] width 10 height 10
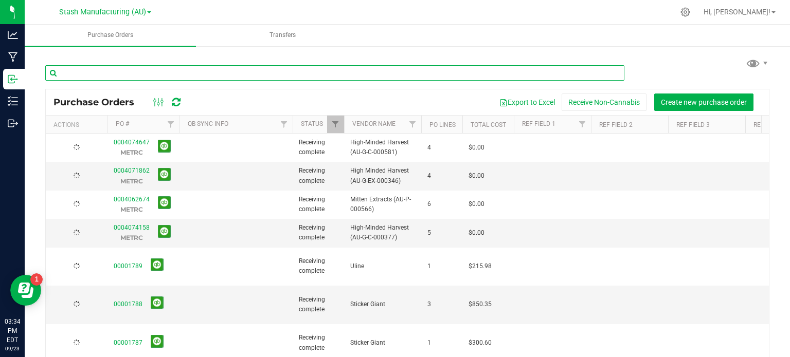
click at [103, 76] on input "text" at bounding box center [334, 72] width 579 height 15
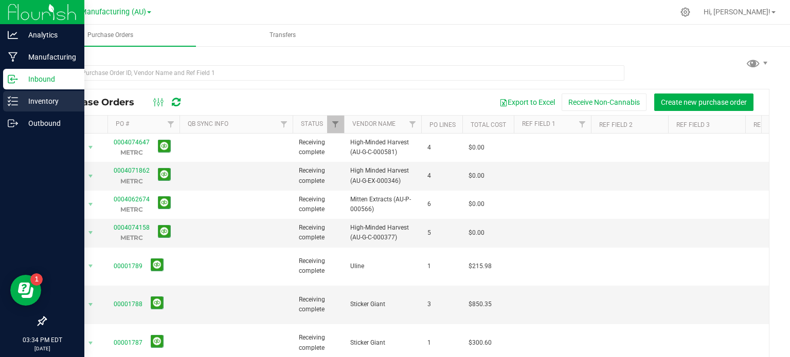
click at [21, 96] on p "Inventory" at bounding box center [49, 101] width 62 height 12
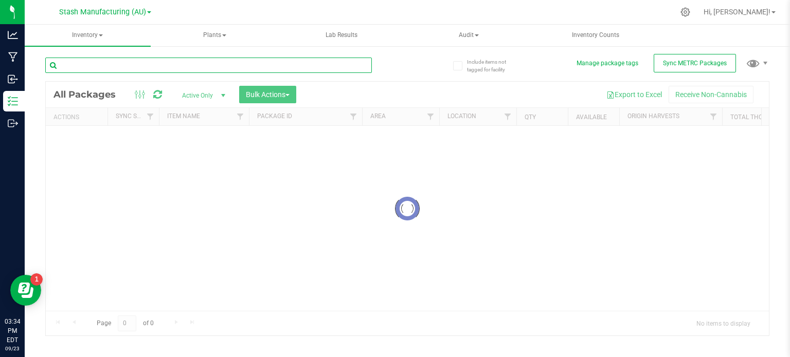
click at [84, 67] on input "text" at bounding box center [208, 65] width 326 height 15
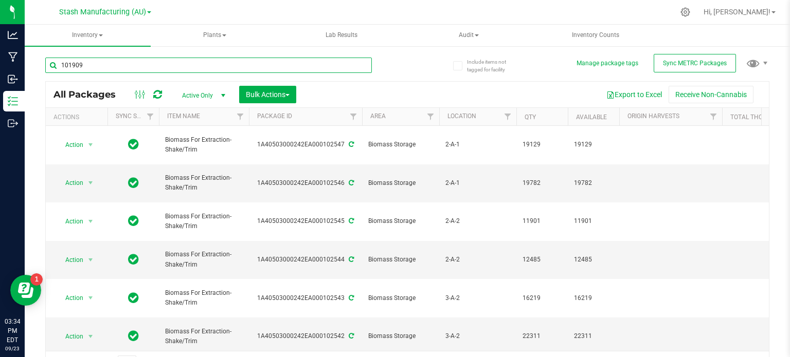
type input "101909"
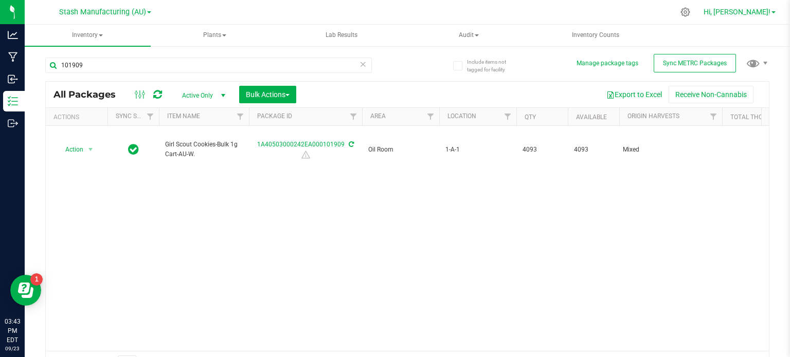
click at [757, 8] on span "Hi, [PERSON_NAME]!" at bounding box center [736, 12] width 67 height 8
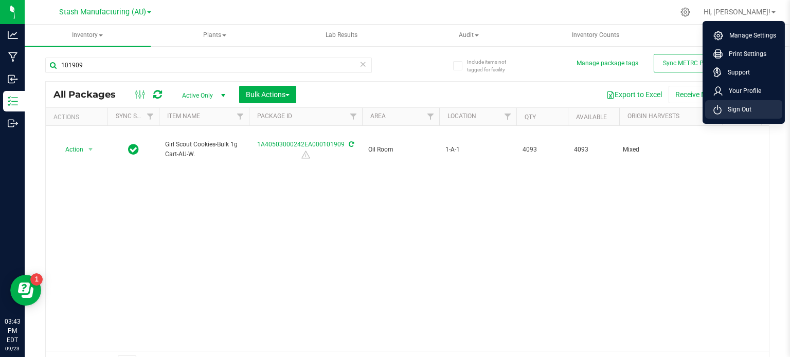
click at [722, 108] on span "Sign Out" at bounding box center [736, 109] width 30 height 10
